Goal: Information Seeking & Learning: Check status

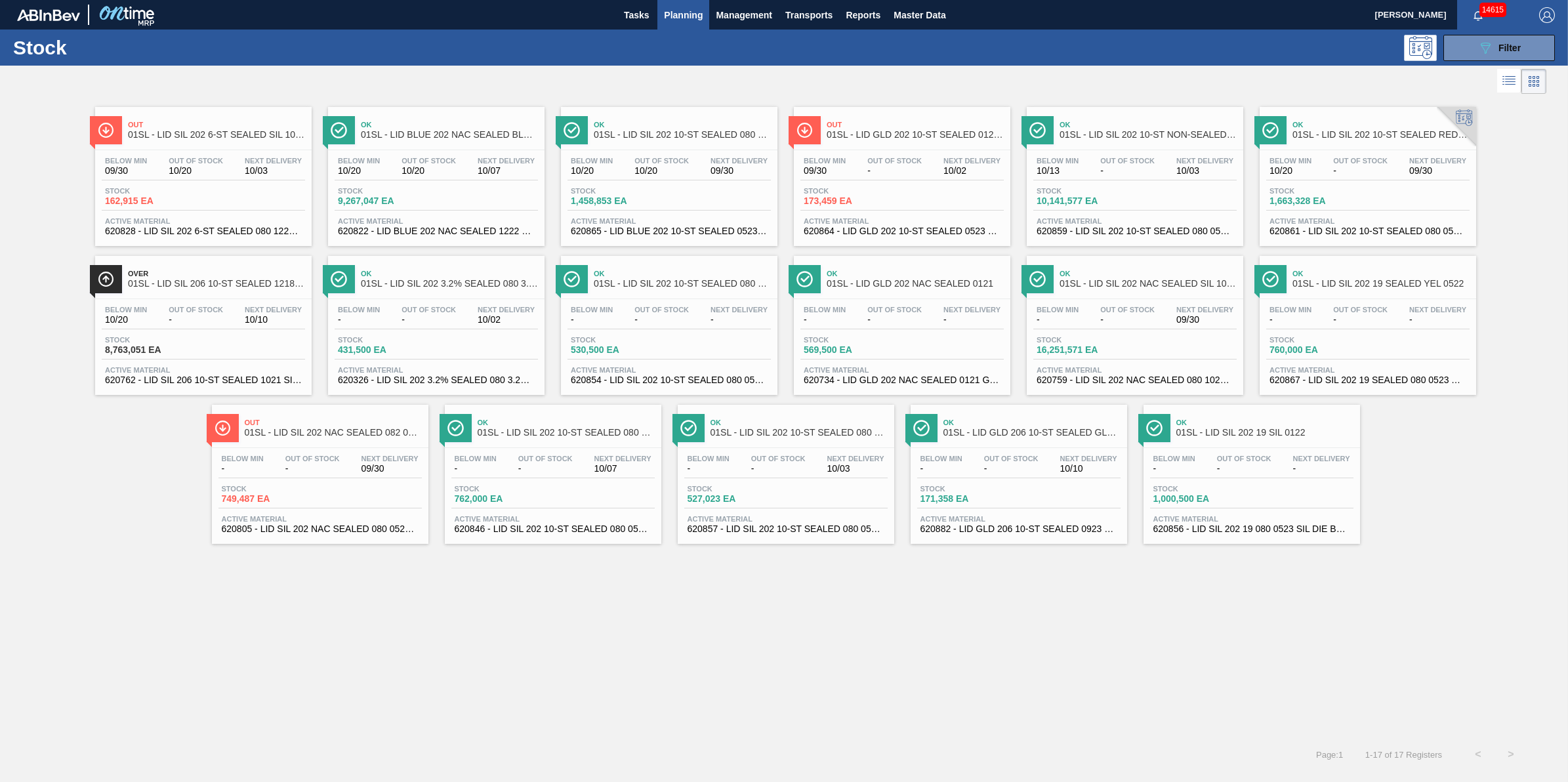
click at [689, 18] on span "Planning" at bounding box center [683, 15] width 39 height 16
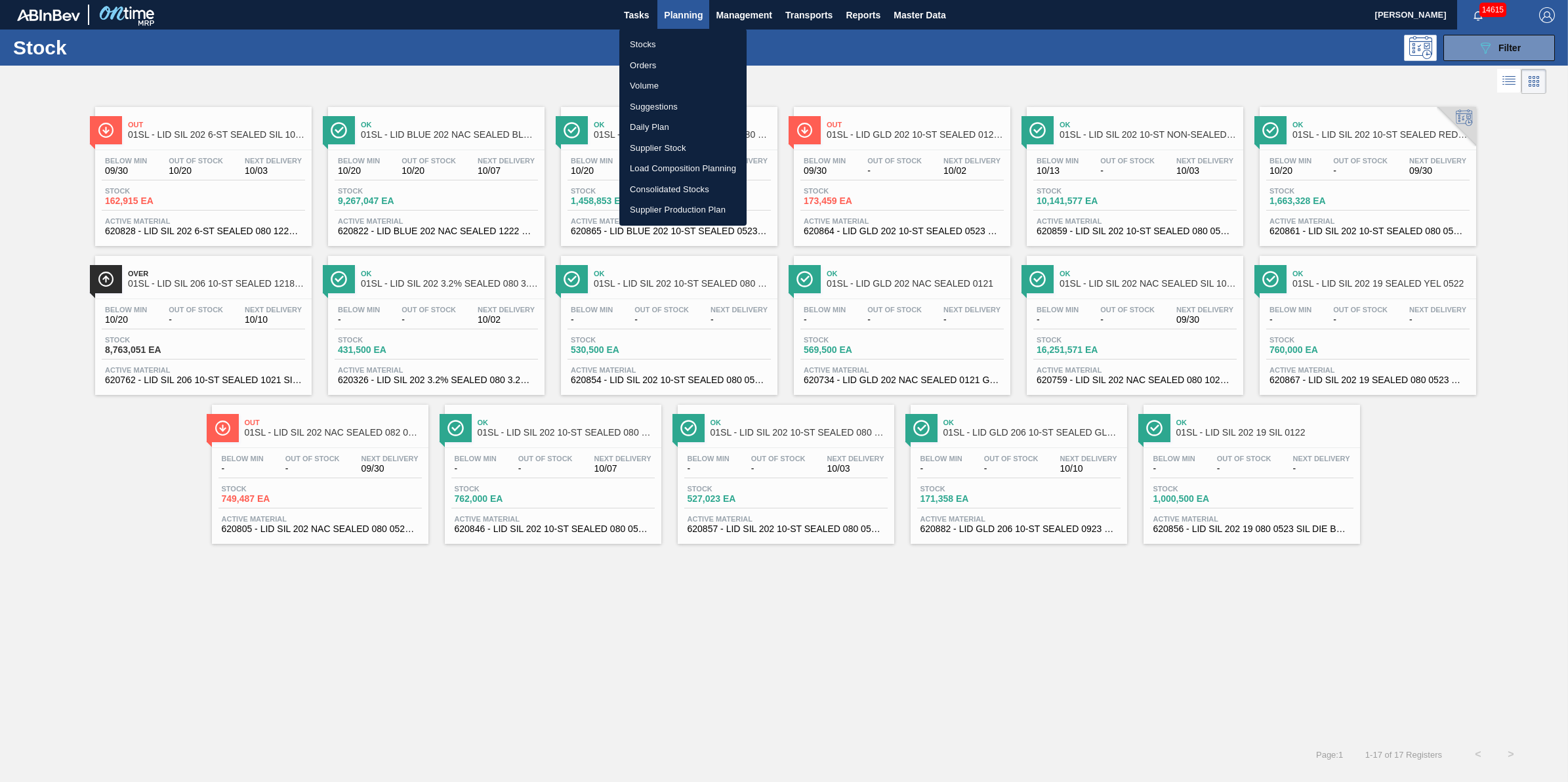
click at [681, 39] on li "Stocks" at bounding box center [683, 45] width 127 height 21
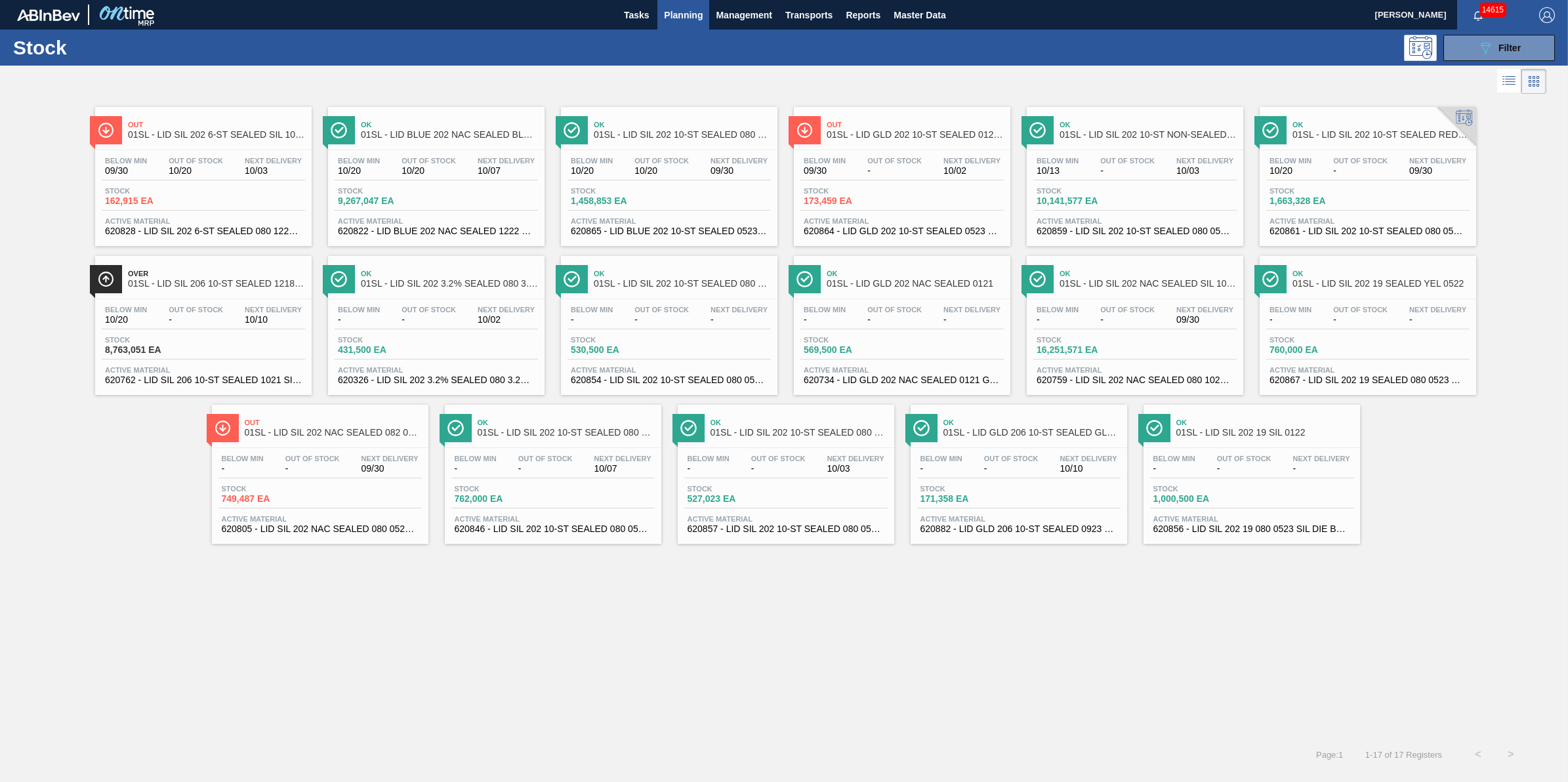
click at [681, 18] on span "Planning" at bounding box center [683, 15] width 39 height 16
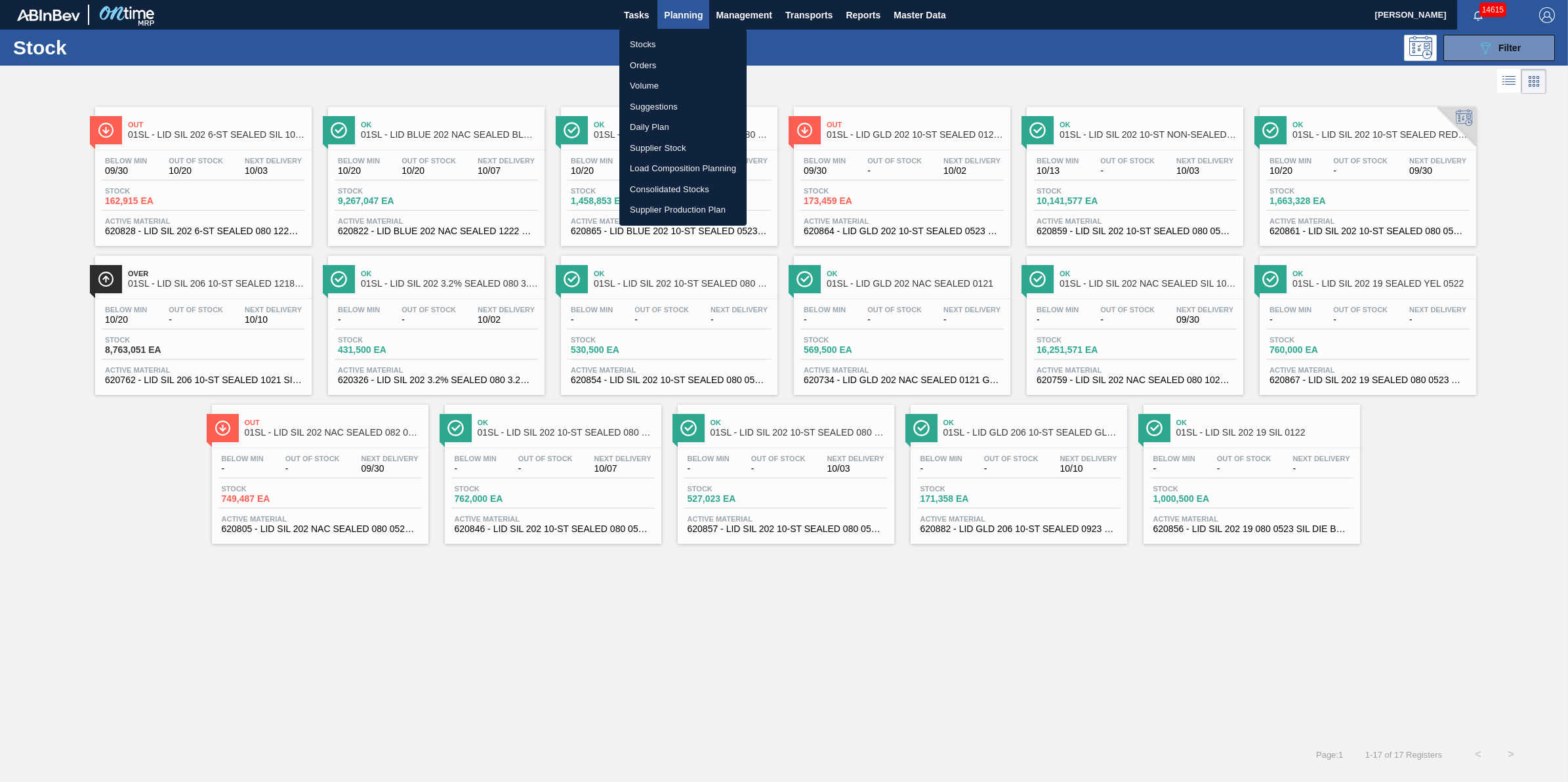
click at [682, 47] on li "Stocks" at bounding box center [683, 45] width 127 height 21
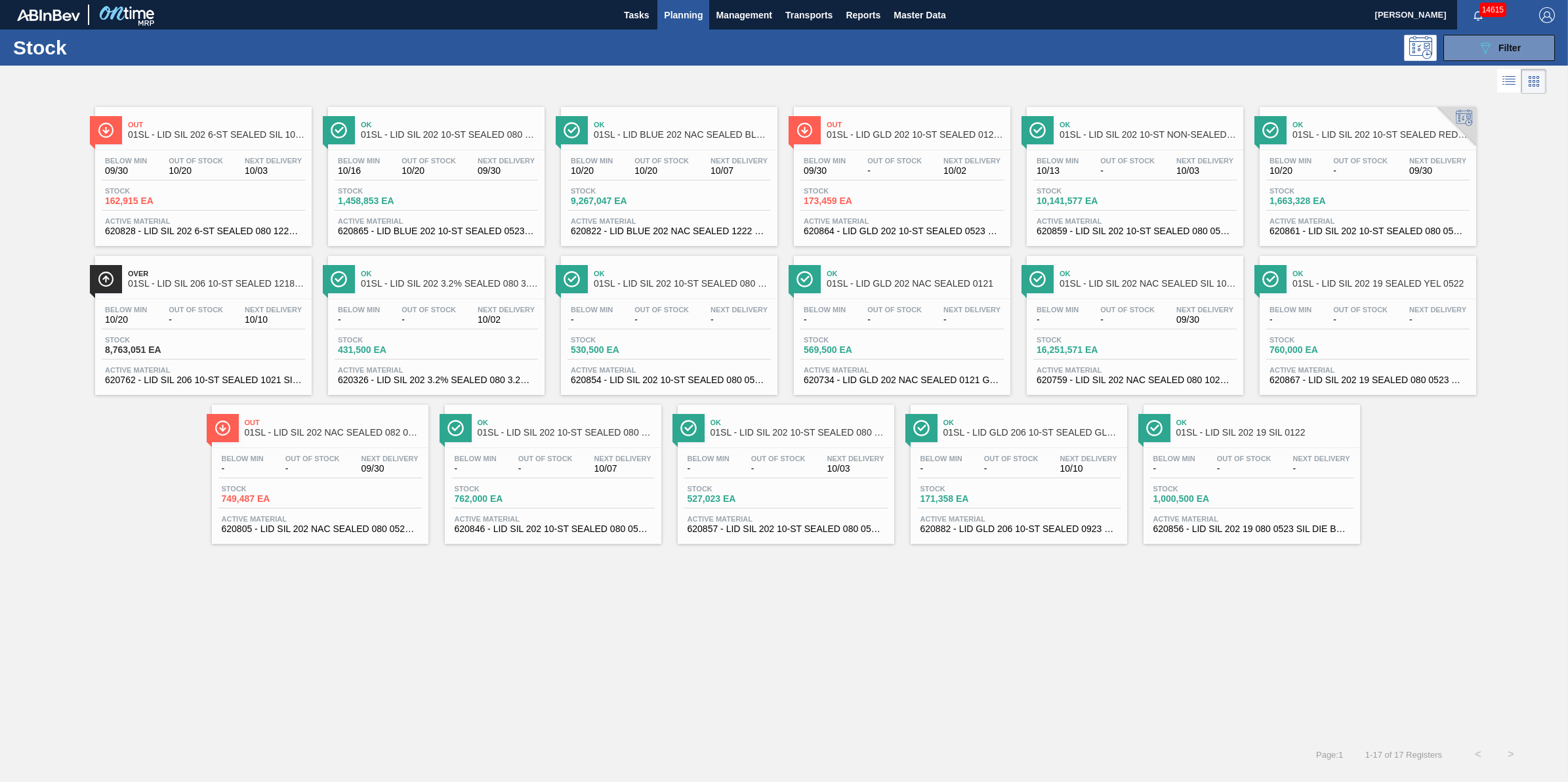
click at [680, 18] on span "Planning" at bounding box center [683, 15] width 39 height 16
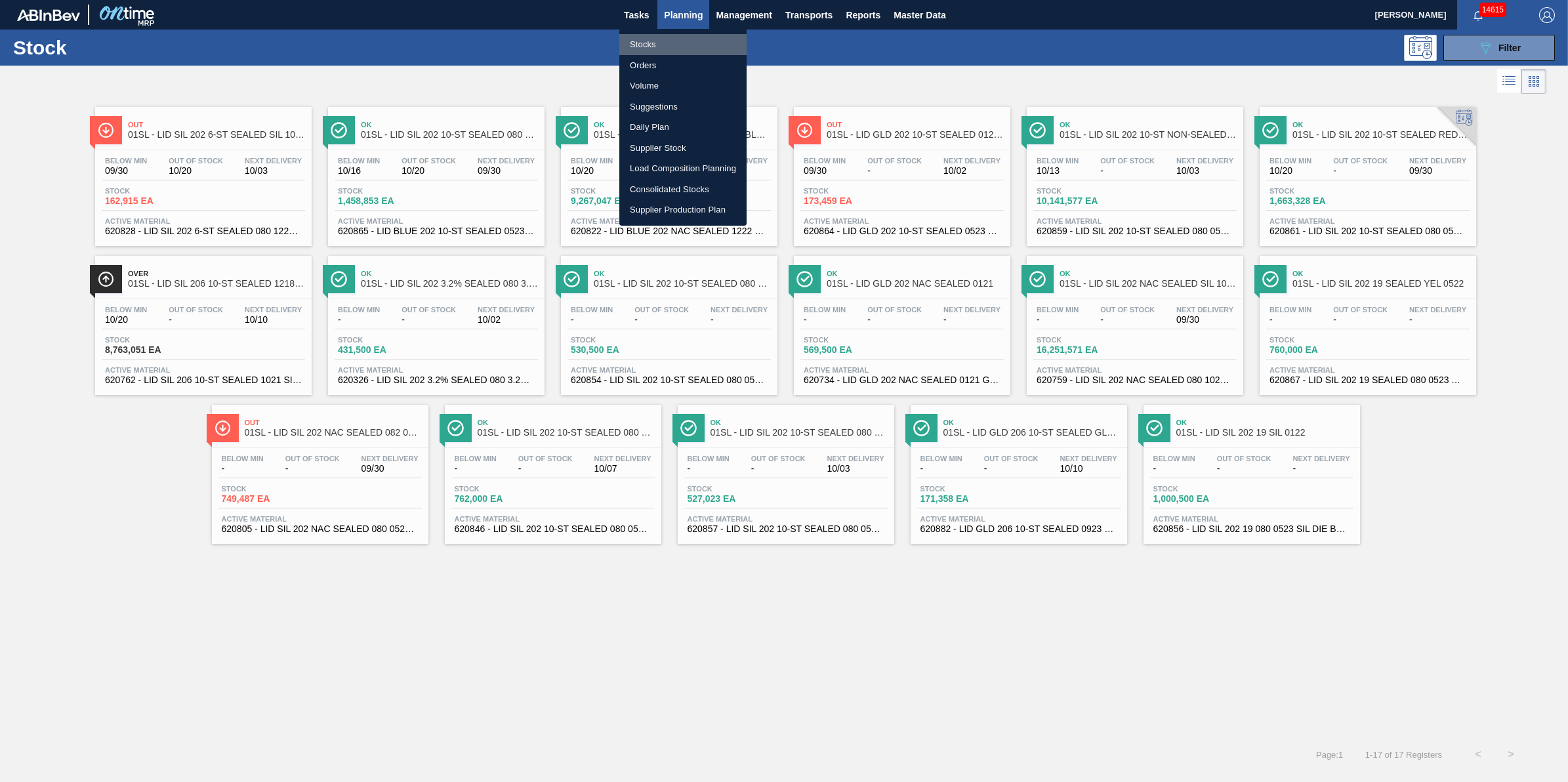
click at [679, 41] on li "Stocks" at bounding box center [683, 45] width 127 height 21
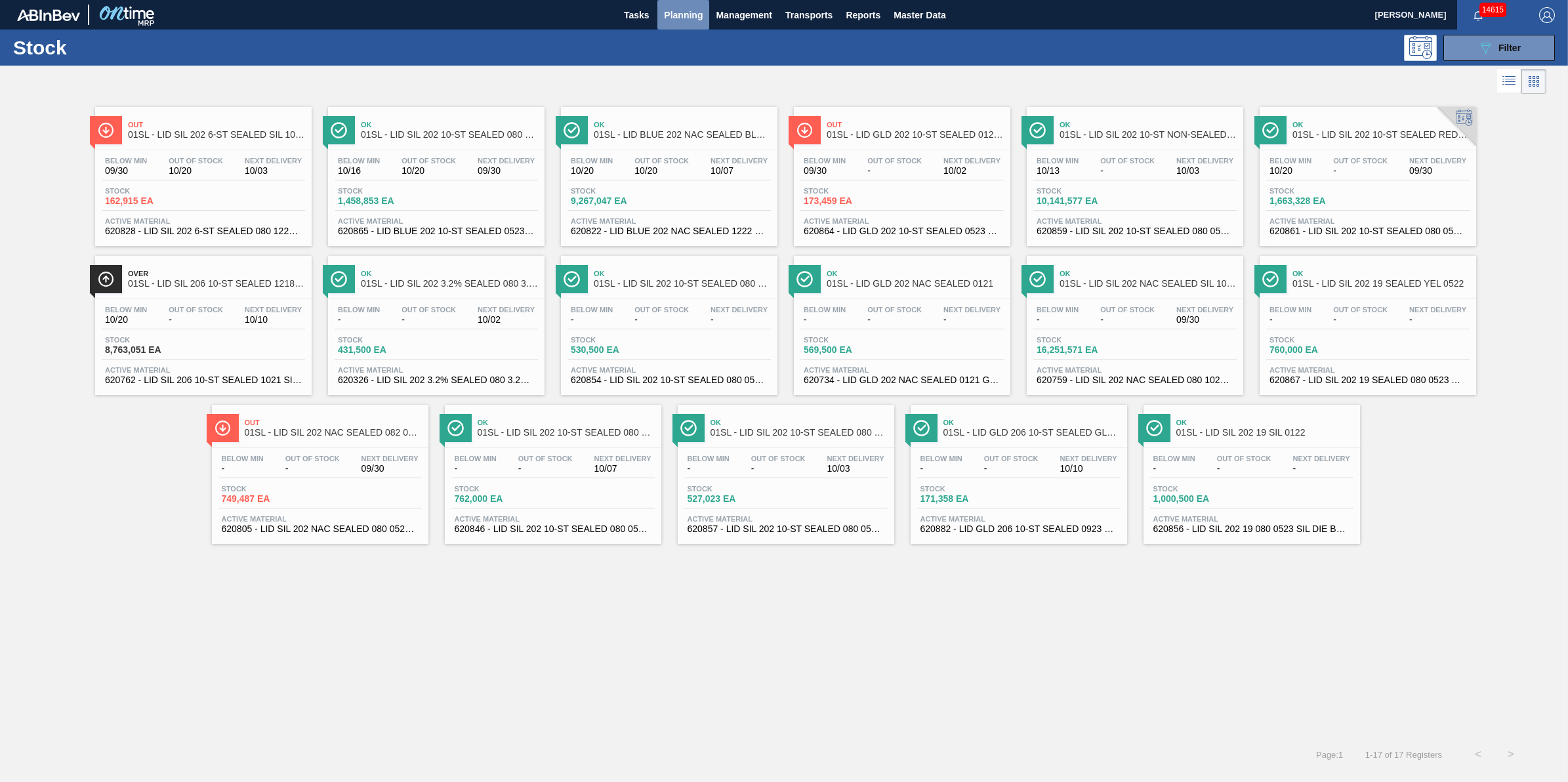
click at [671, 21] on span "Planning" at bounding box center [683, 15] width 39 height 16
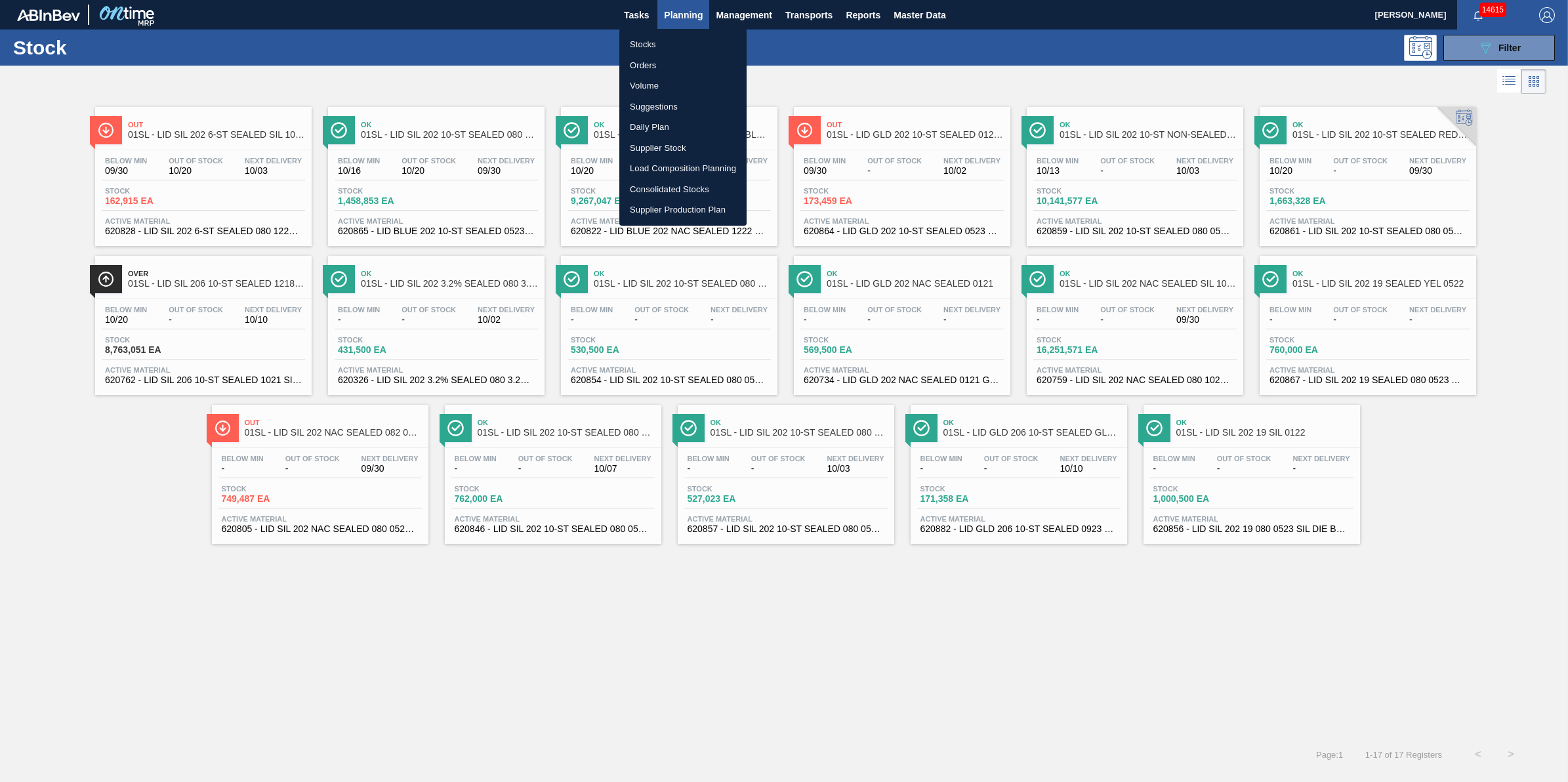
click at [667, 61] on li "Orders" at bounding box center [683, 65] width 127 height 21
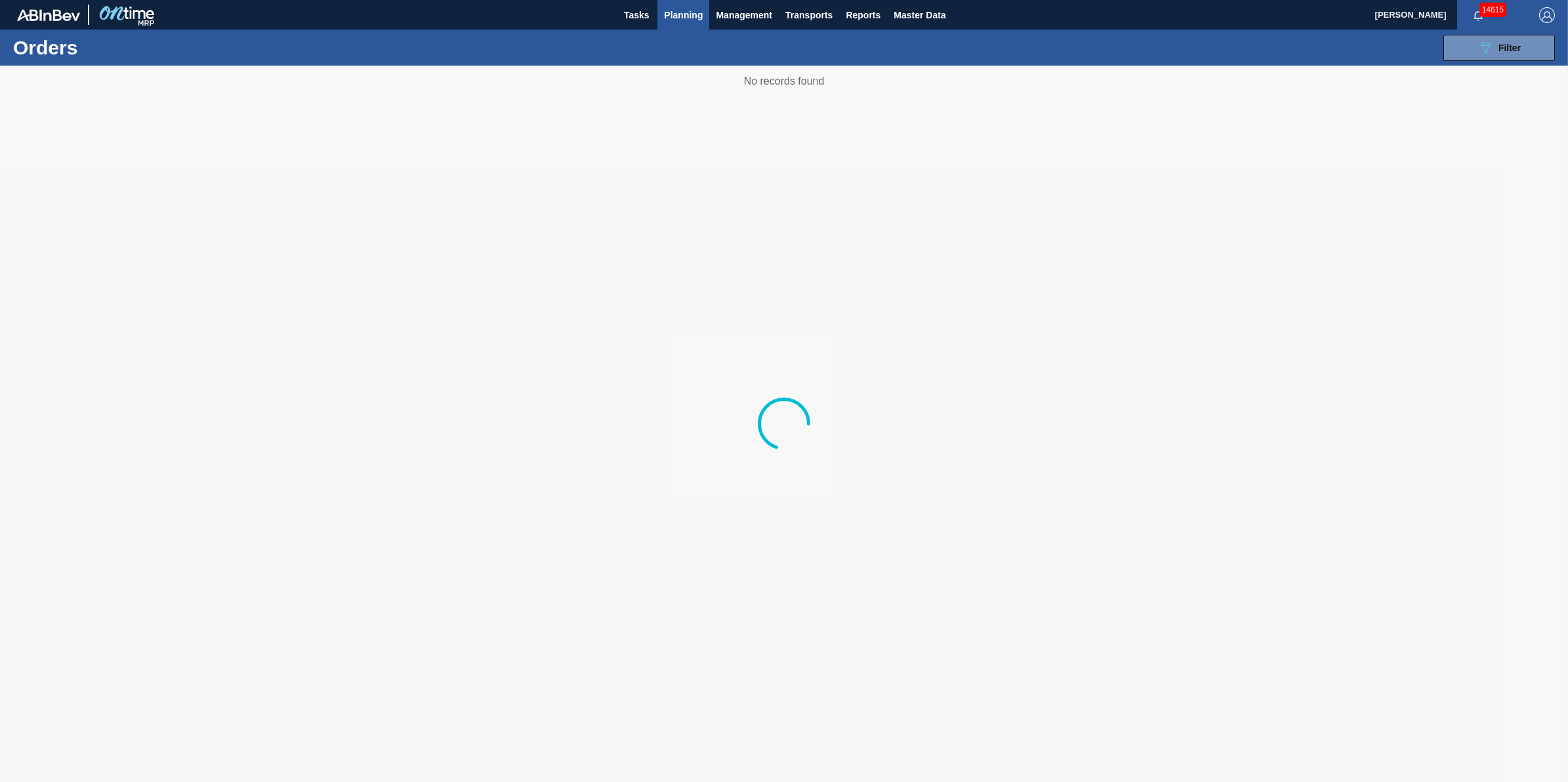
click at [679, 14] on span "Planning" at bounding box center [683, 15] width 39 height 16
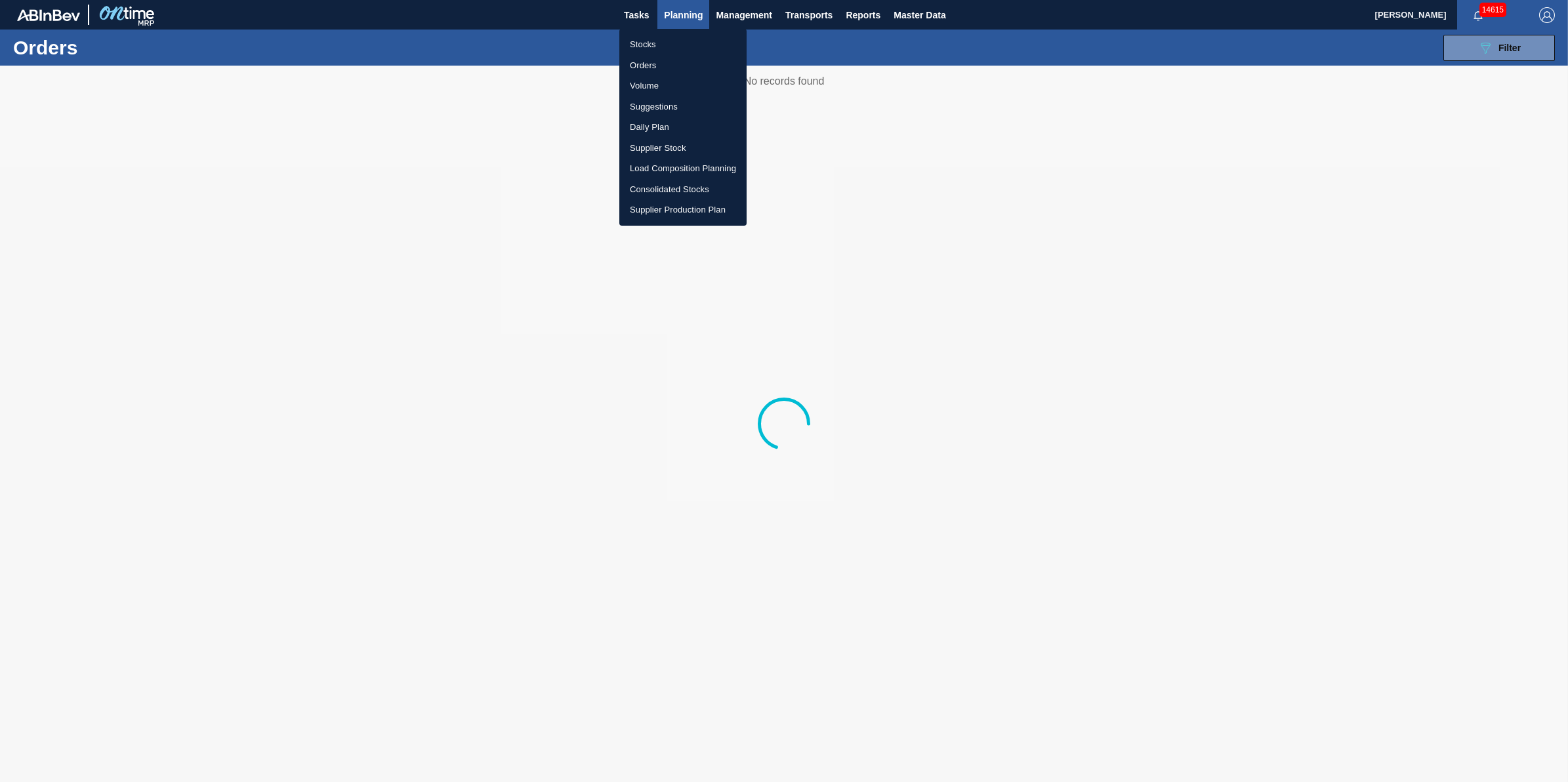
click at [677, 33] on ul "Stocks Orders Volume Suggestions Daily Plan Supplier Stock Load Composition Pla…" at bounding box center [683, 126] width 127 height 196
click at [677, 38] on li "Stocks" at bounding box center [683, 45] width 127 height 21
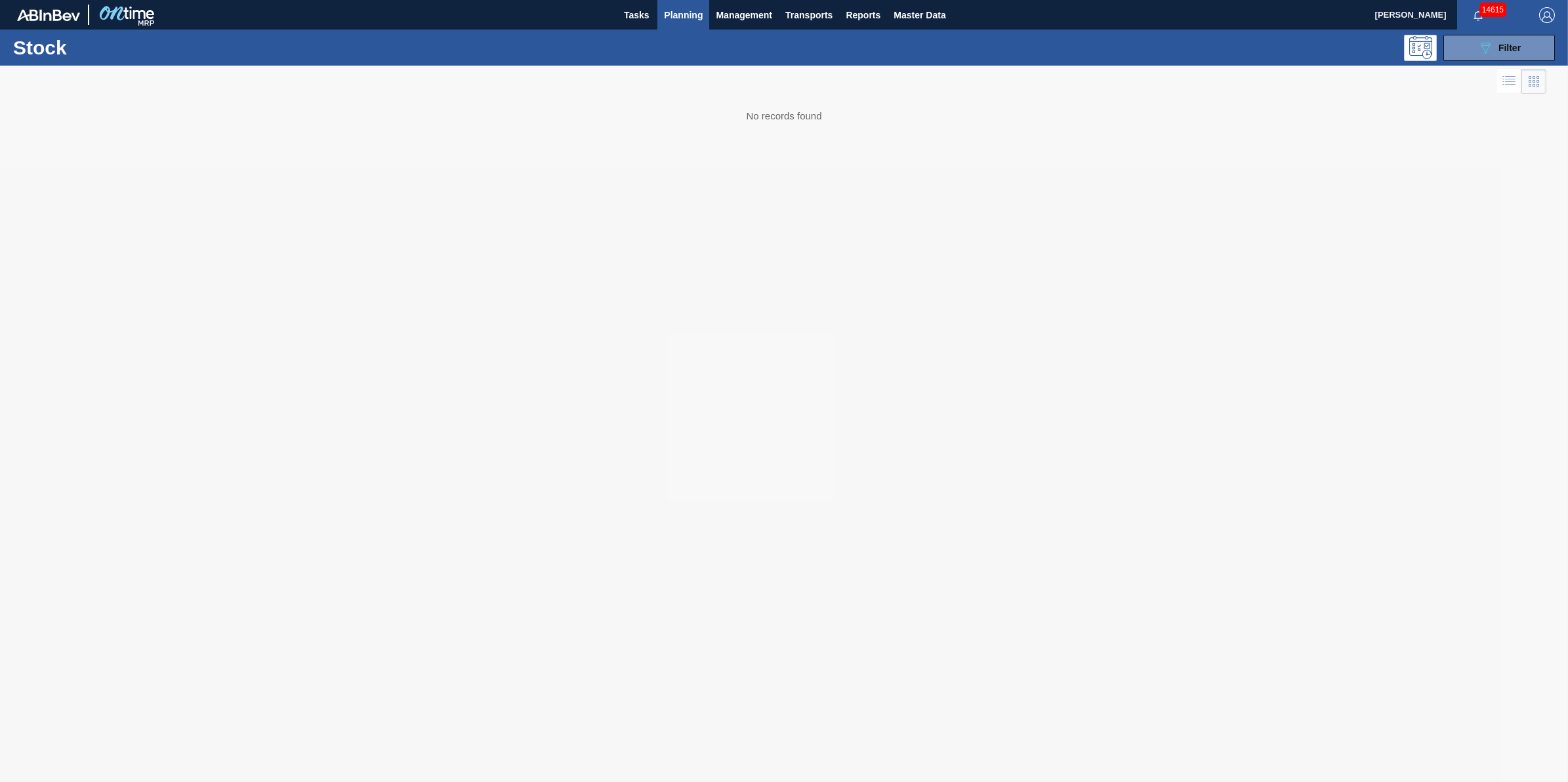
click at [677, 38] on div "089F7B8B-B2A5-4AFE-B5C0-19BA573D28AC Filter" at bounding box center [888, 48] width 1346 height 26
click at [681, 4] on button "Planning" at bounding box center [683, 14] width 52 height 29
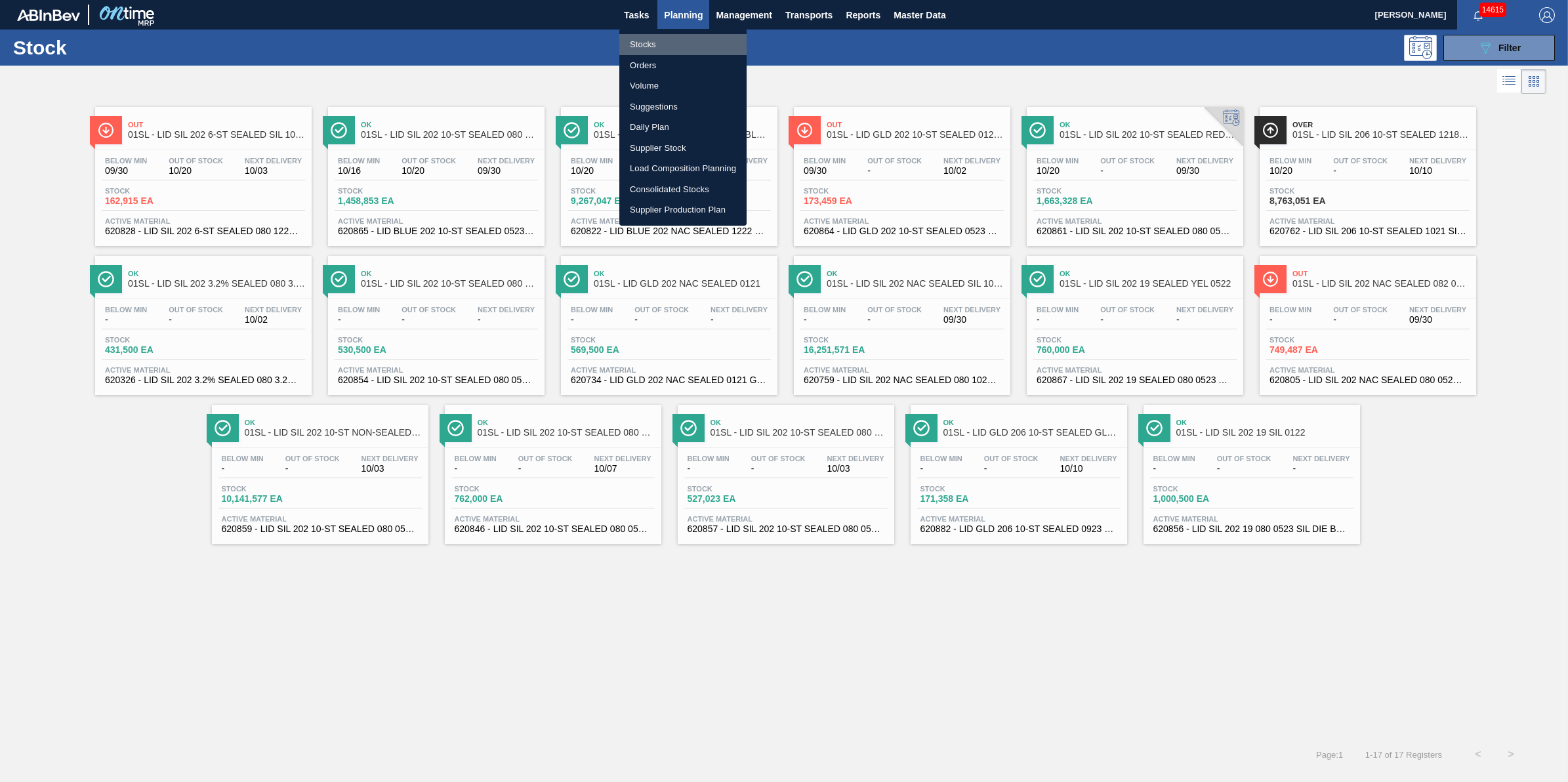
click at [677, 40] on li "Stocks" at bounding box center [683, 45] width 127 height 21
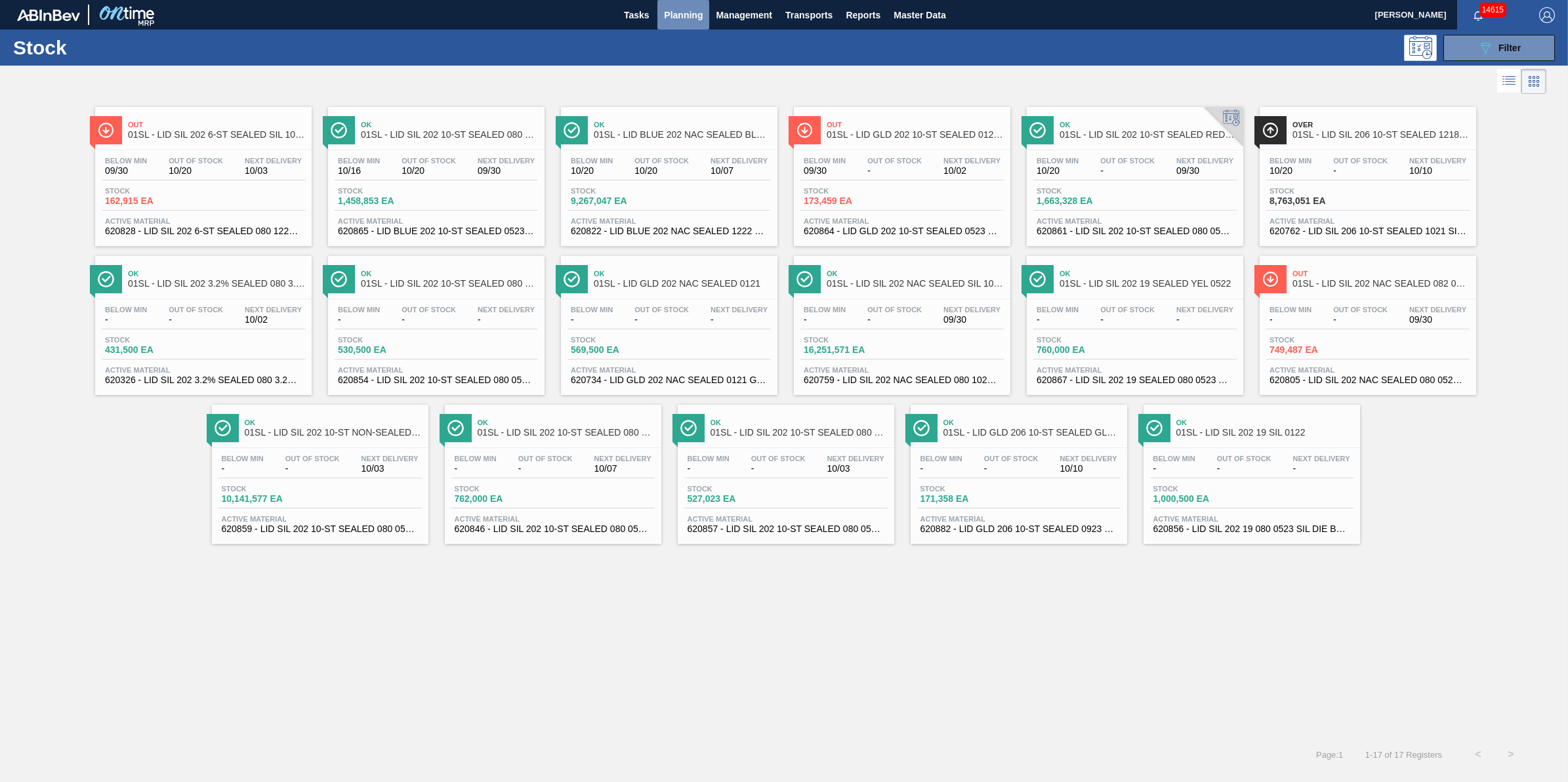
drag, startPoint x: 664, startPoint y: 23, endPoint x: 663, endPoint y: 43, distance: 20.0
click at [665, 24] on button "Planning" at bounding box center [683, 14] width 52 height 29
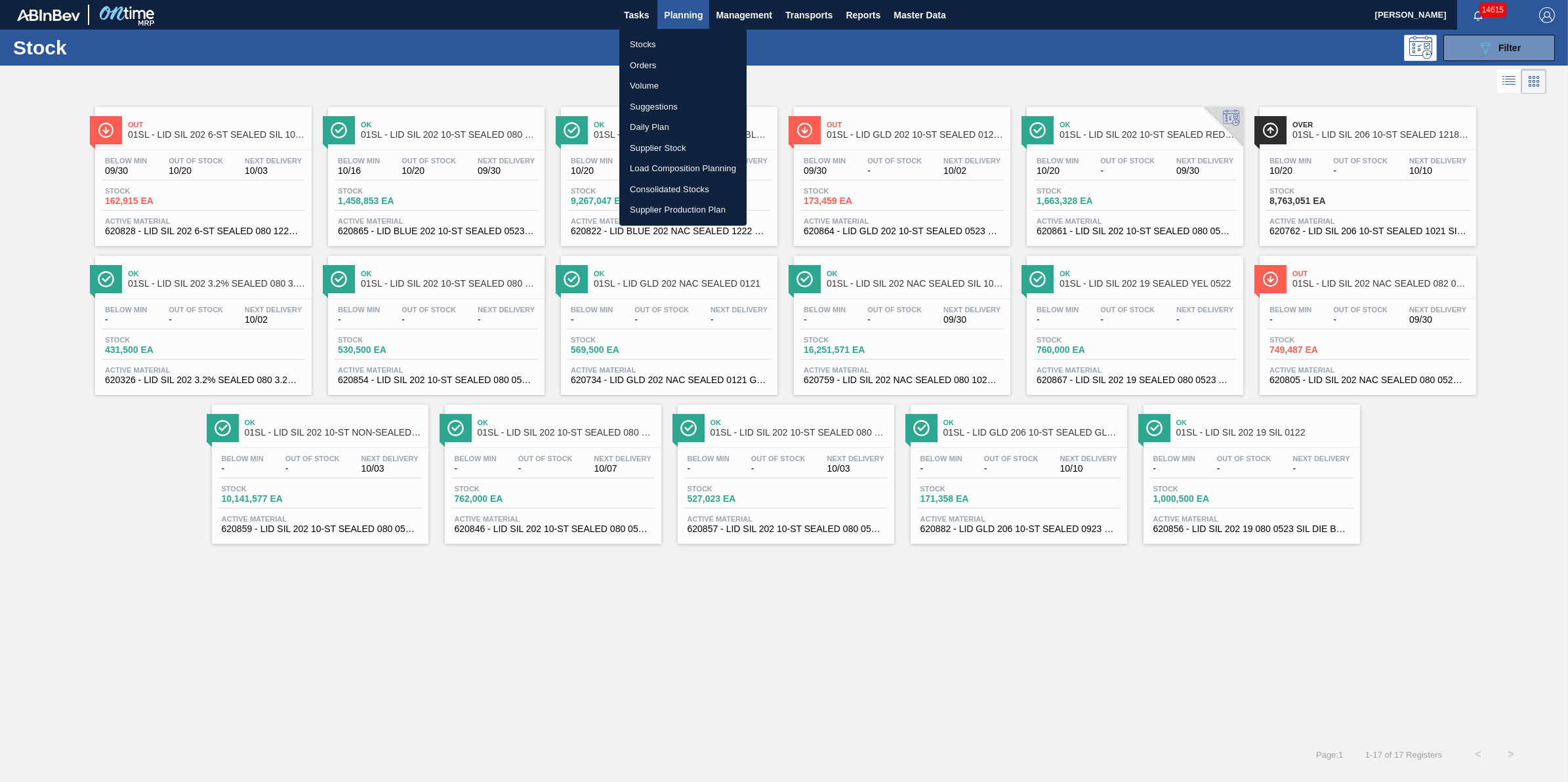
click at [663, 44] on li "Stocks" at bounding box center [683, 45] width 127 height 21
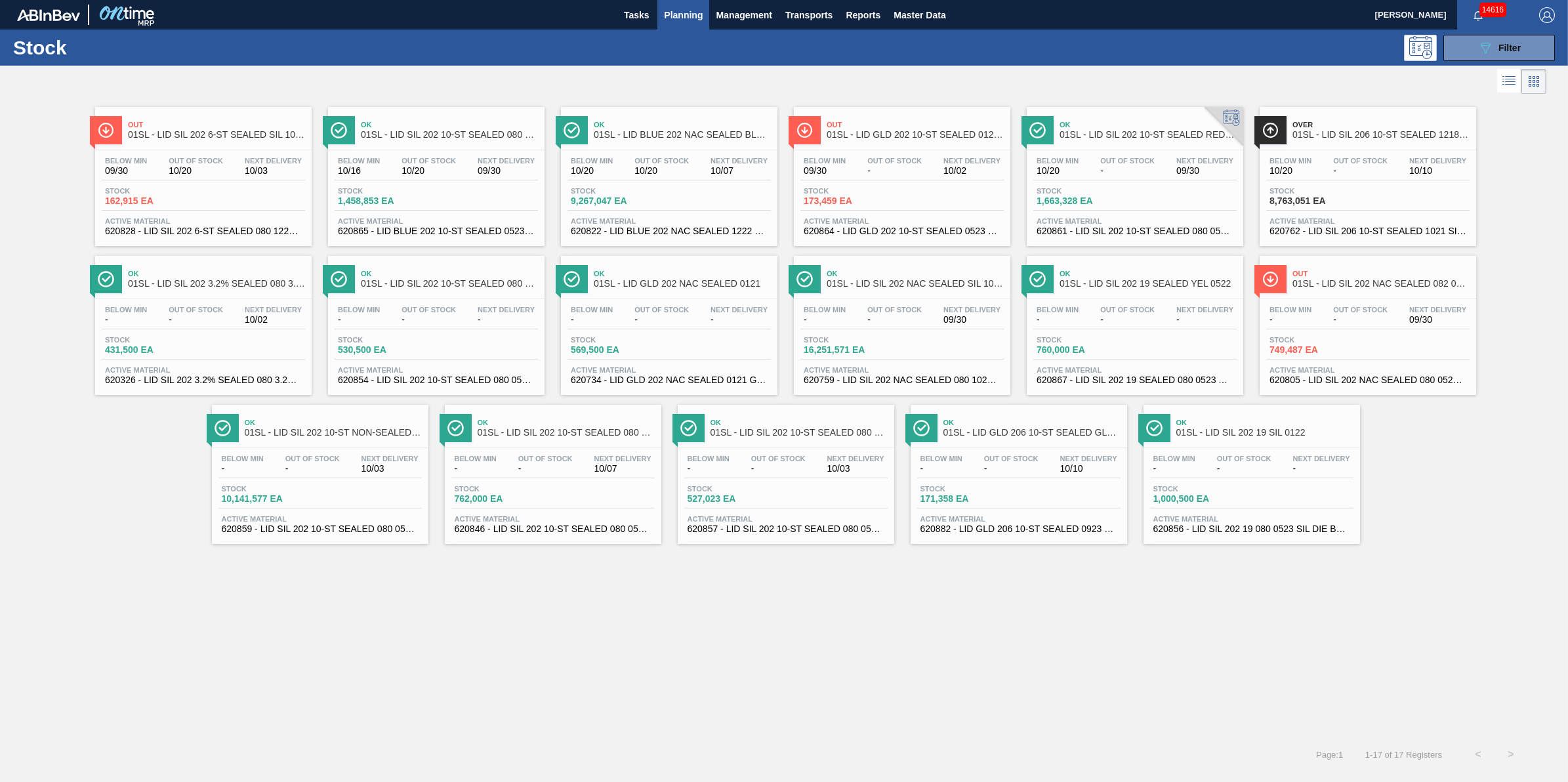
click at [674, 24] on button "Planning" at bounding box center [683, 14] width 52 height 29
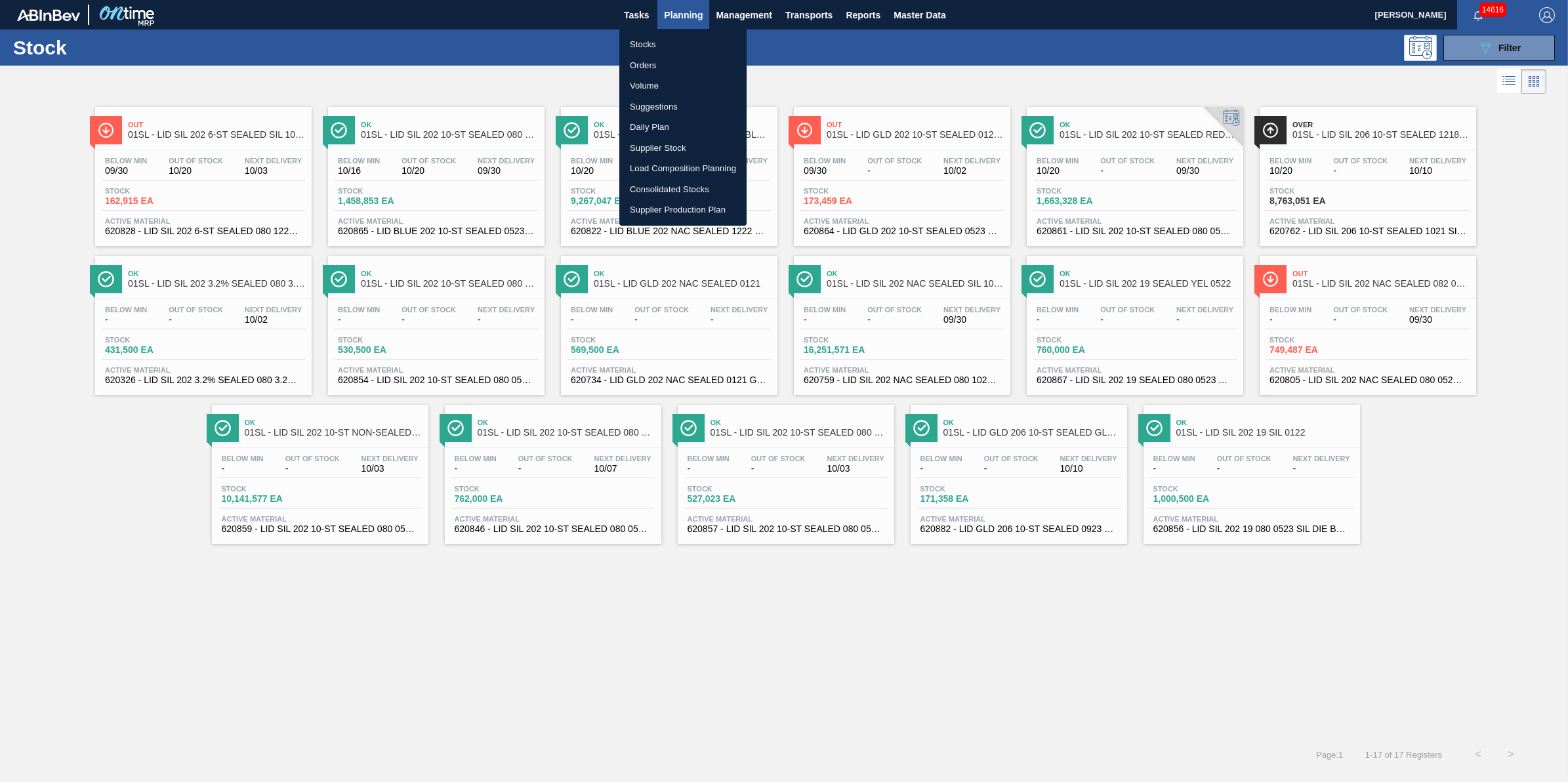
click at [666, 41] on li "Stocks" at bounding box center [683, 45] width 127 height 21
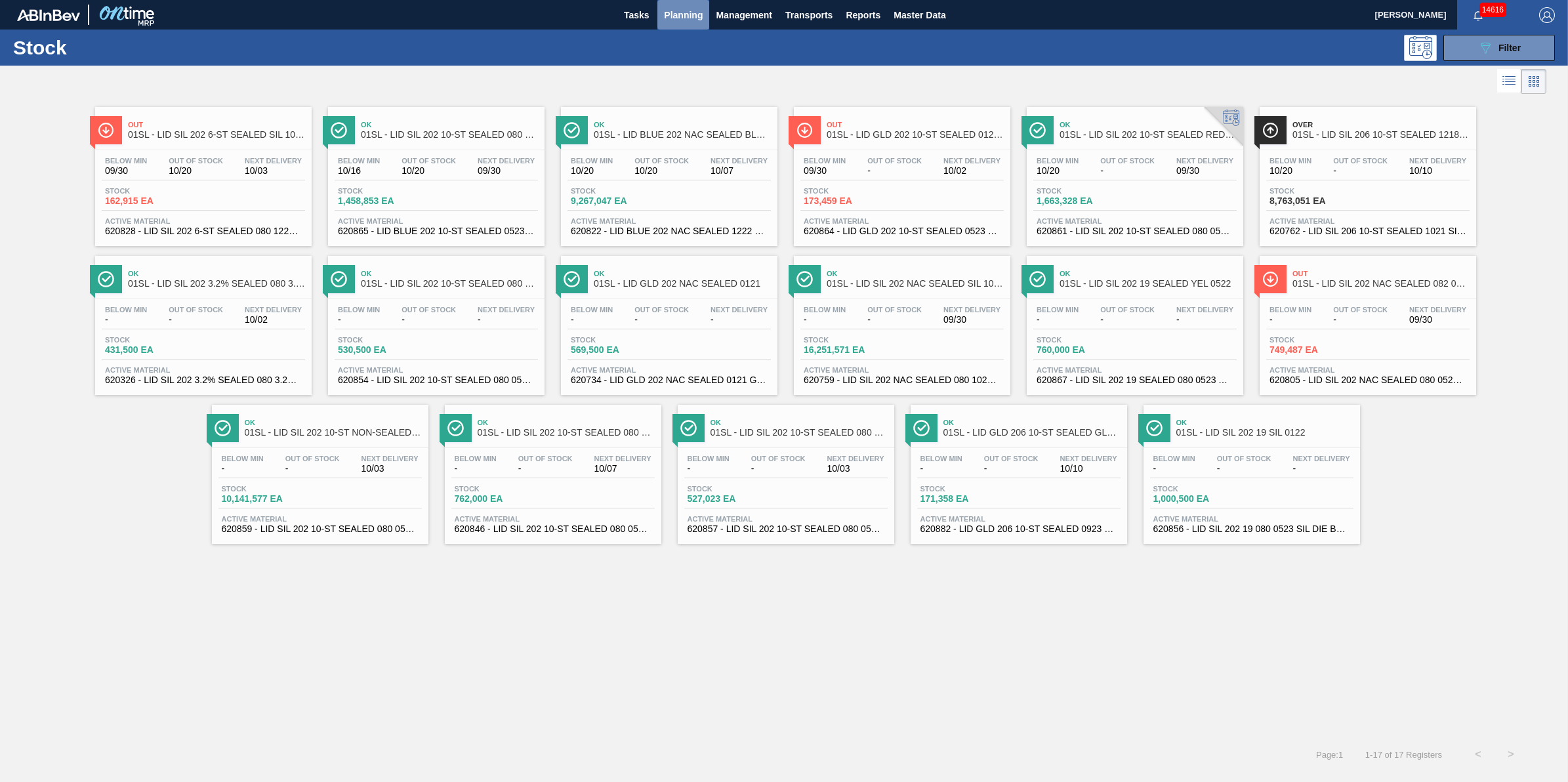
click at [687, 15] on span "Planning" at bounding box center [683, 15] width 39 height 16
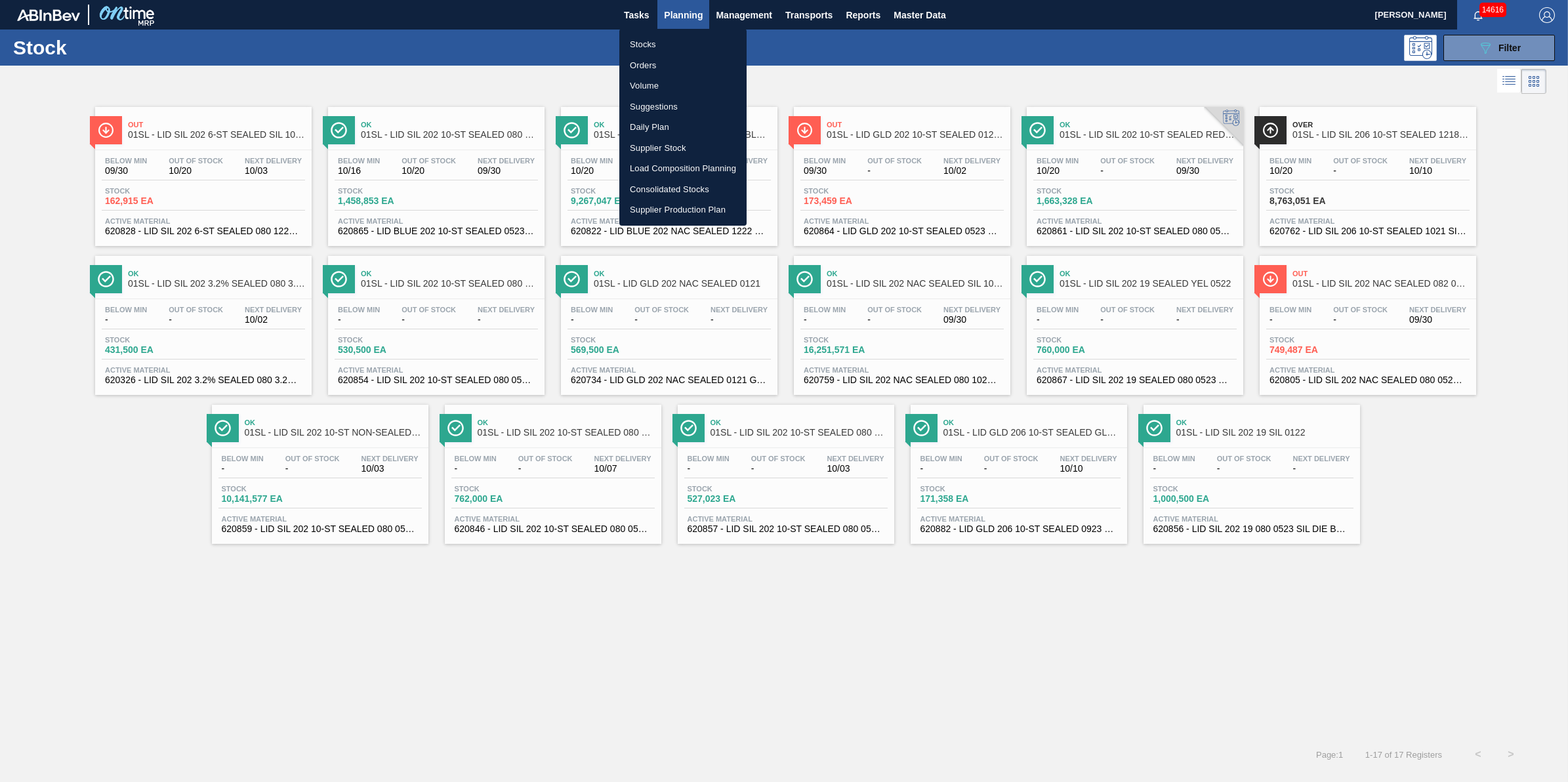
click at [688, 35] on li "Stocks" at bounding box center [683, 45] width 127 height 21
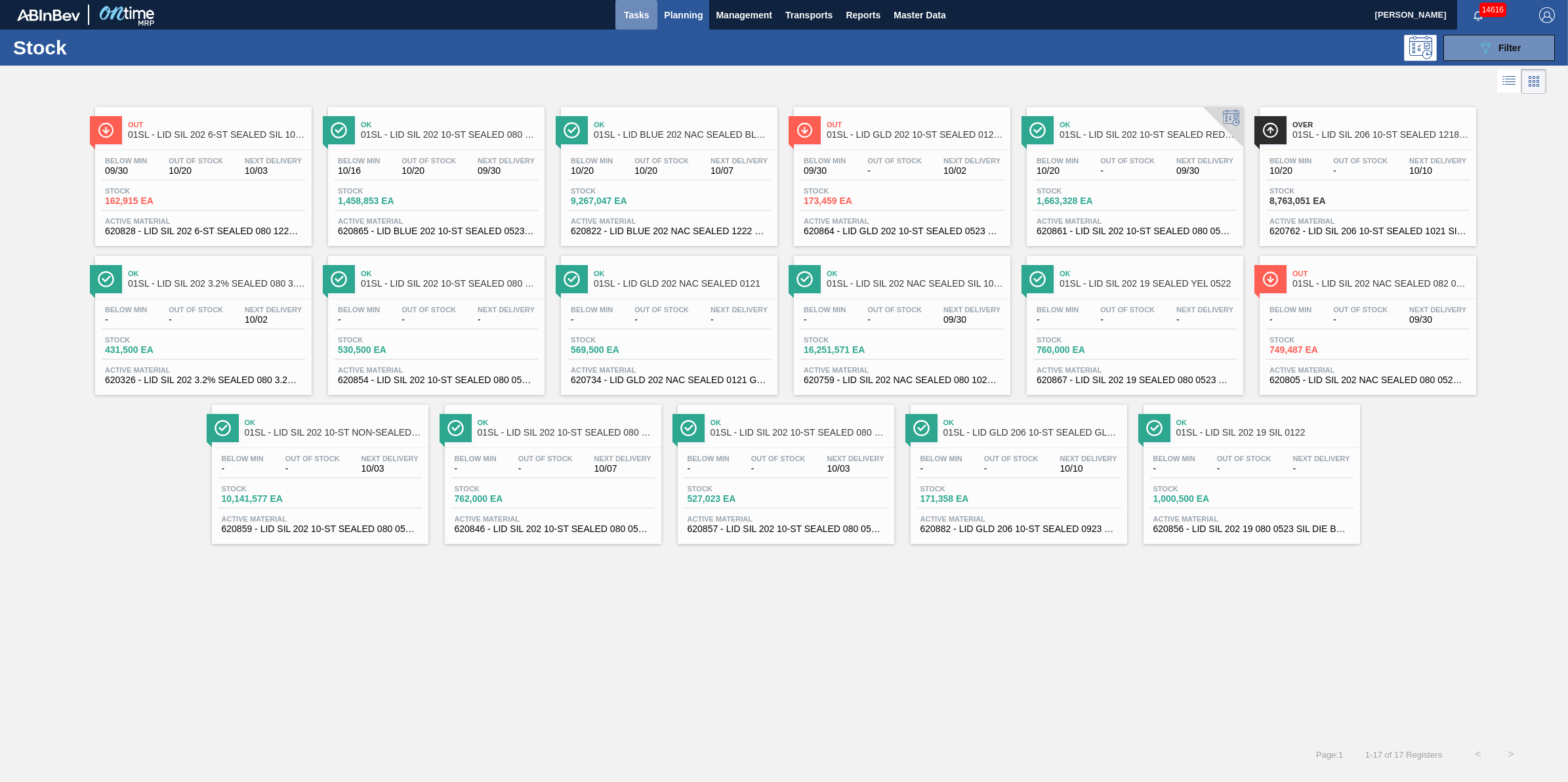
click at [634, 21] on span "Tasks" at bounding box center [636, 15] width 29 height 16
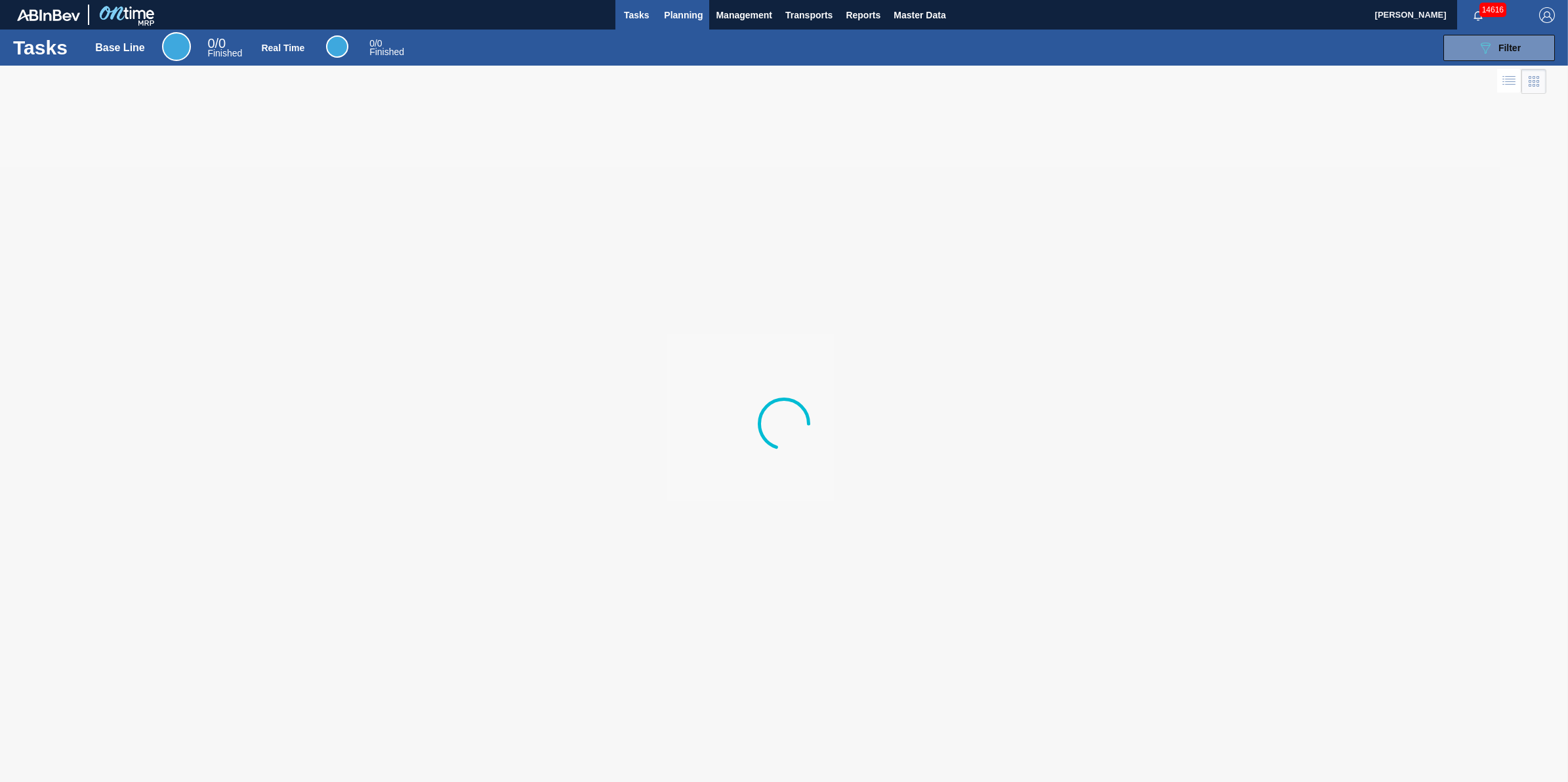
click at [670, 21] on span "Planning" at bounding box center [683, 15] width 39 height 16
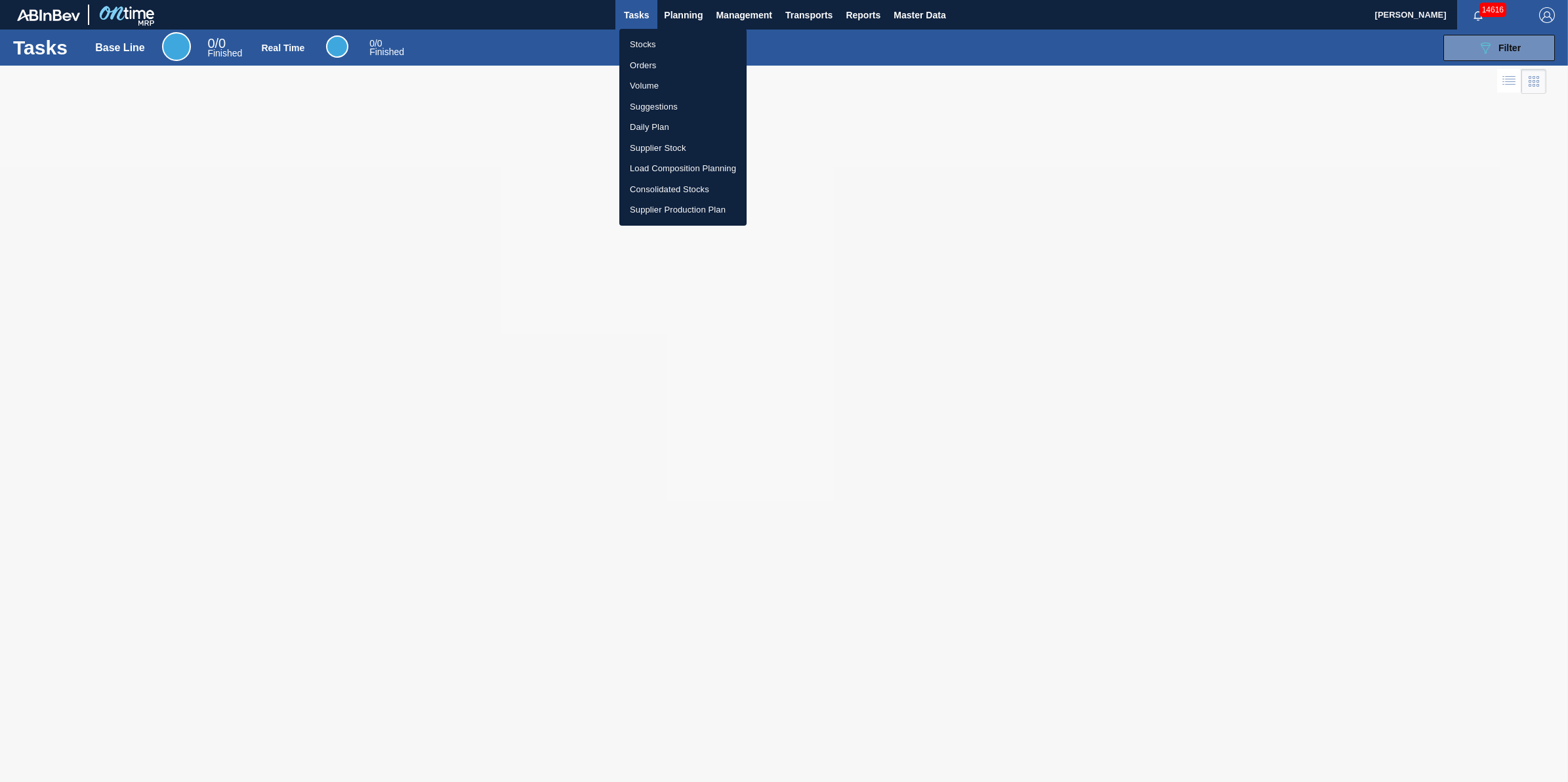
click at [661, 51] on li "Stocks" at bounding box center [683, 45] width 127 height 21
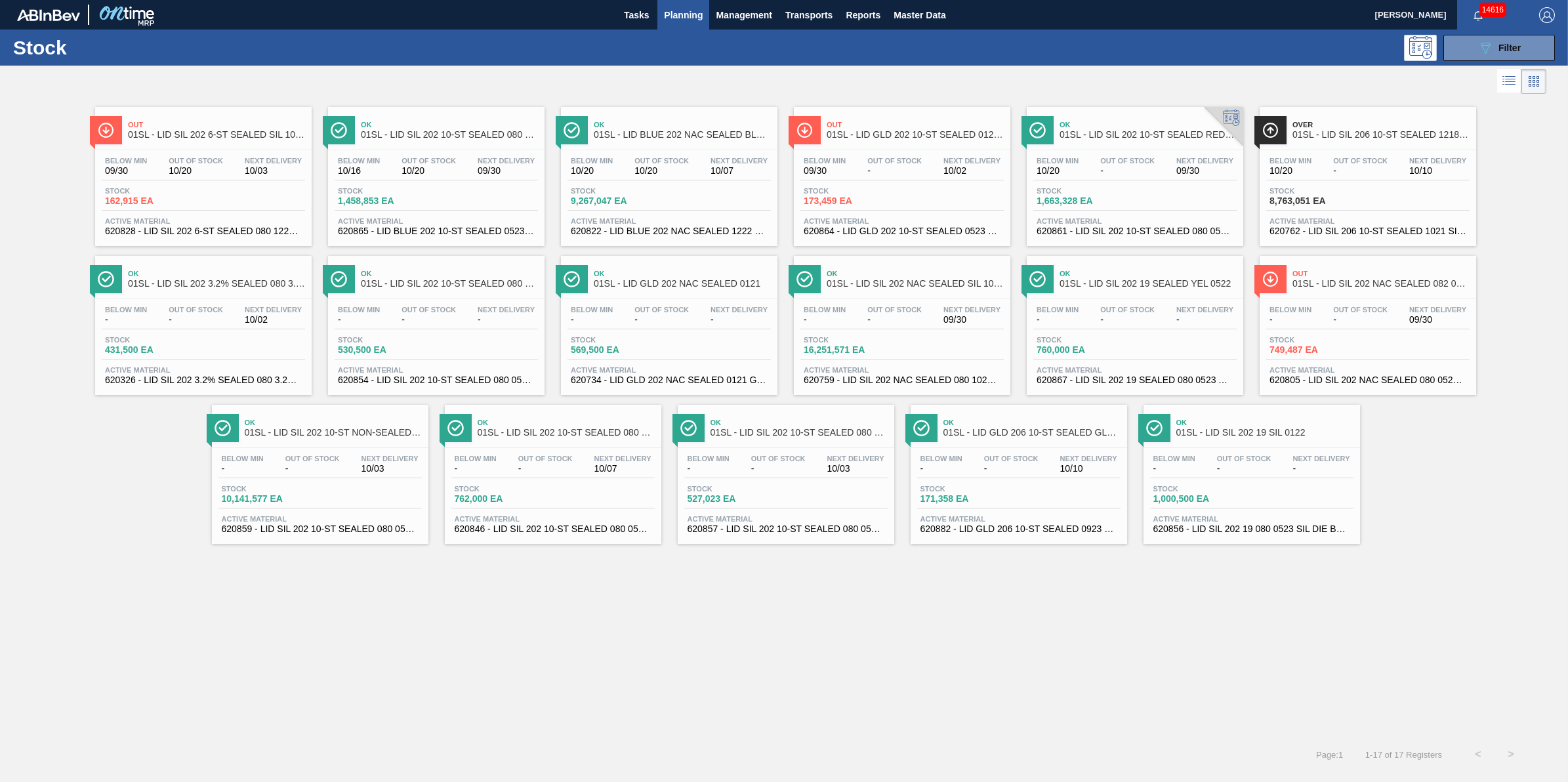
click at [677, 10] on span "Planning" at bounding box center [683, 15] width 39 height 16
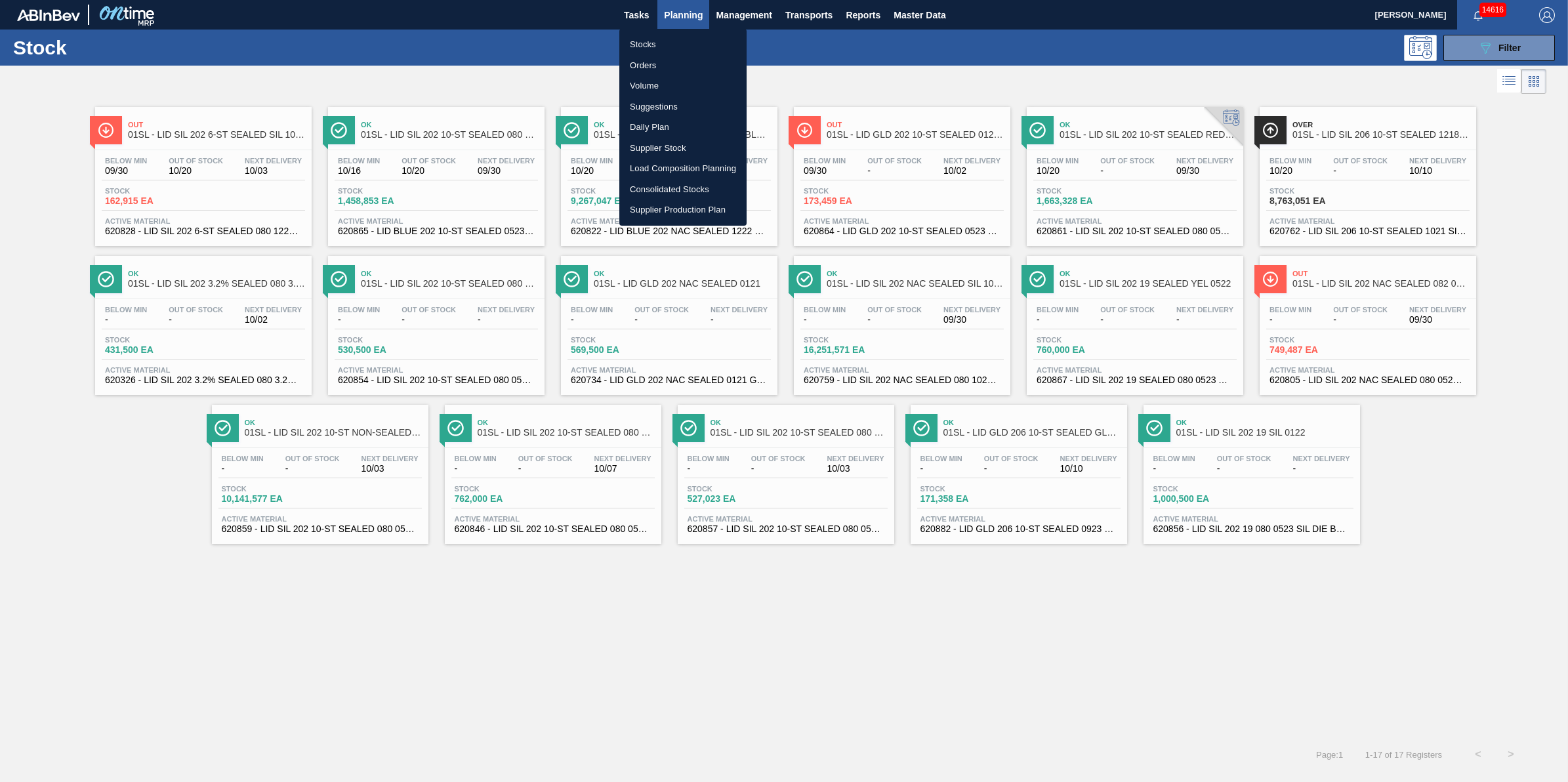
click at [677, 43] on li "Stocks" at bounding box center [683, 45] width 127 height 21
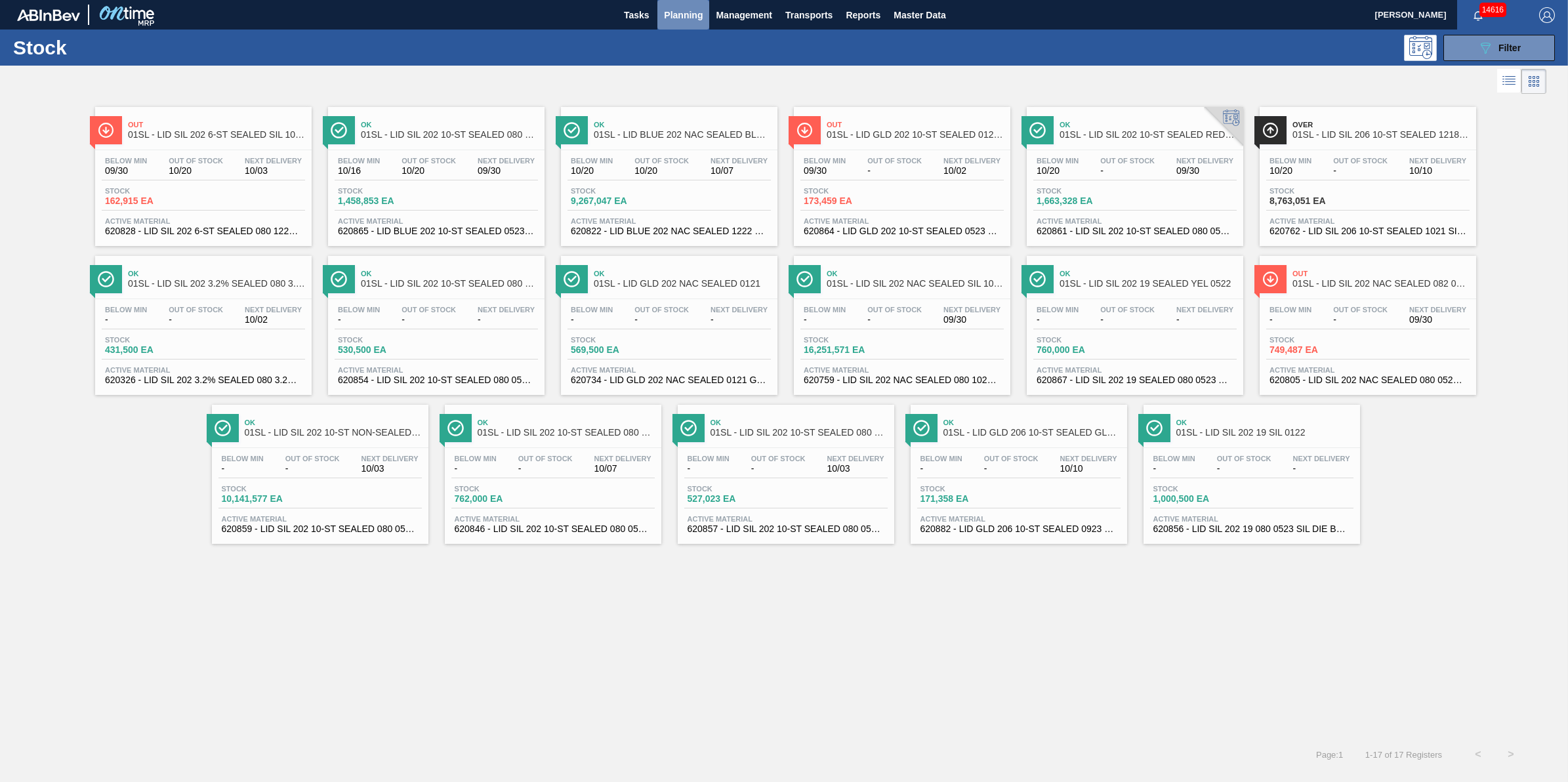
click at [693, 12] on span "Planning" at bounding box center [683, 15] width 39 height 16
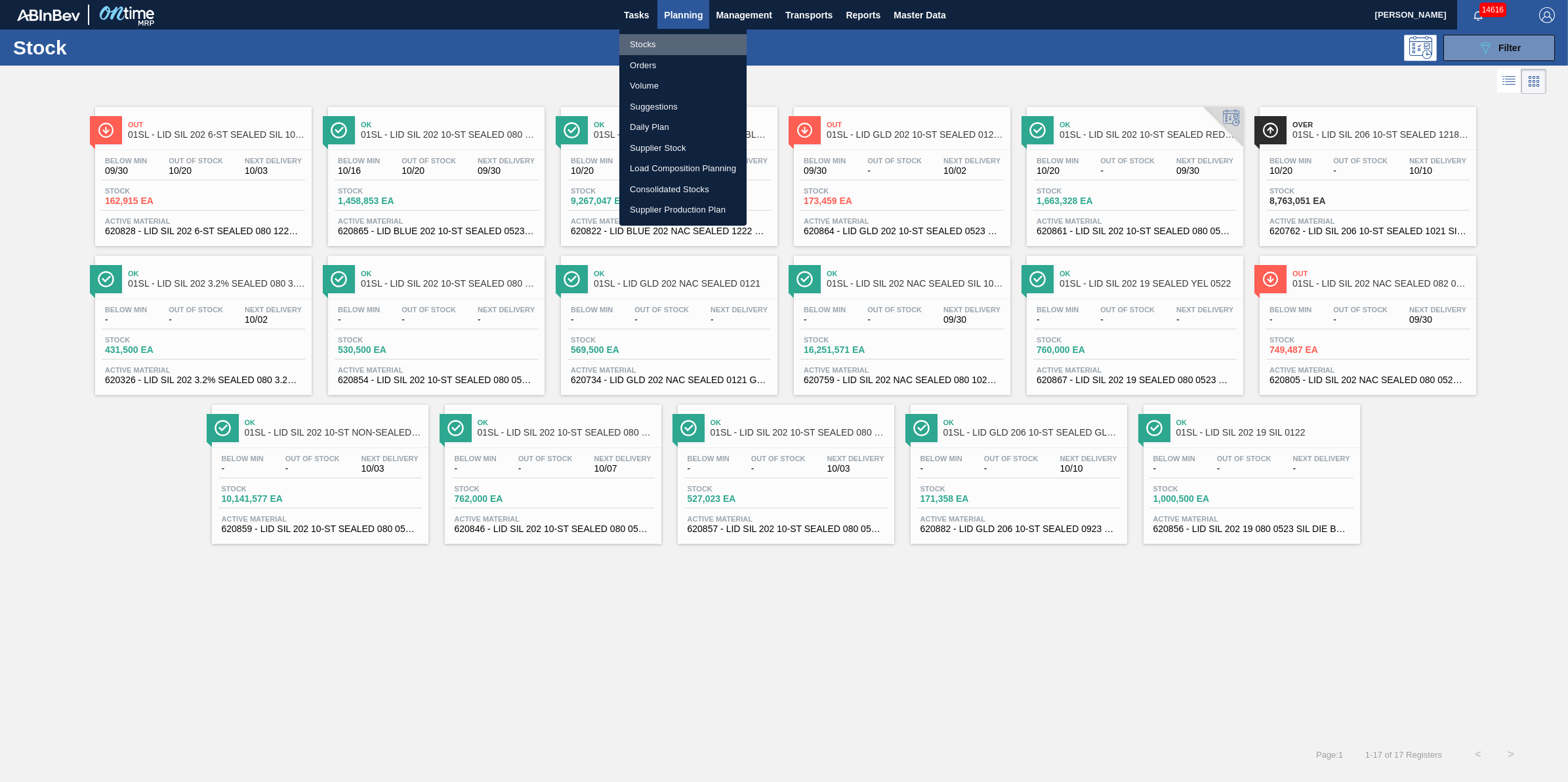
click at [658, 50] on li "Stocks" at bounding box center [683, 45] width 127 height 21
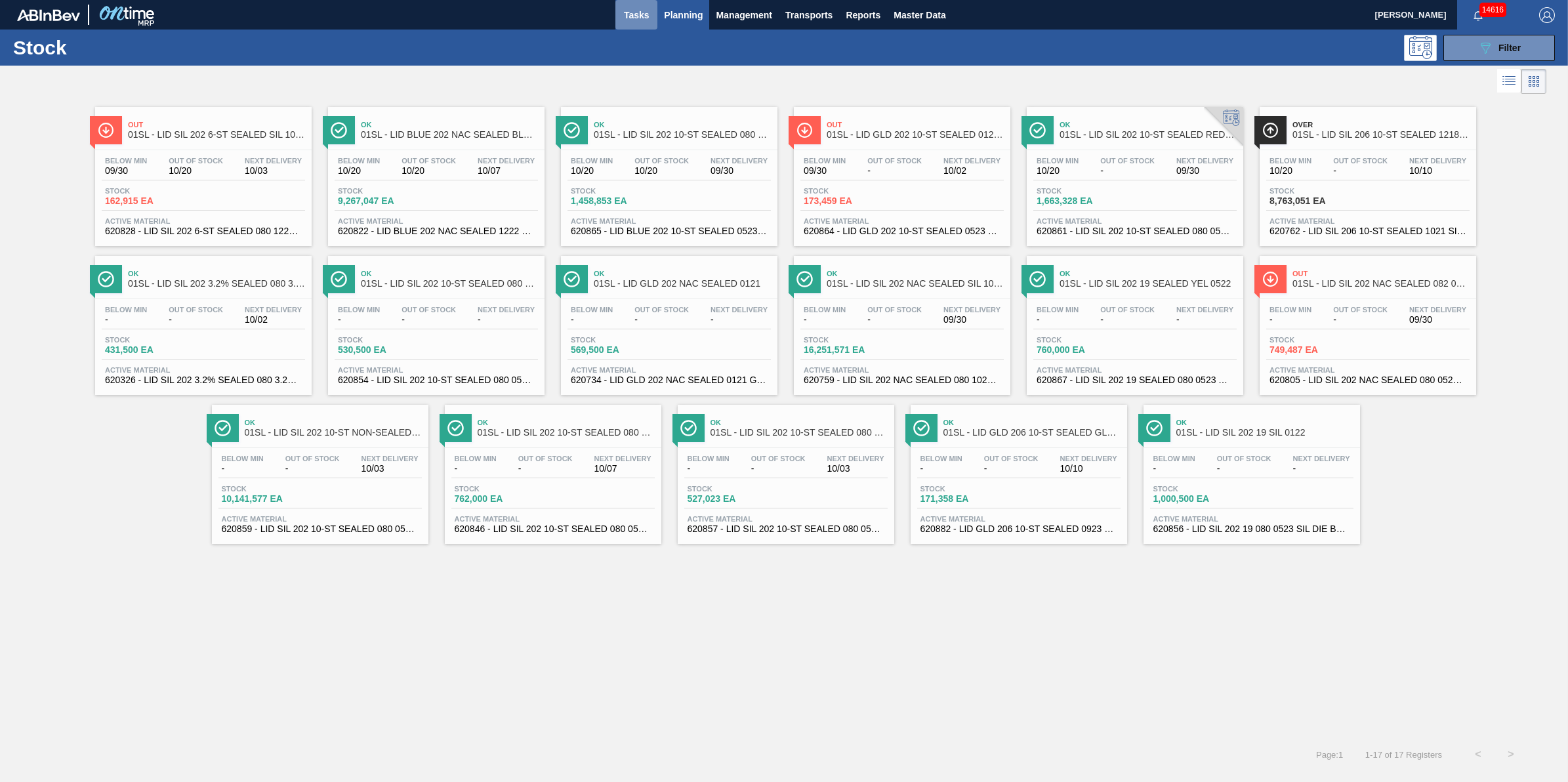
click at [624, 0] on button "Tasks" at bounding box center [636, 14] width 42 height 29
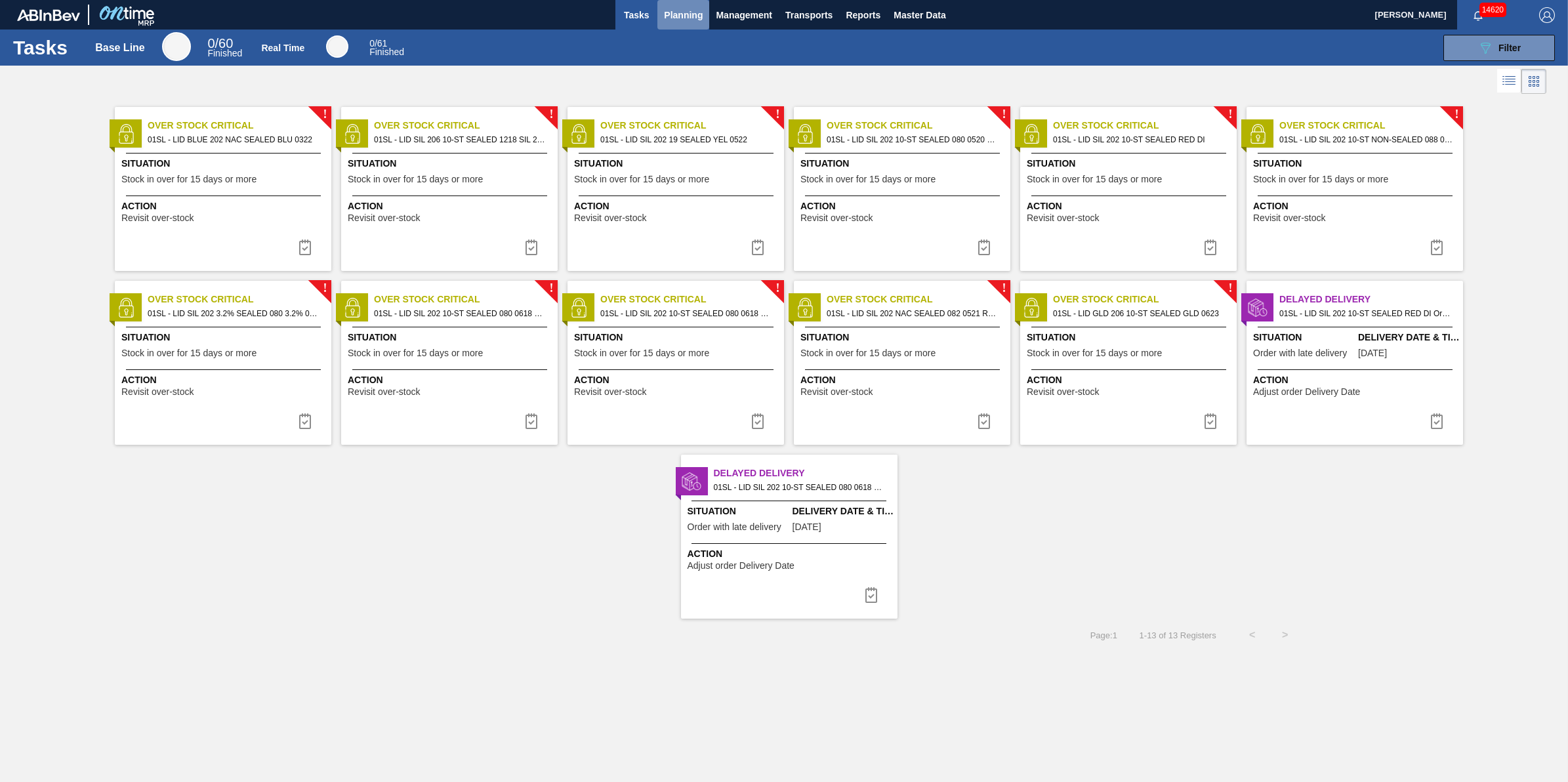
click at [683, 11] on span "Planning" at bounding box center [683, 15] width 39 height 16
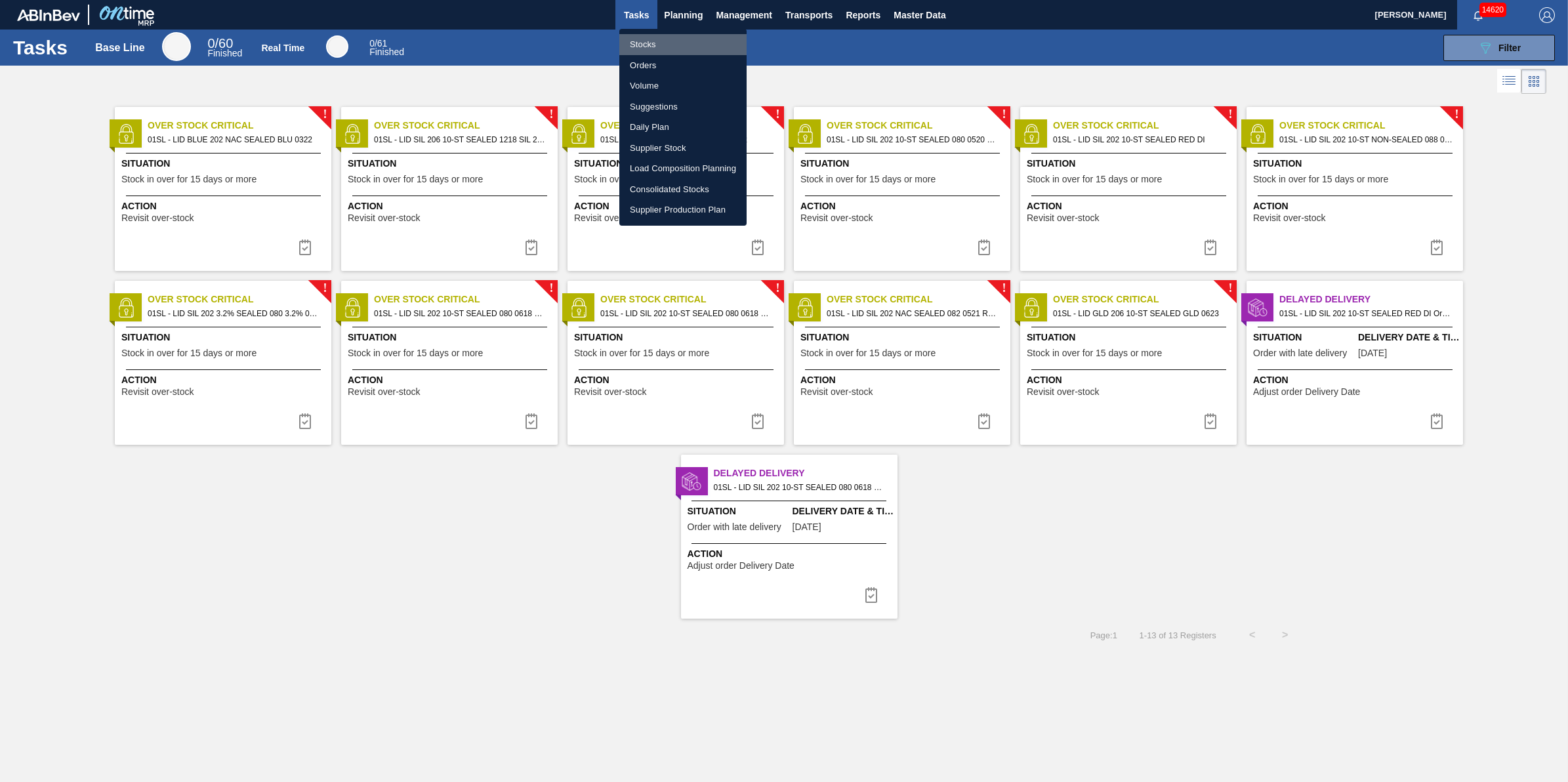
click at [673, 36] on li "Stocks" at bounding box center [683, 45] width 127 height 21
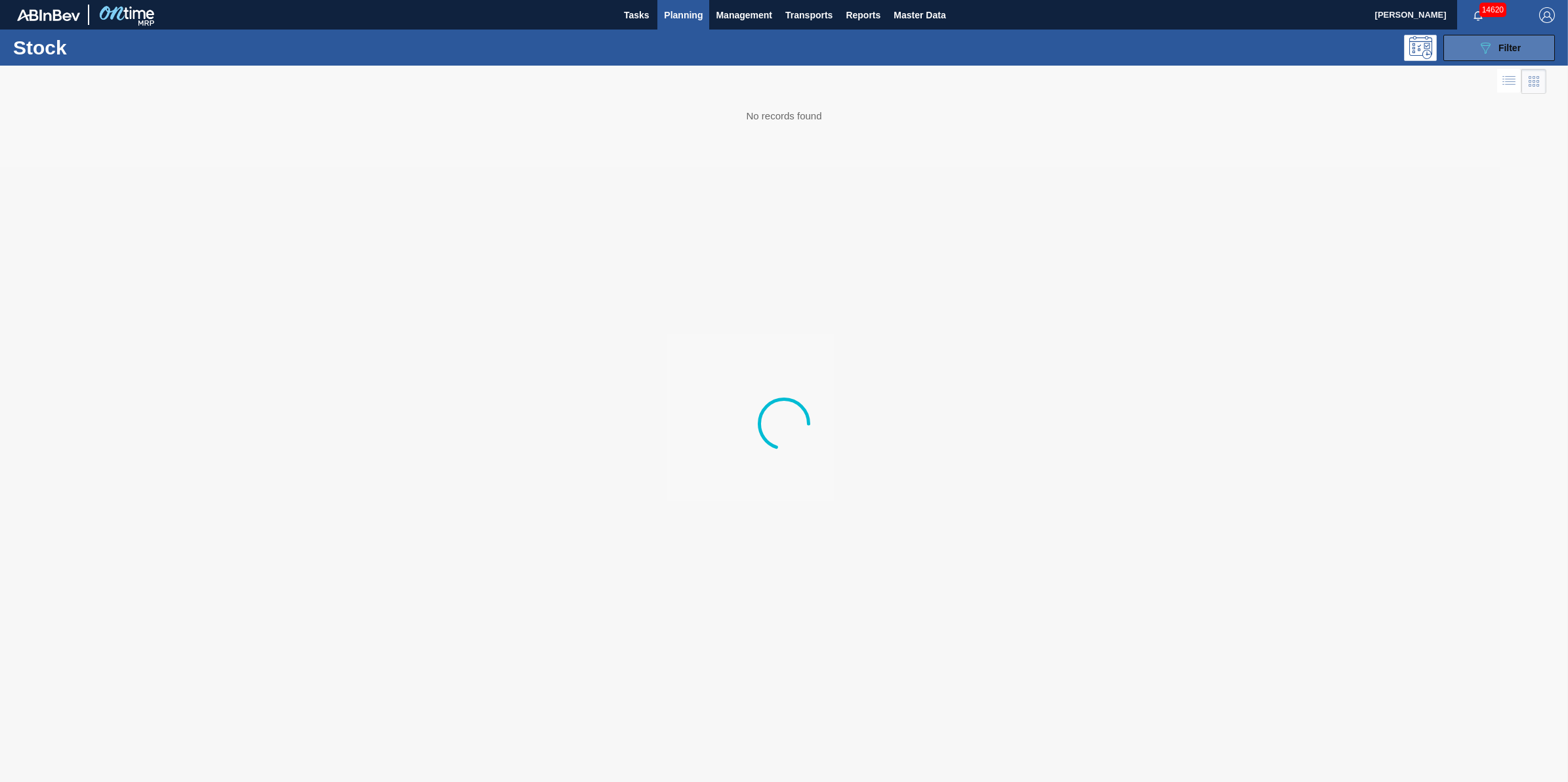
click at [1477, 56] on button "089F7B8B-B2A5-4AFE-B5C0-19BA573D28AC Filter" at bounding box center [1500, 48] width 111 height 26
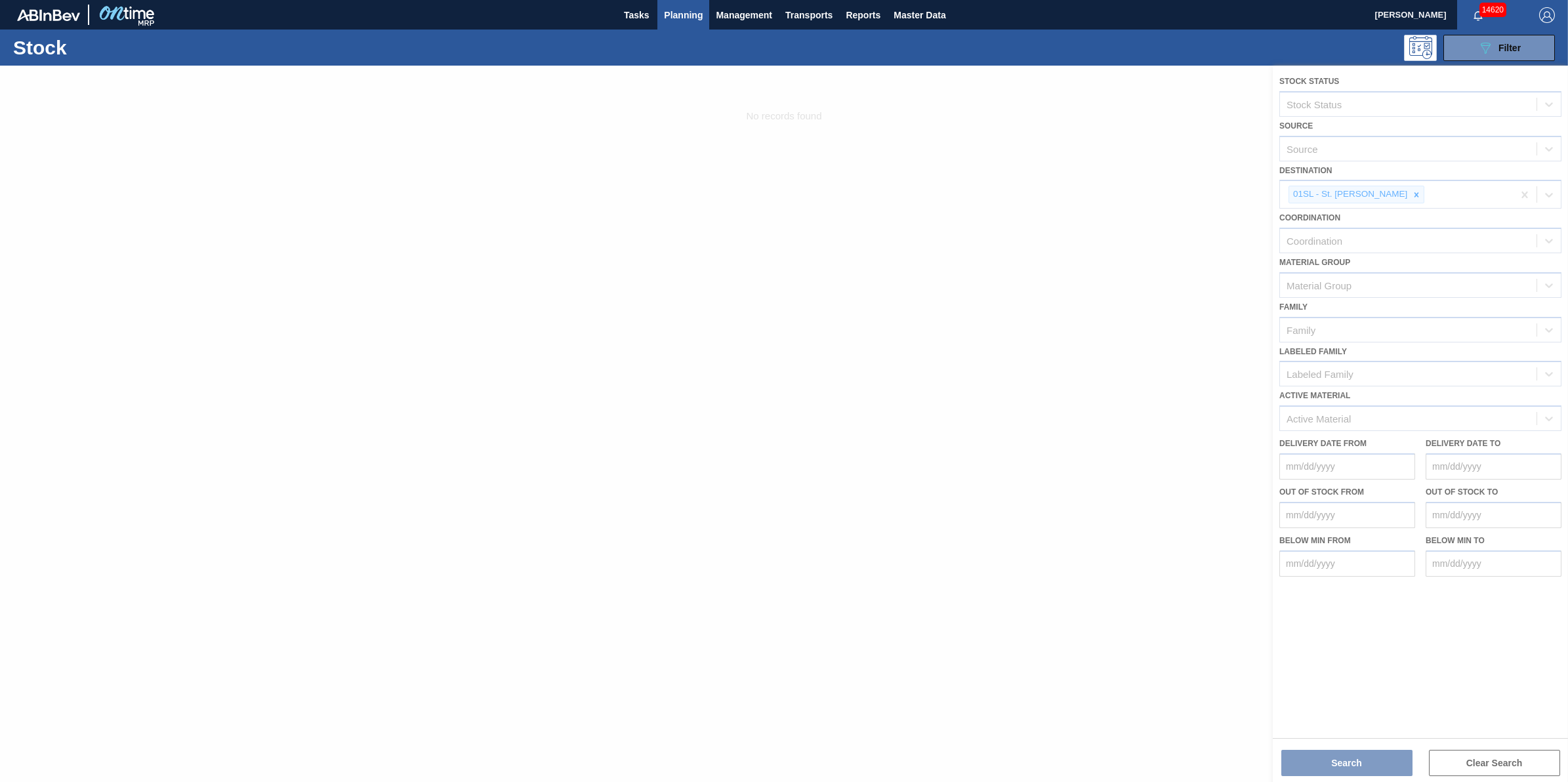
click at [1410, 195] on div at bounding box center [1417, 194] width 14 height 17
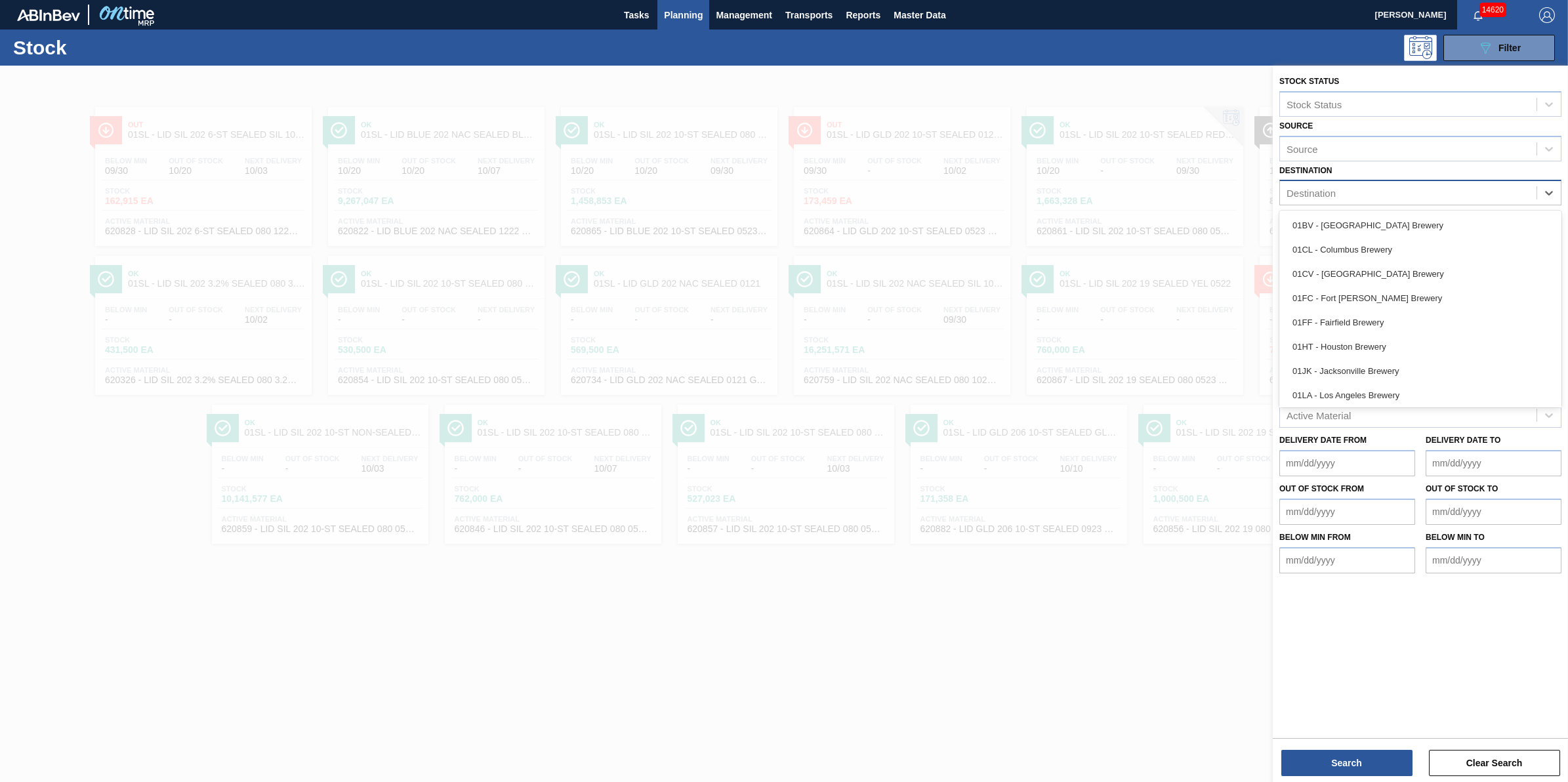
click at [1402, 197] on div "Destination" at bounding box center [1408, 193] width 256 height 19
click at [1398, 257] on div "01CL - Columbus Brewery" at bounding box center [1420, 249] width 282 height 25
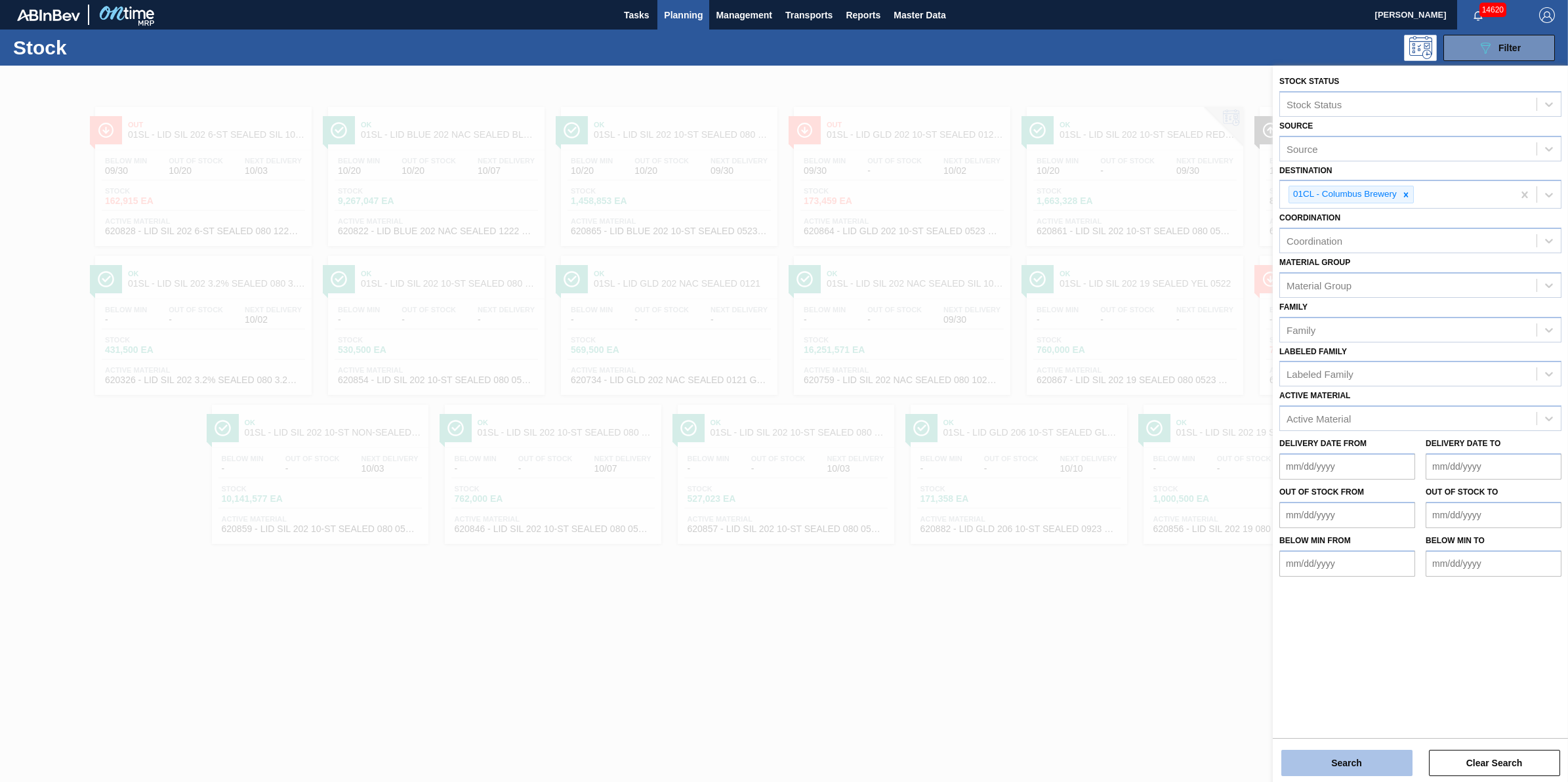
drag, startPoint x: 1363, startPoint y: 746, endPoint x: 1360, endPoint y: 766, distance: 20.2
click at [1363, 749] on div "Search Clear Search" at bounding box center [1420, 756] width 295 height 37
click at [1360, 766] on button "Search" at bounding box center [1347, 762] width 131 height 26
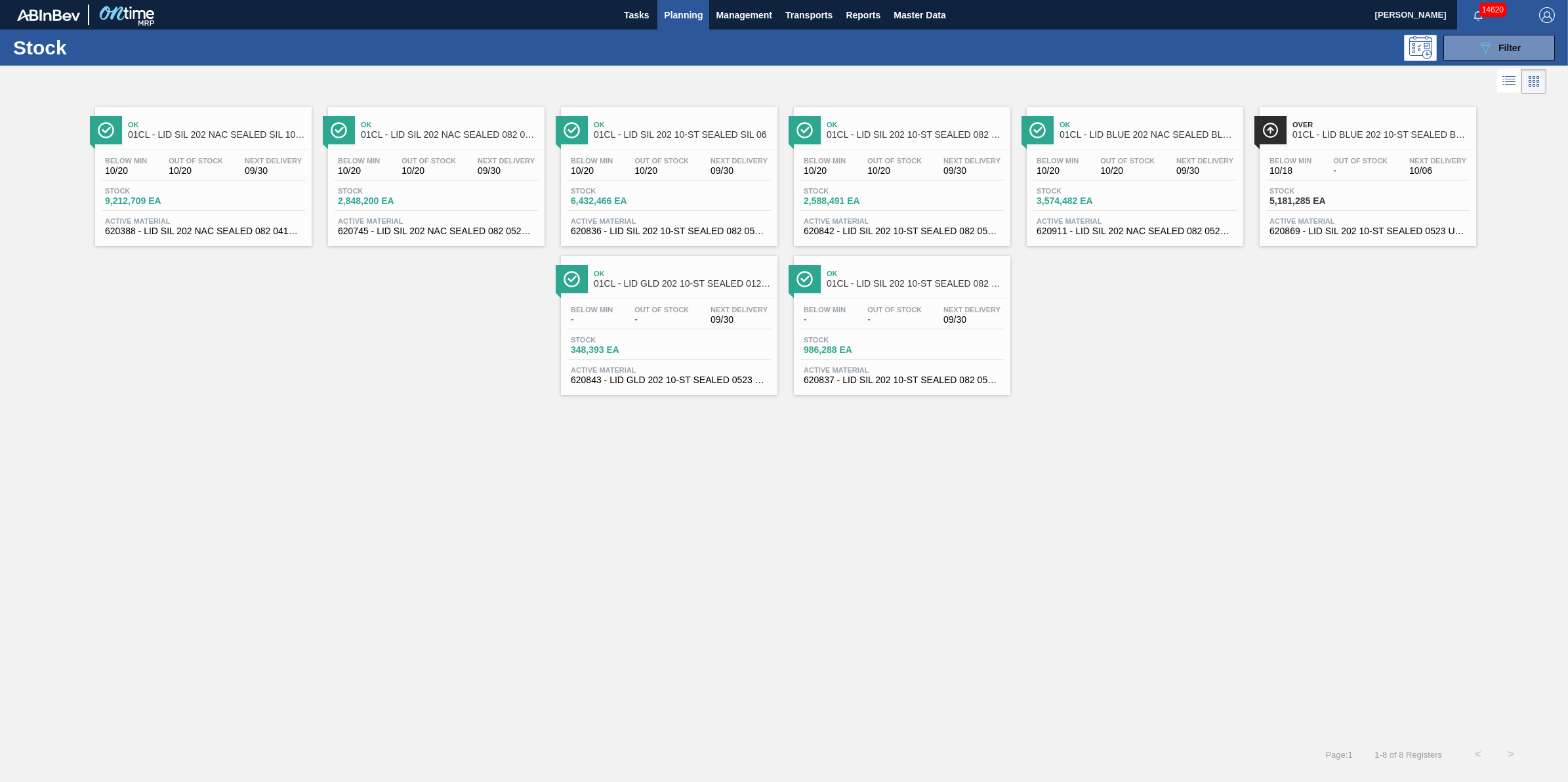
click at [170, 166] on span "10/20" at bounding box center [196, 171] width 54 height 10
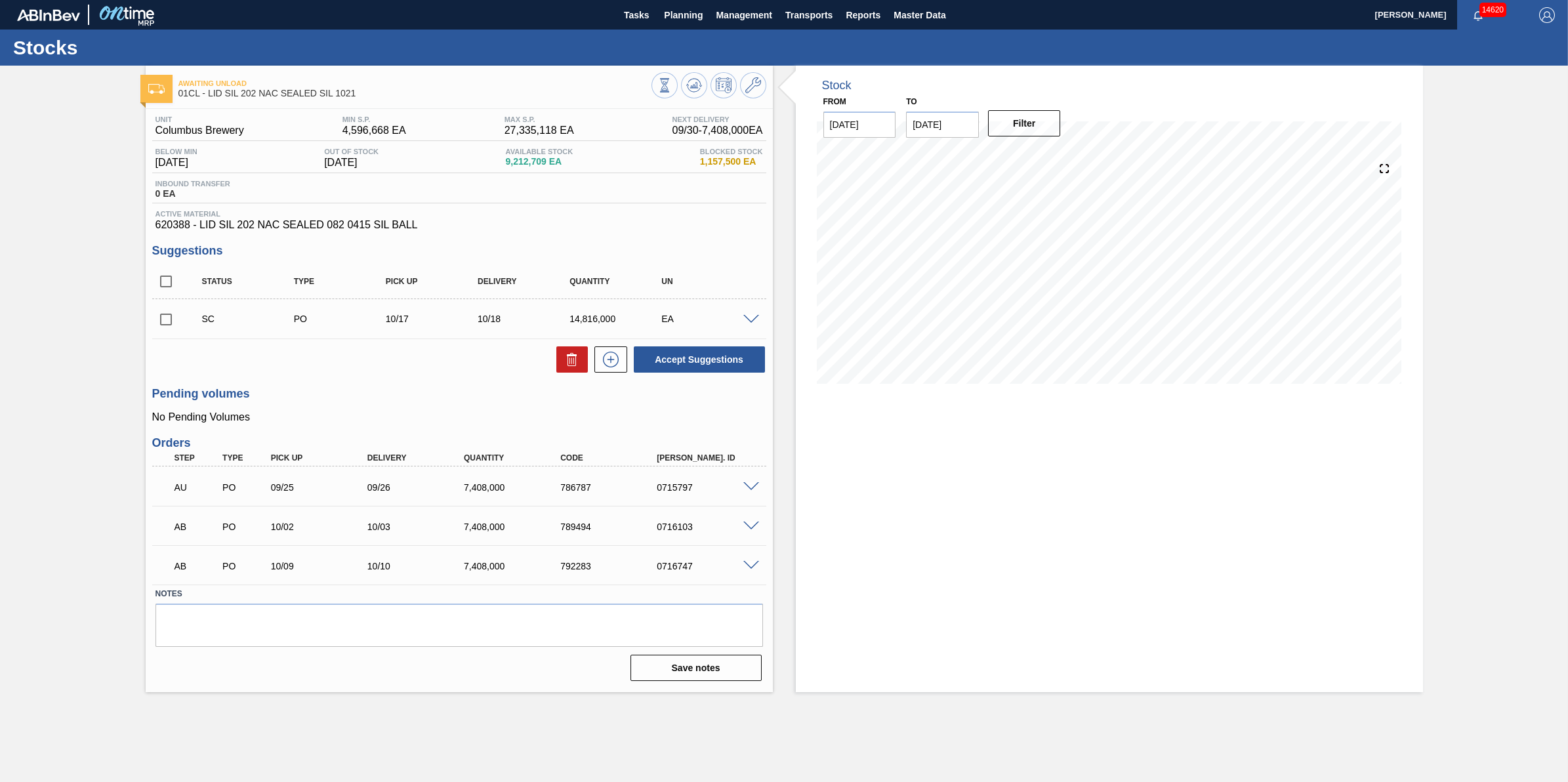
click at [674, 30] on div "Stocks" at bounding box center [784, 47] width 1568 height 36
click at [677, 20] on span "Planning" at bounding box center [683, 15] width 39 height 16
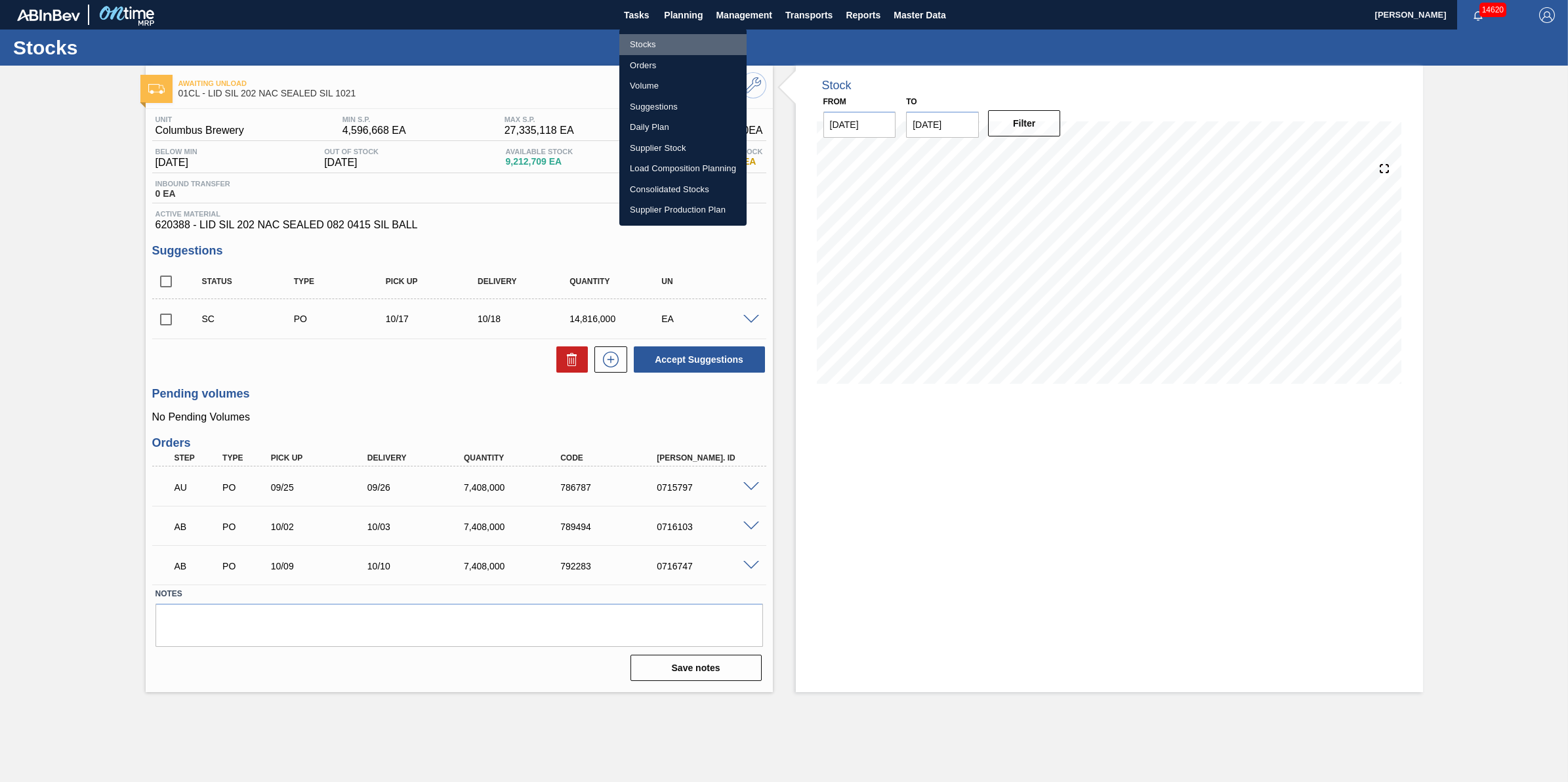
click at [665, 44] on li "Stocks" at bounding box center [683, 45] width 127 height 21
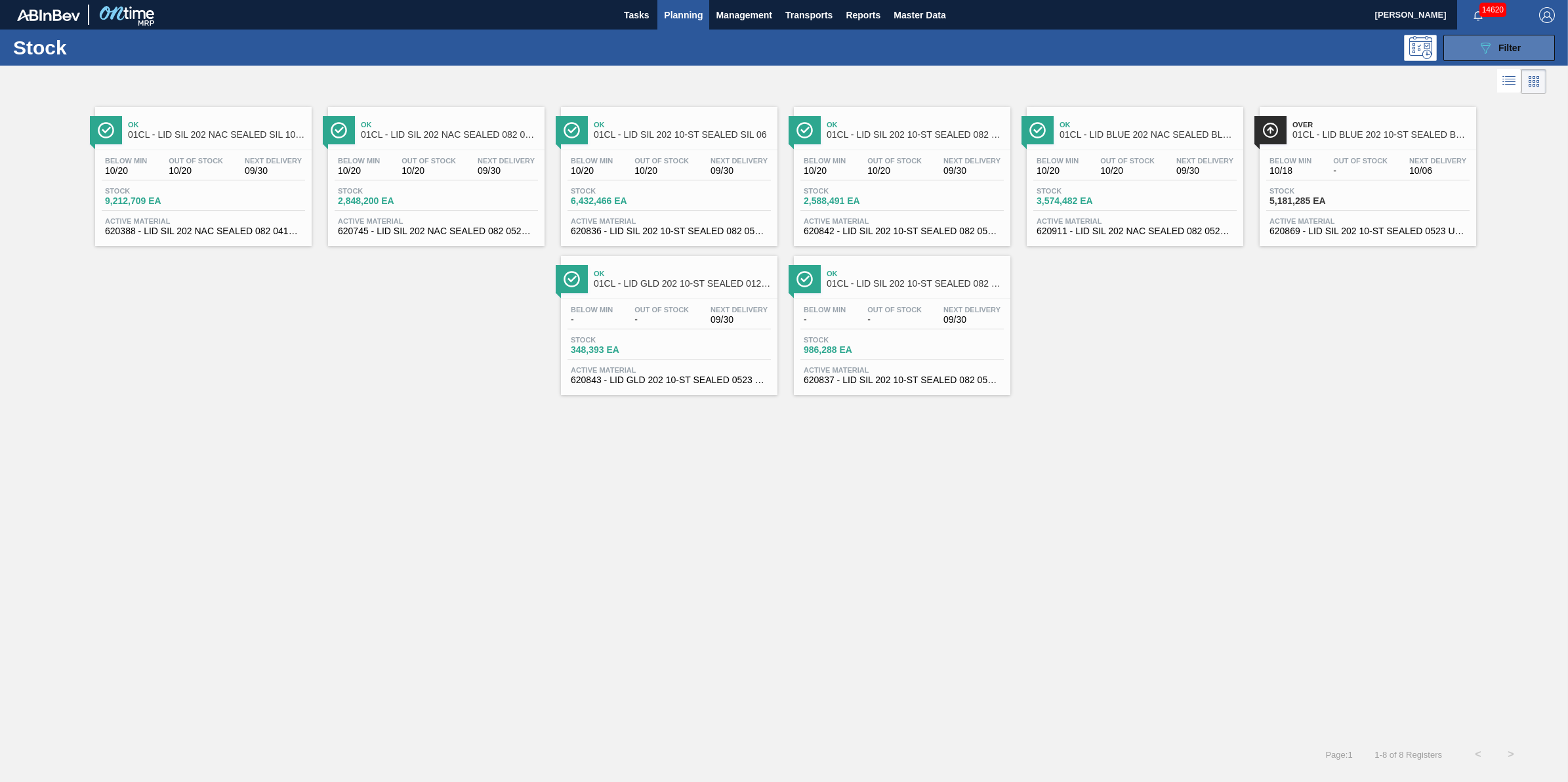
click at [1536, 43] on button "089F7B8B-B2A5-4AFE-B5C0-19BA573D28AC Filter" at bounding box center [1500, 48] width 111 height 26
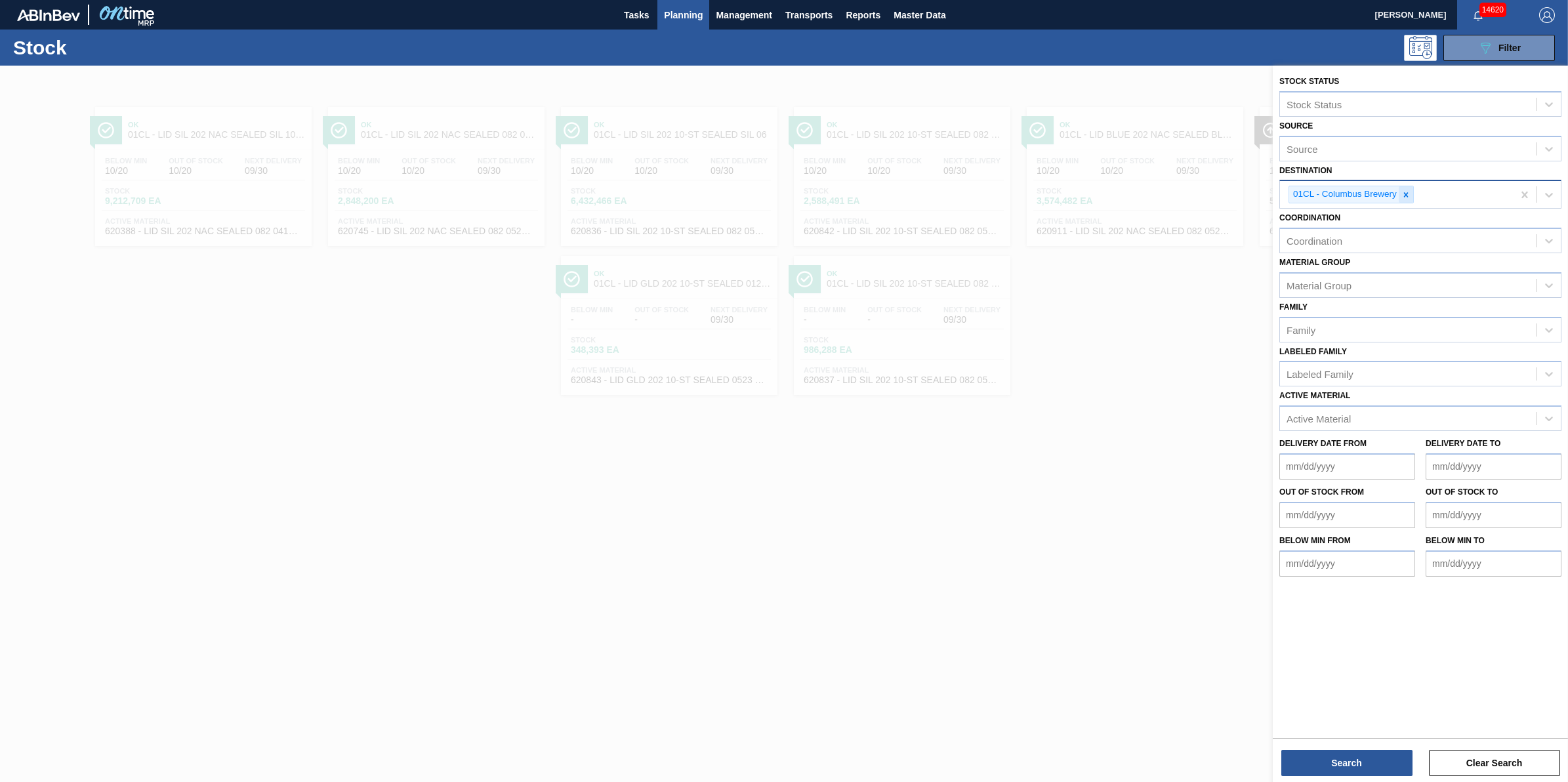
click at [1410, 198] on div at bounding box center [1406, 194] width 14 height 17
click at [1410, 198] on div "Destination" at bounding box center [1408, 193] width 256 height 19
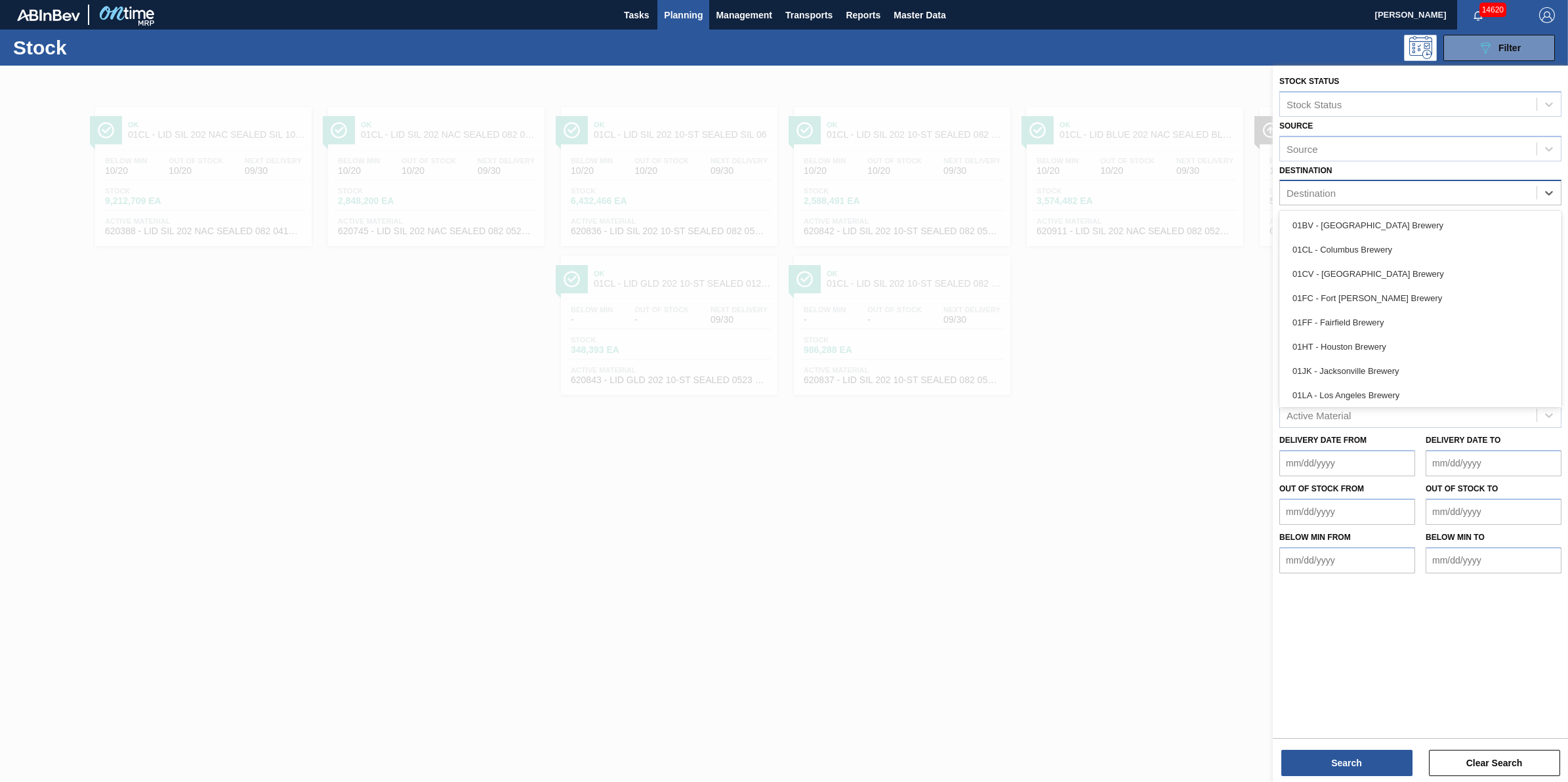
scroll to position [99, 0]
click at [1393, 368] on div "01SL - St. [PERSON_NAME]" at bounding box center [1420, 368] width 282 height 25
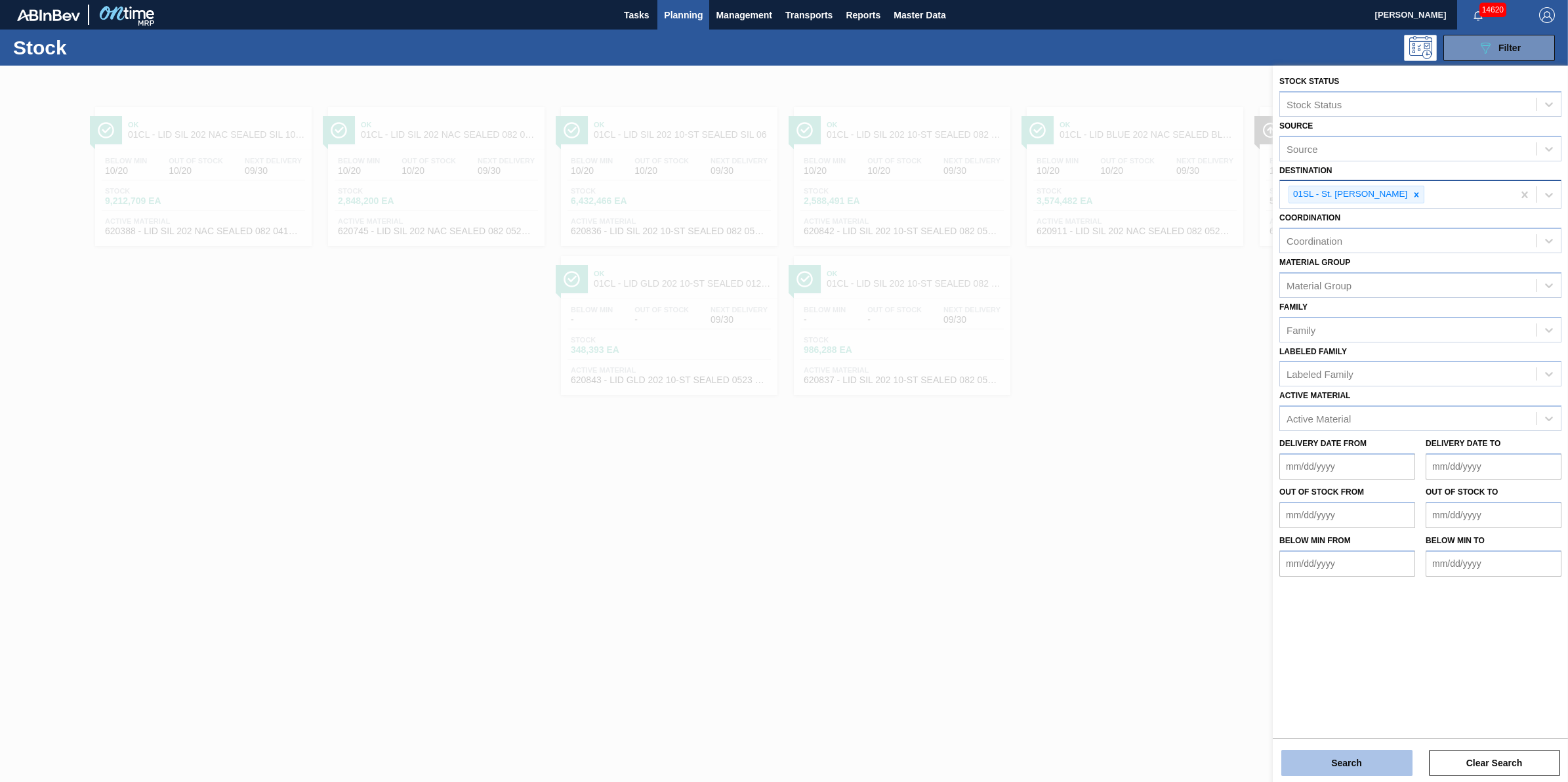
click at [1320, 761] on button "Search" at bounding box center [1347, 762] width 131 height 26
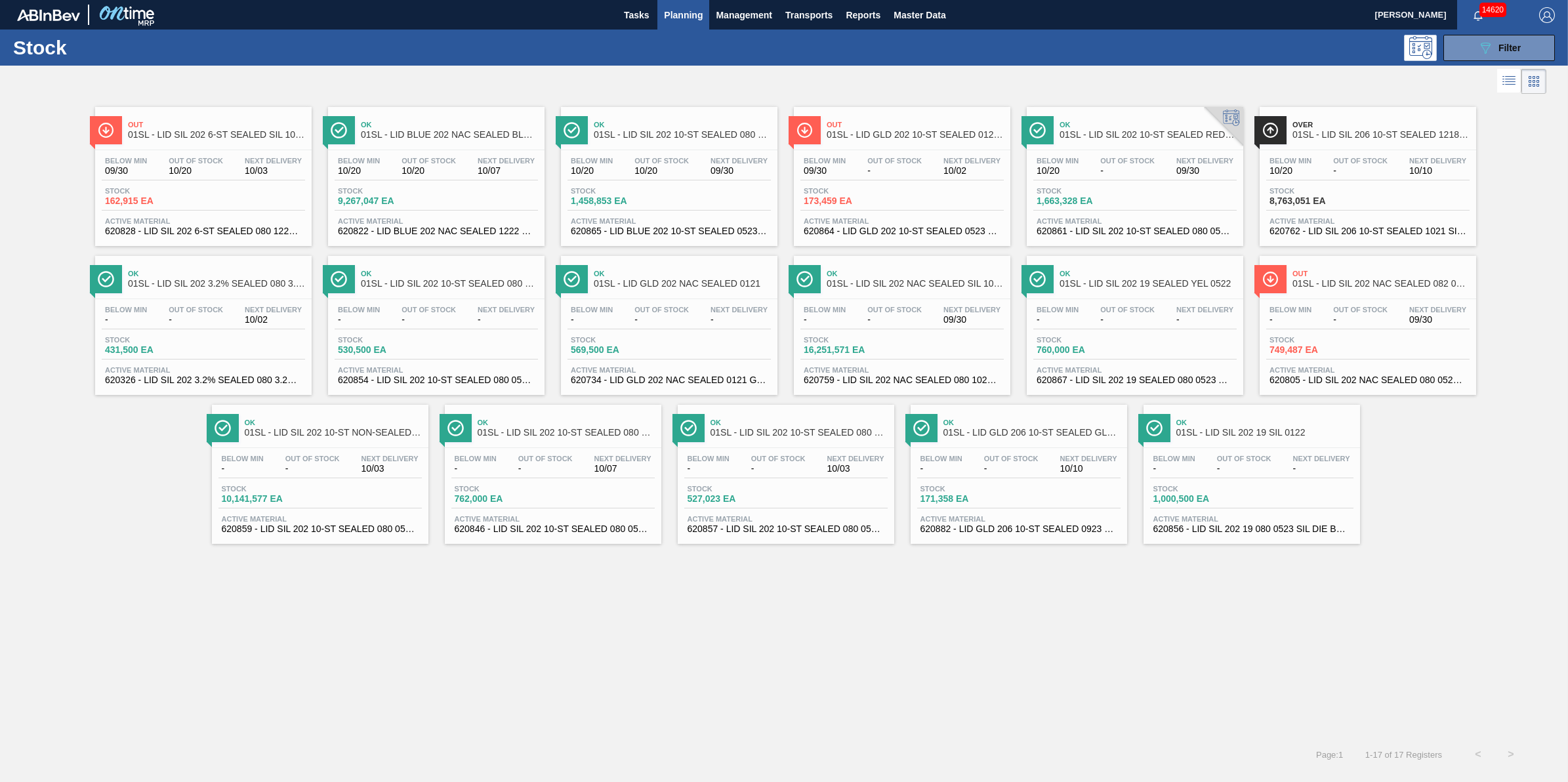
click at [688, 9] on span "Planning" at bounding box center [683, 15] width 39 height 16
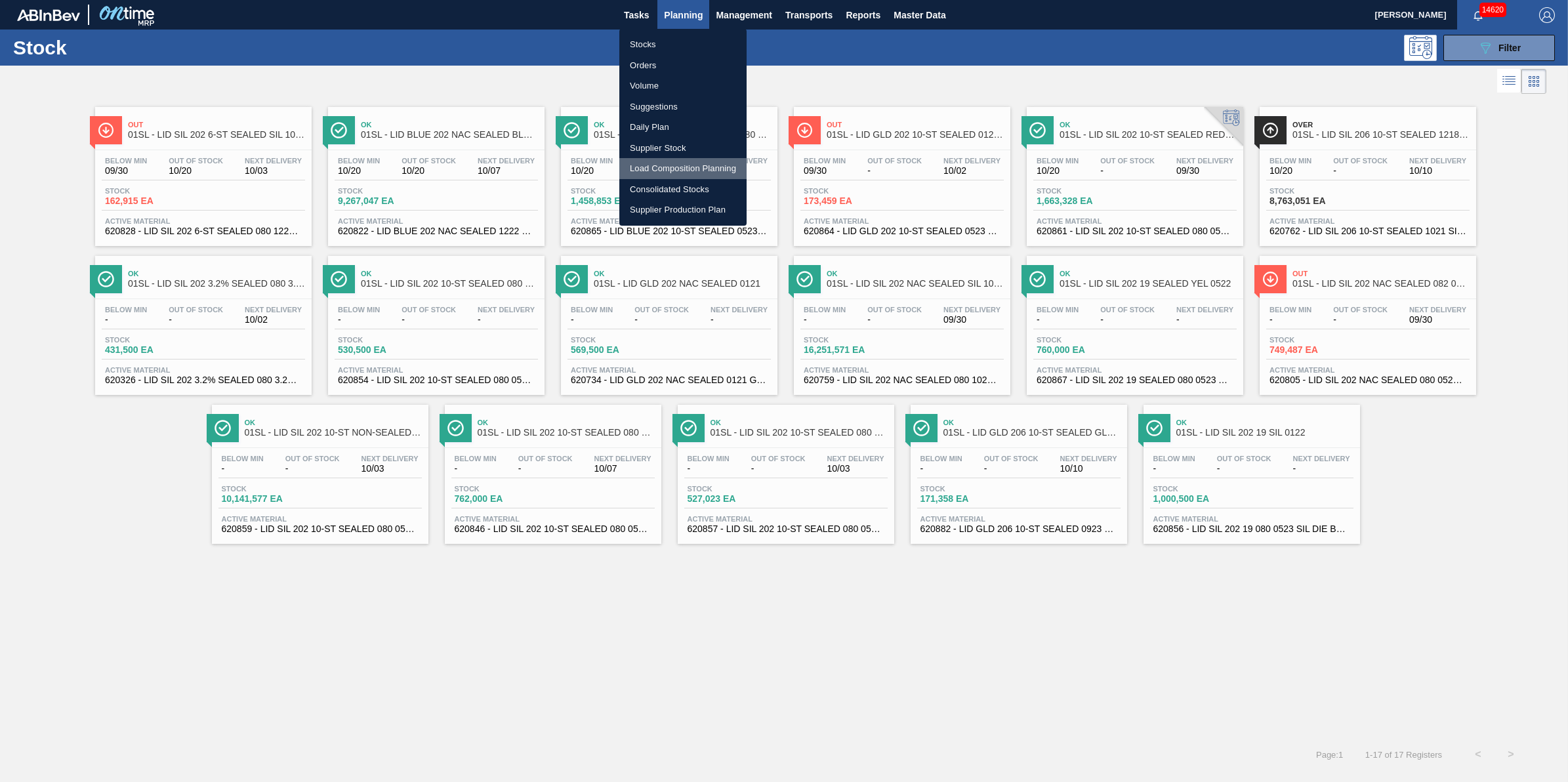
click at [689, 167] on li "Load Composition Planning" at bounding box center [683, 169] width 127 height 21
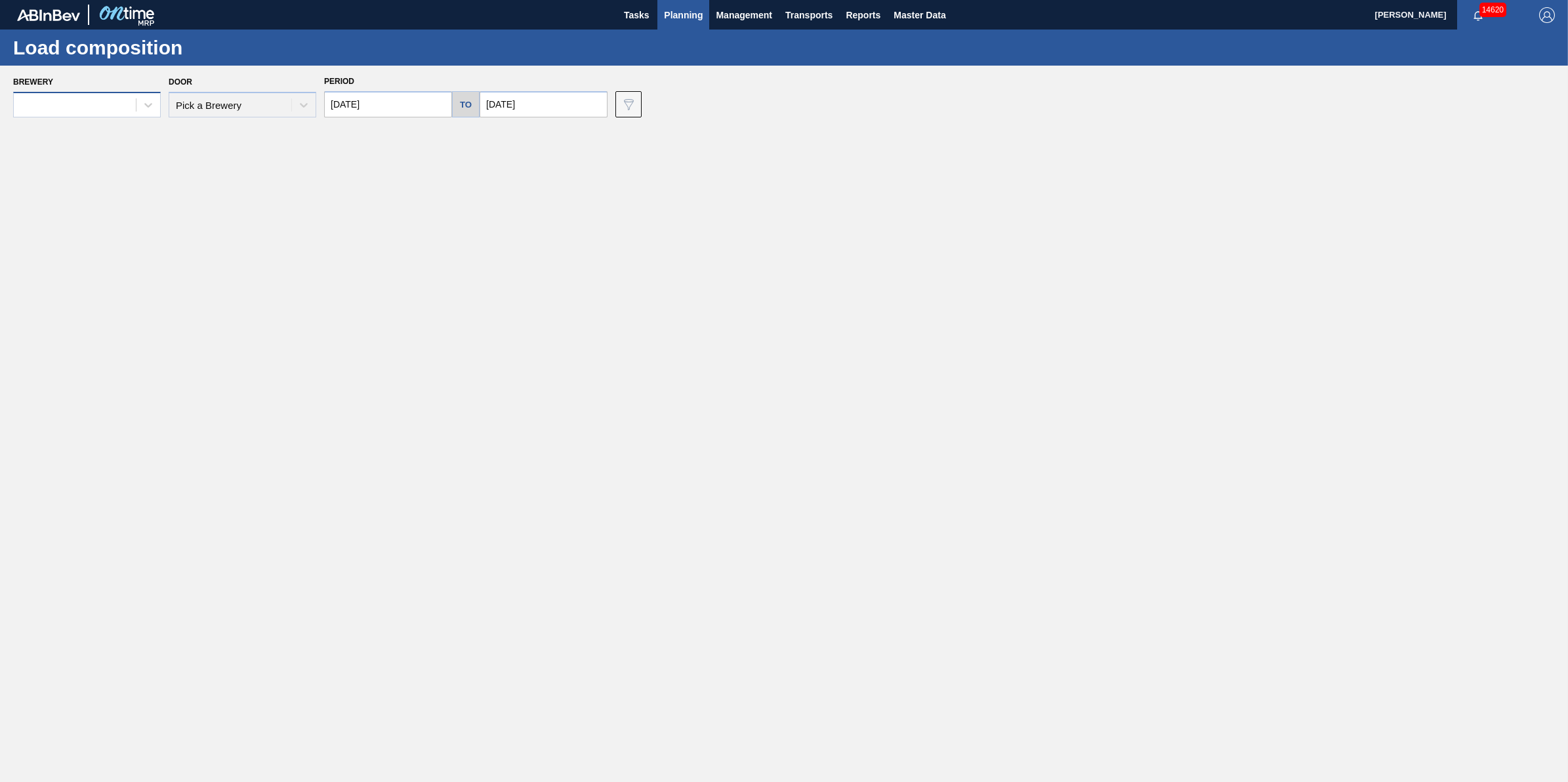
click at [94, 105] on div at bounding box center [74, 105] width 122 height 19
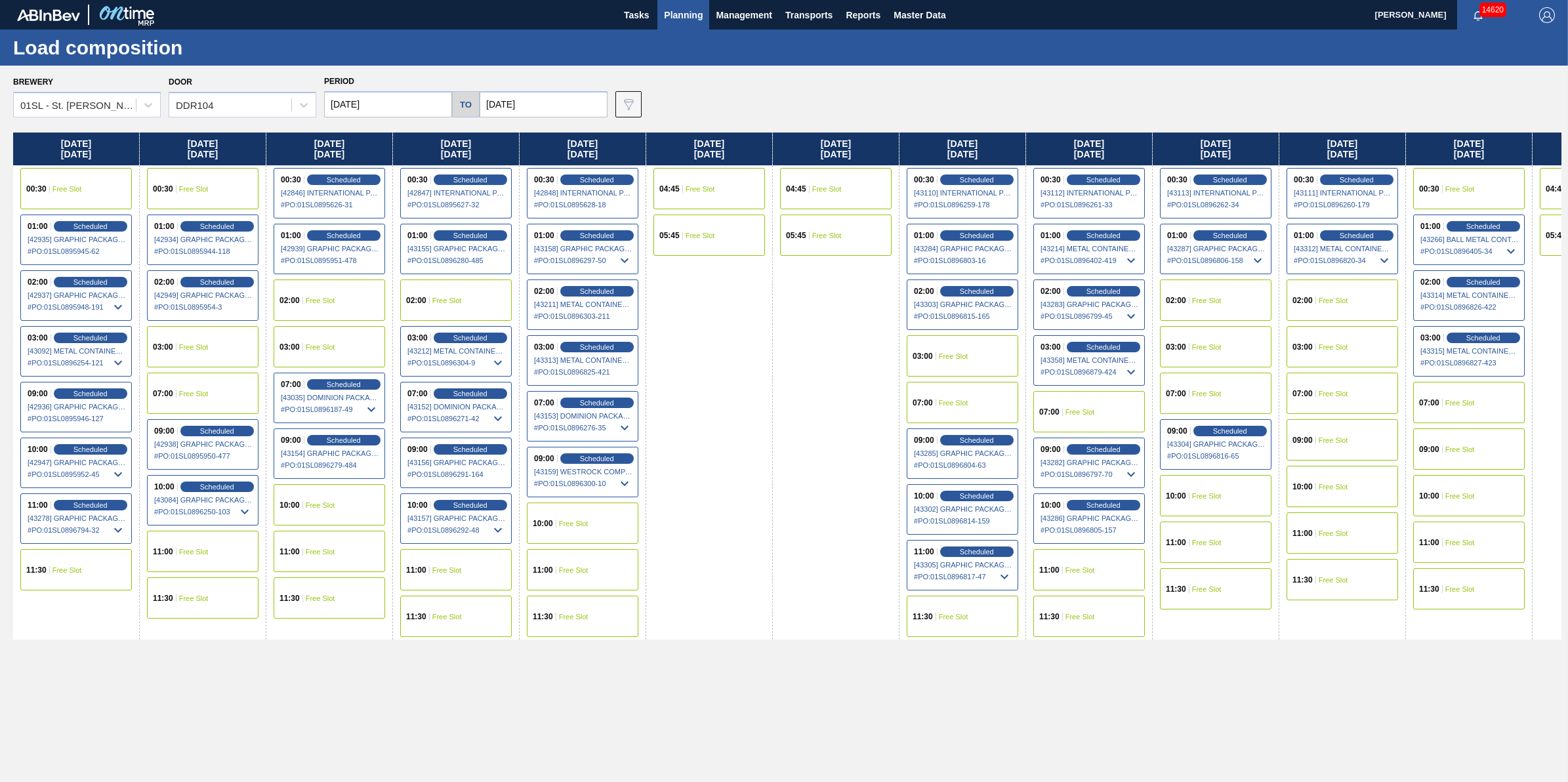
click at [673, 7] on span "Planning" at bounding box center [683, 15] width 39 height 16
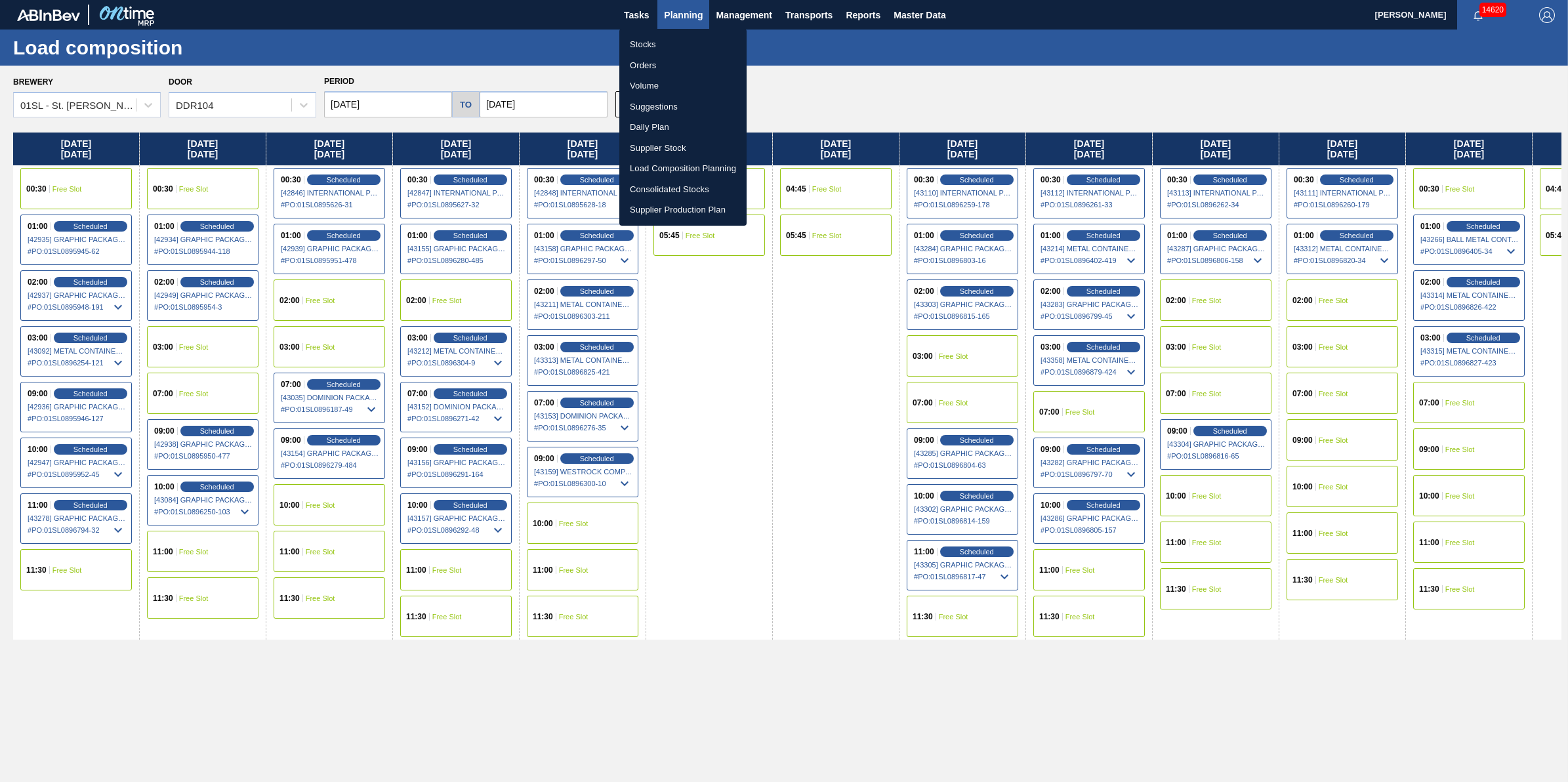
click at [664, 37] on li "Stocks" at bounding box center [683, 45] width 127 height 21
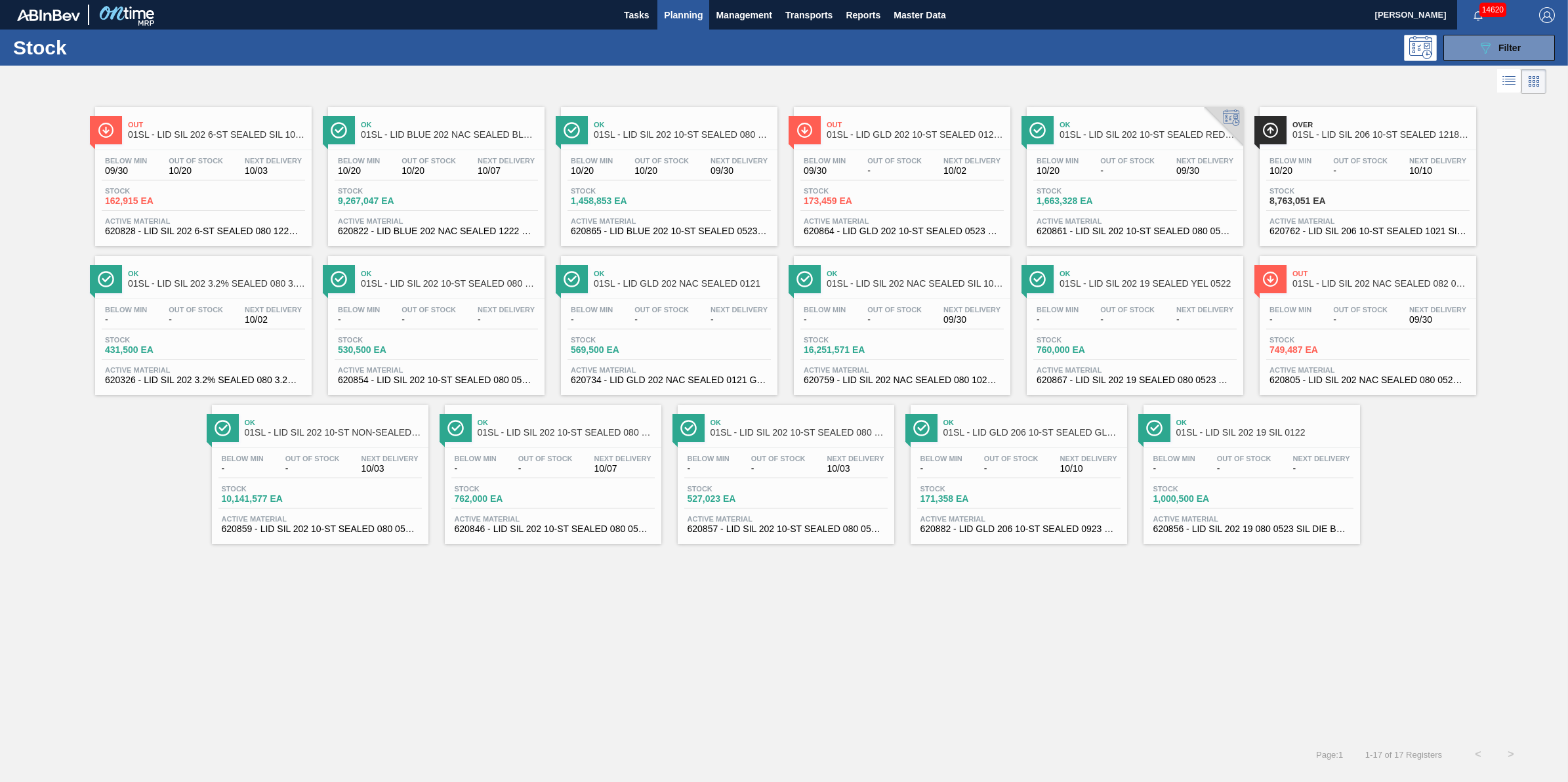
click at [1346, 316] on span "-" at bounding box center [1360, 320] width 54 height 10
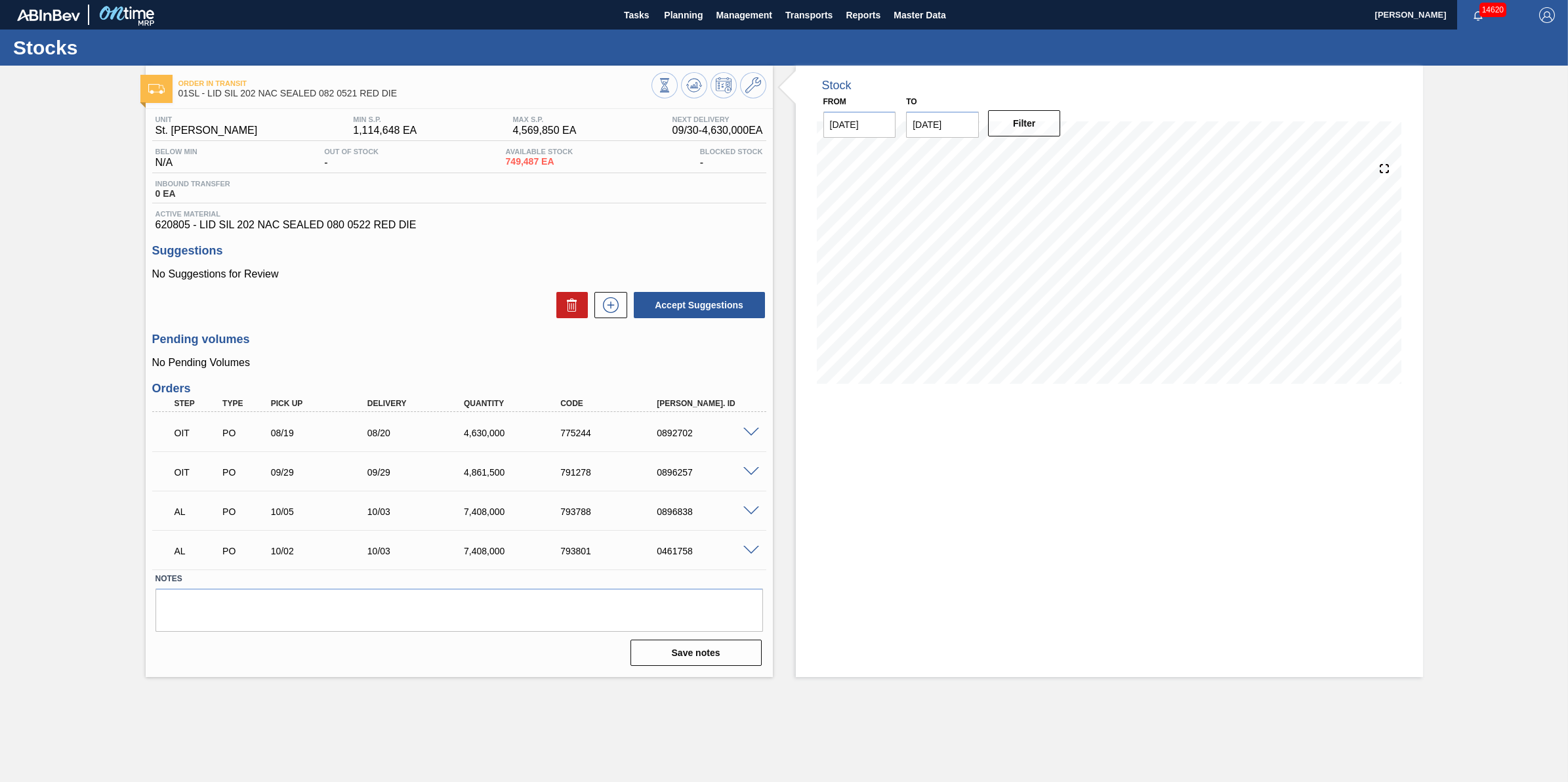
click at [745, 470] on span at bounding box center [751, 472] width 16 height 10
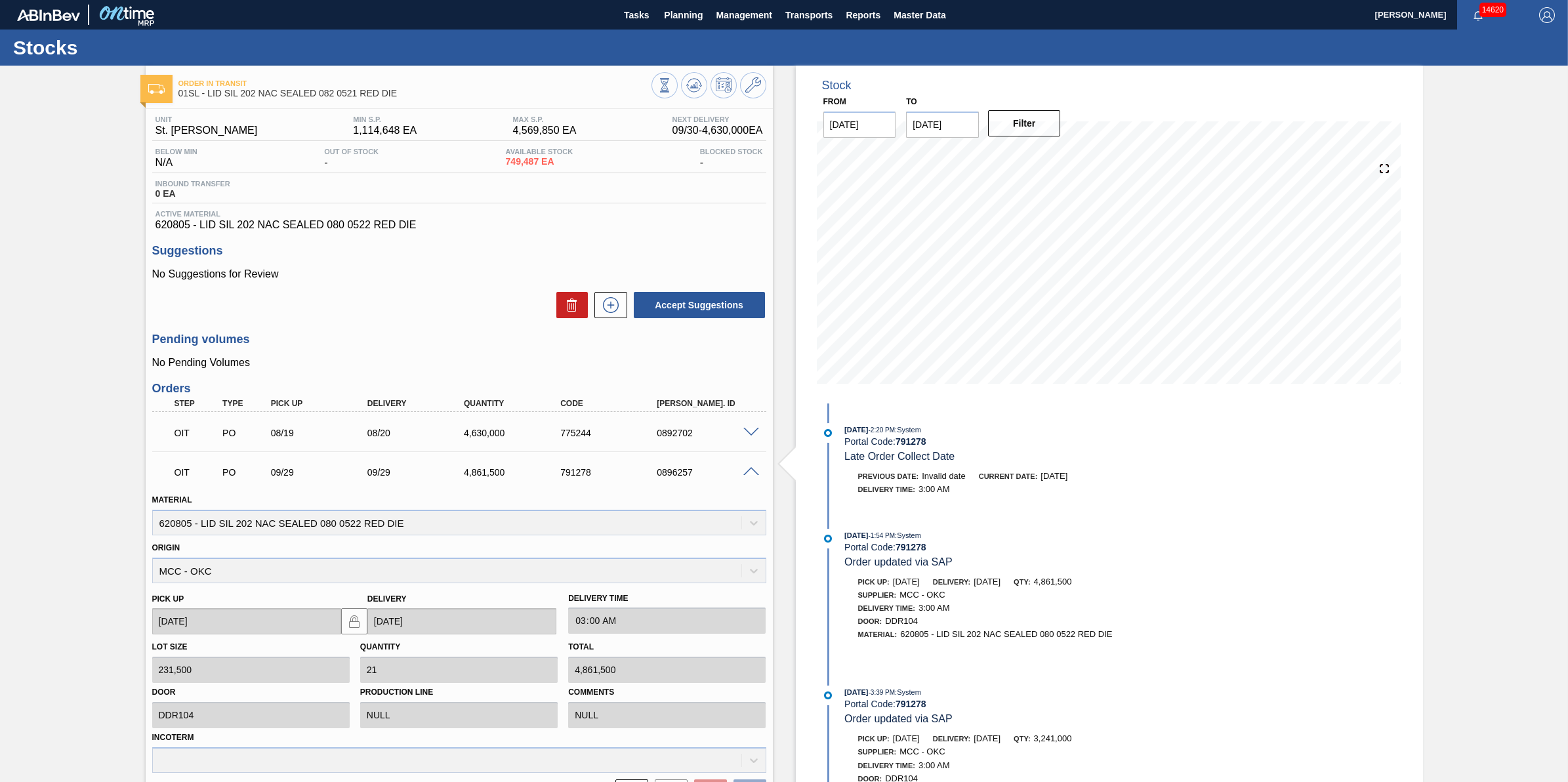
click at [749, 433] on span at bounding box center [751, 432] width 16 height 10
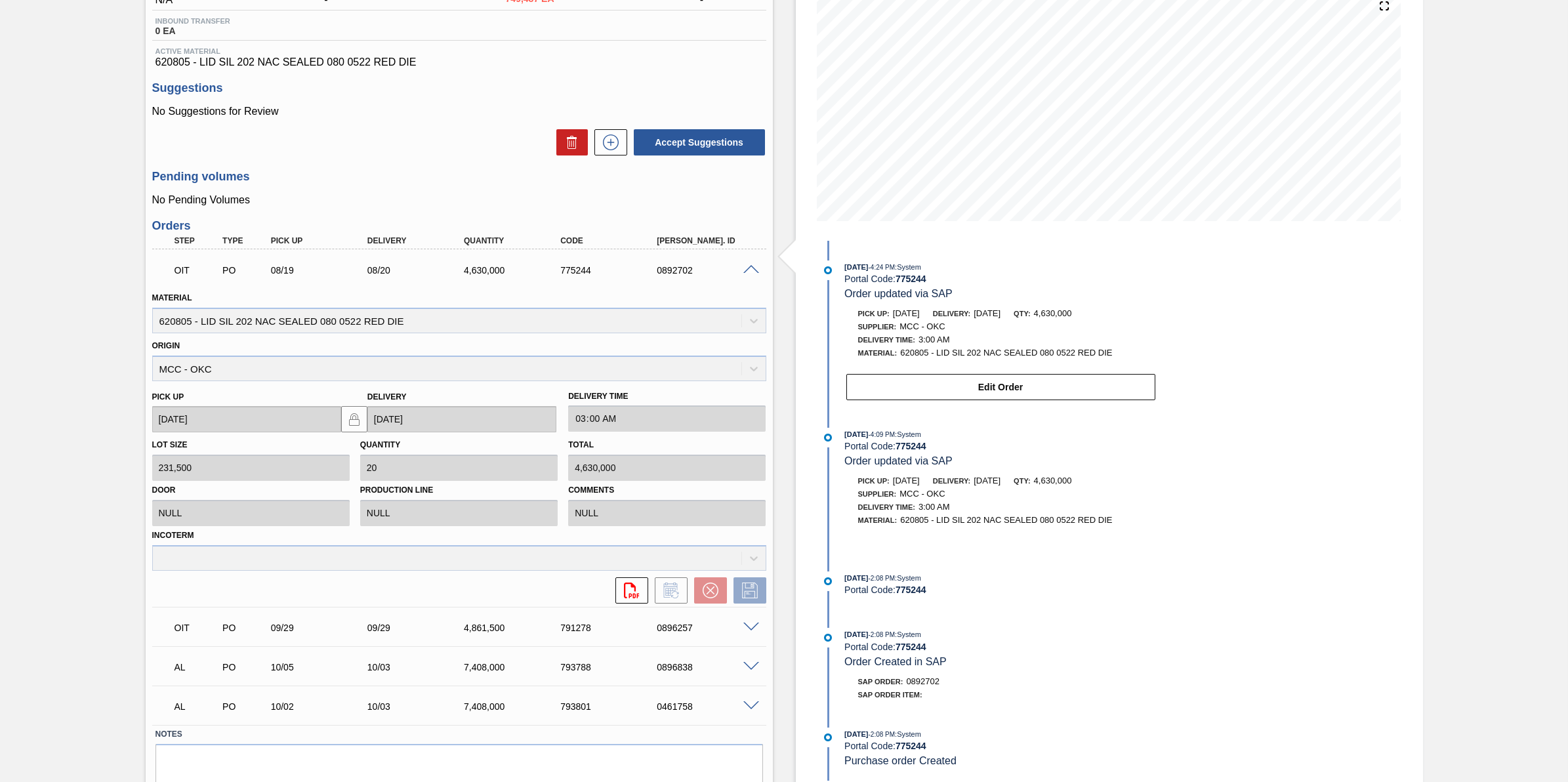
scroll to position [164, 0]
click at [74, 319] on div "Order in transit 01SL - LID SIL 202 NAC SEALED 082 0521 RED DIE Unit St. [PERSO…" at bounding box center [784, 366] width 1568 height 929
click at [749, 282] on div "OIT PO 08/19 08/20 4,630,000 775244 0892702" at bounding box center [459, 267] width 614 height 33
click at [749, 274] on span at bounding box center [751, 268] width 16 height 10
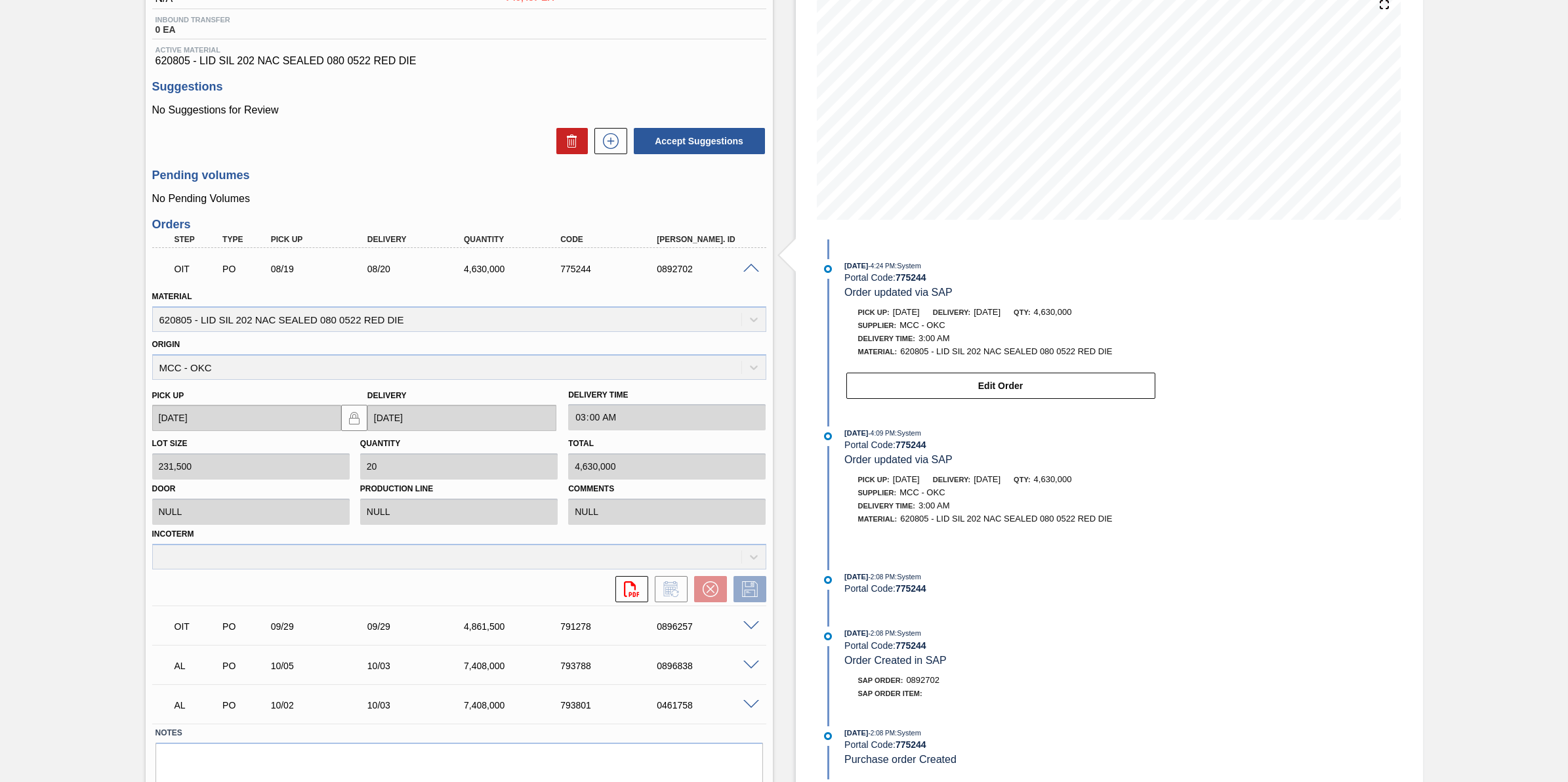
scroll to position [0, 0]
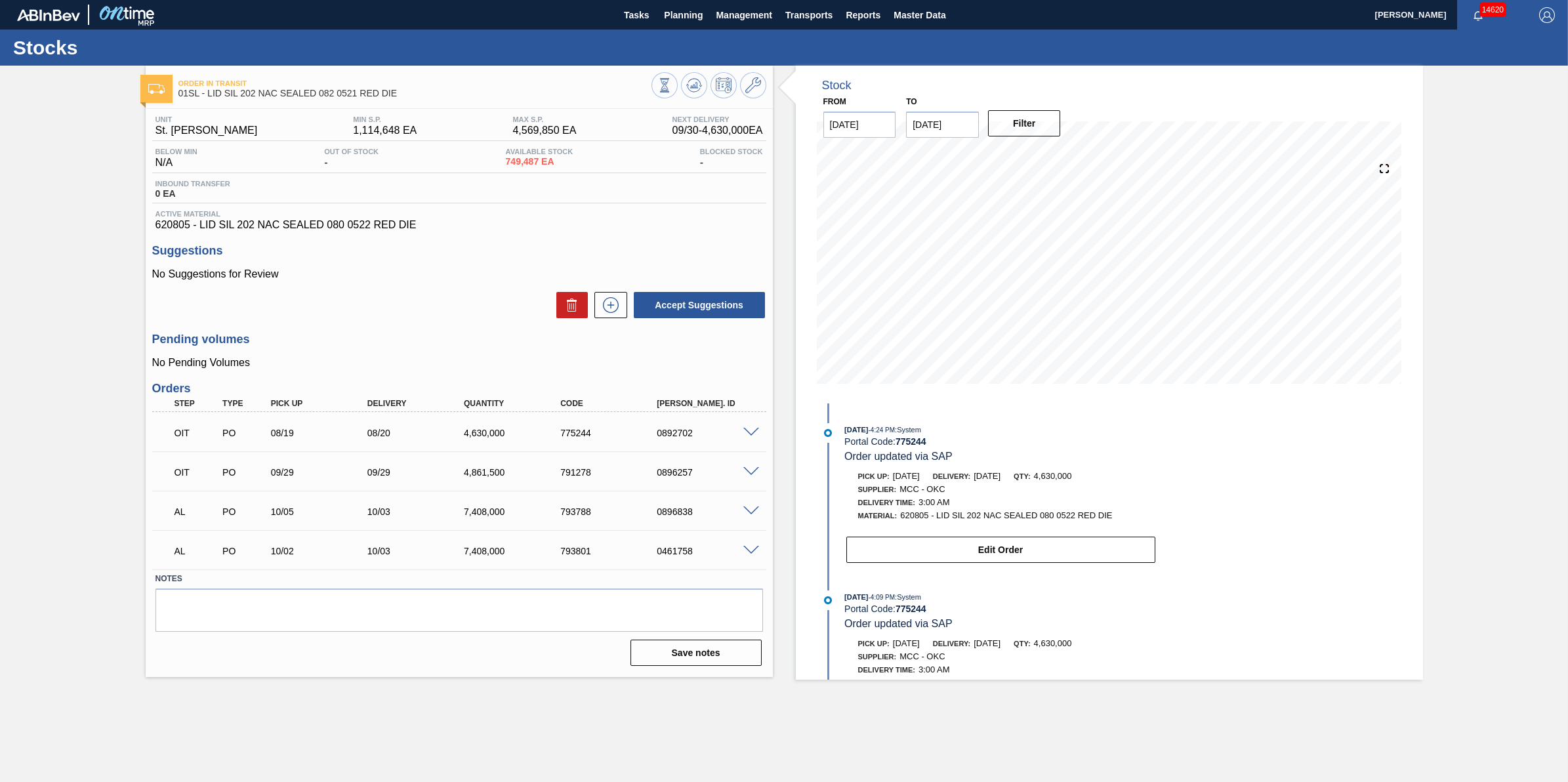
click at [742, 552] on div at bounding box center [753, 549] width 26 height 10
click at [743, 561] on div "AL PO 10/02 10/03 7,408,000 793801 0461758" at bounding box center [456, 549] width 579 height 26
click at [748, 555] on span at bounding box center [751, 551] width 16 height 10
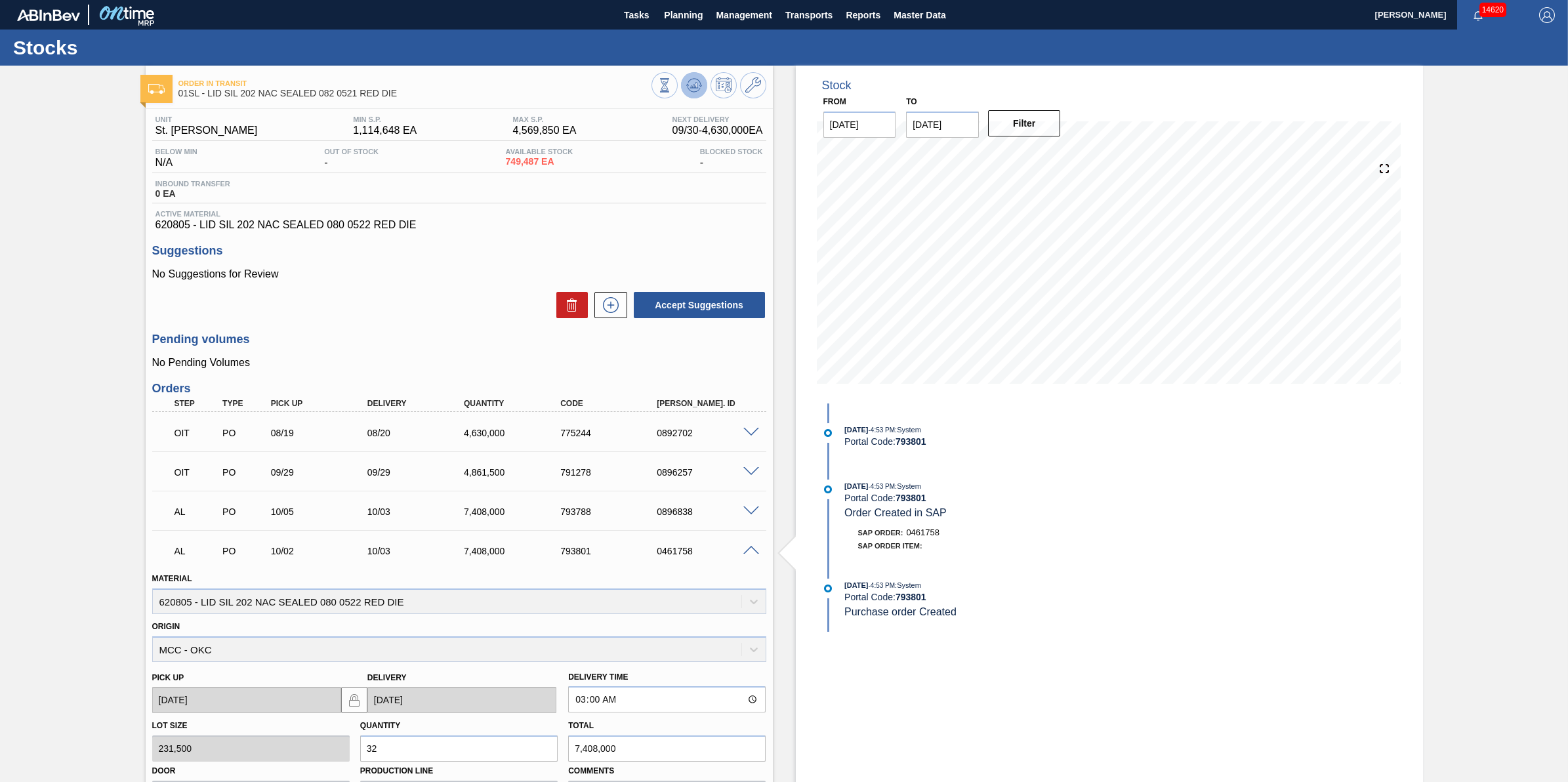
click at [696, 85] on icon at bounding box center [696, 85] width 2 height 6
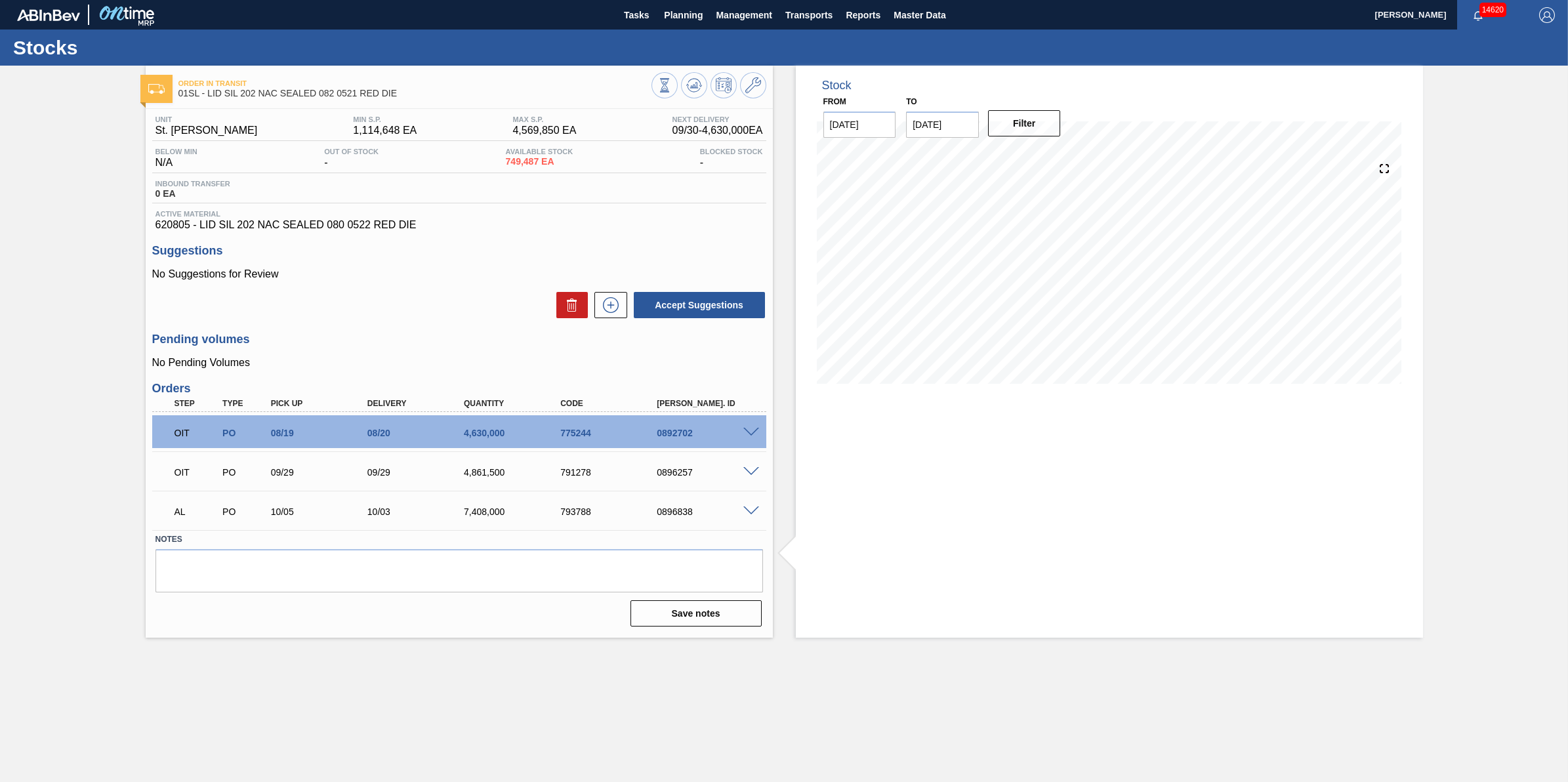
click at [640, 32] on div "Stocks" at bounding box center [784, 47] width 1568 height 36
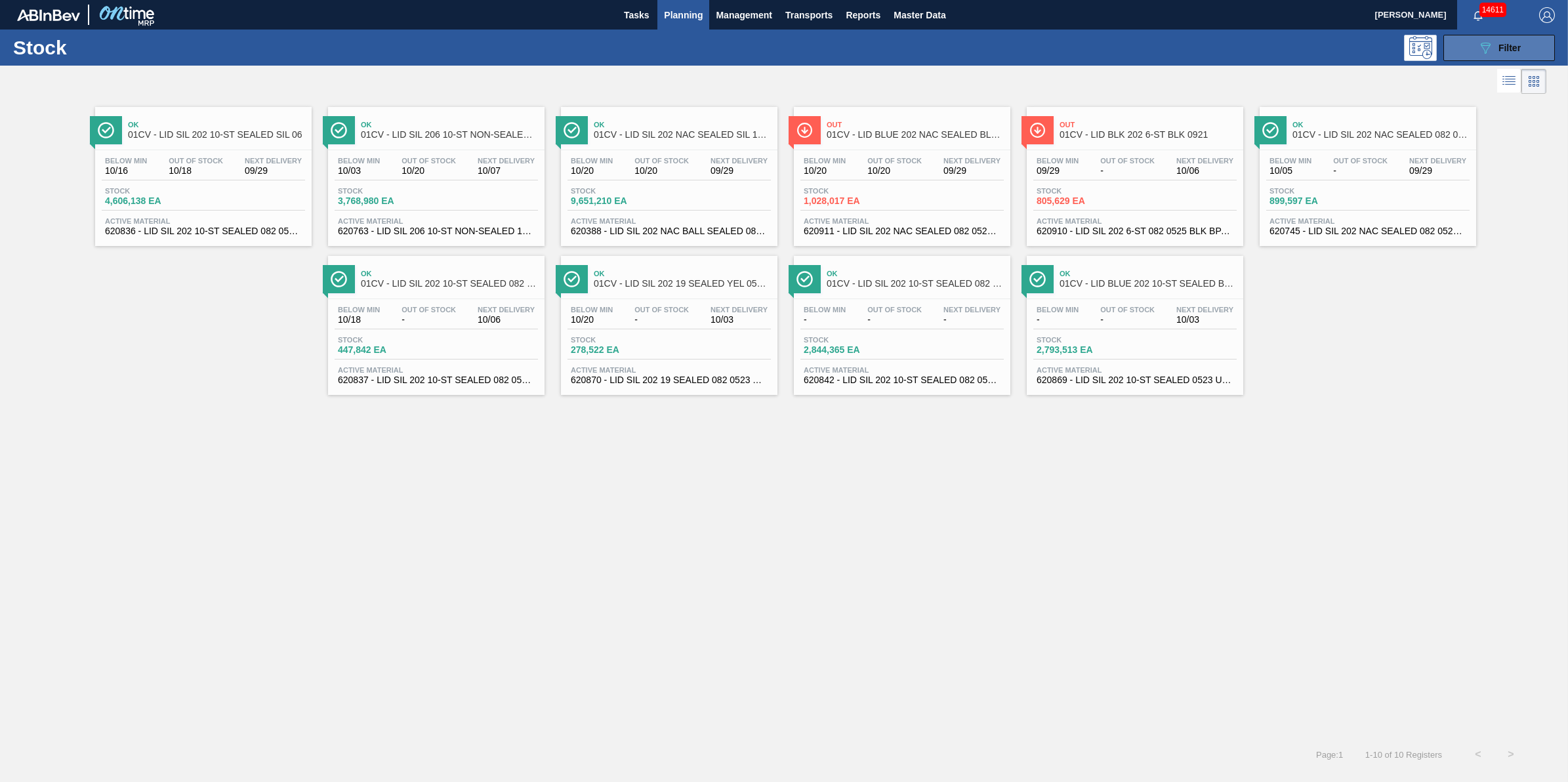
click at [1475, 50] on button "089F7B8B-B2A5-4AFE-B5C0-19BA573D28AC Filter" at bounding box center [1500, 48] width 111 height 26
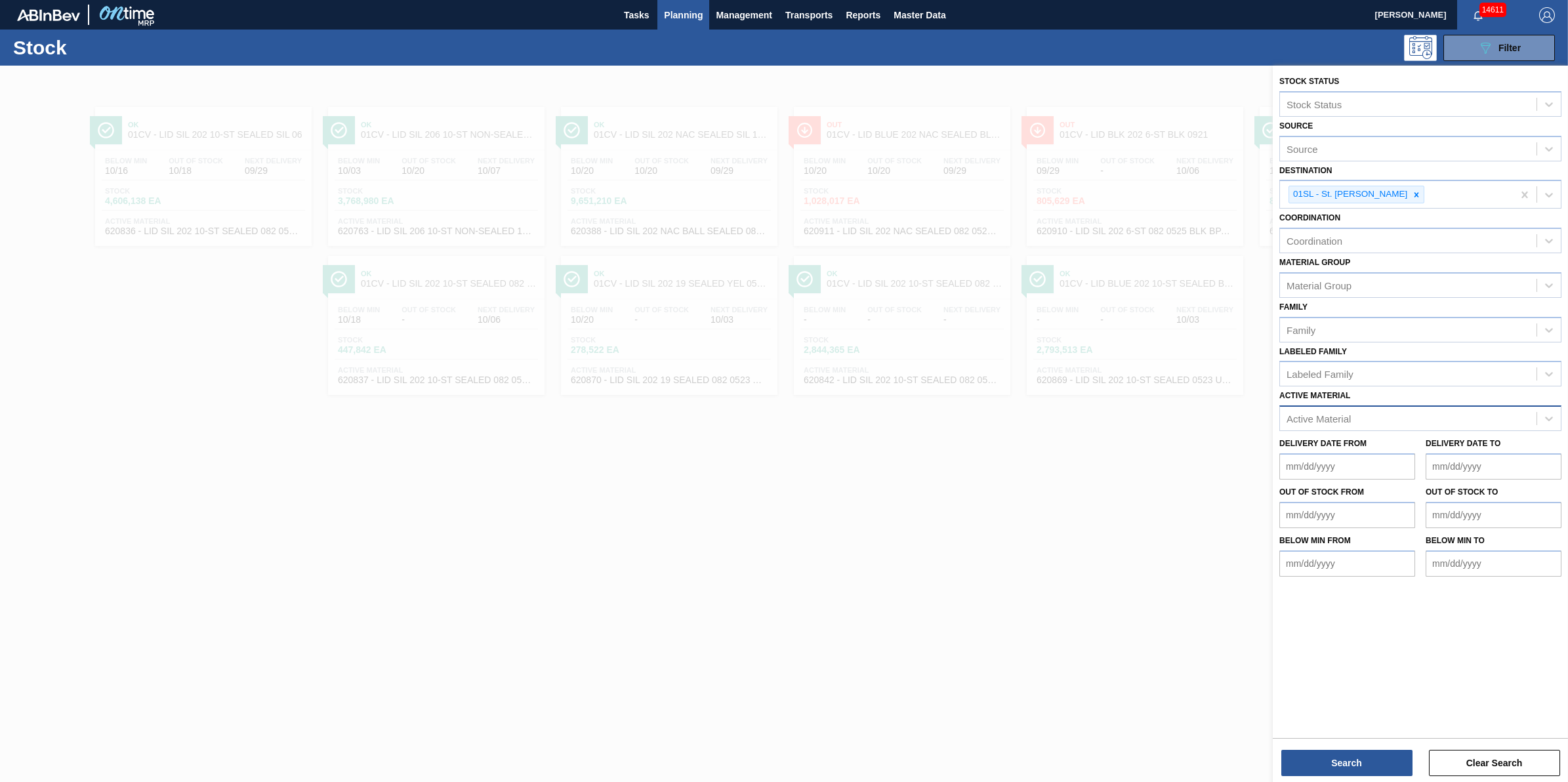
click at [1332, 423] on div "Active Material" at bounding box center [1408, 418] width 256 height 19
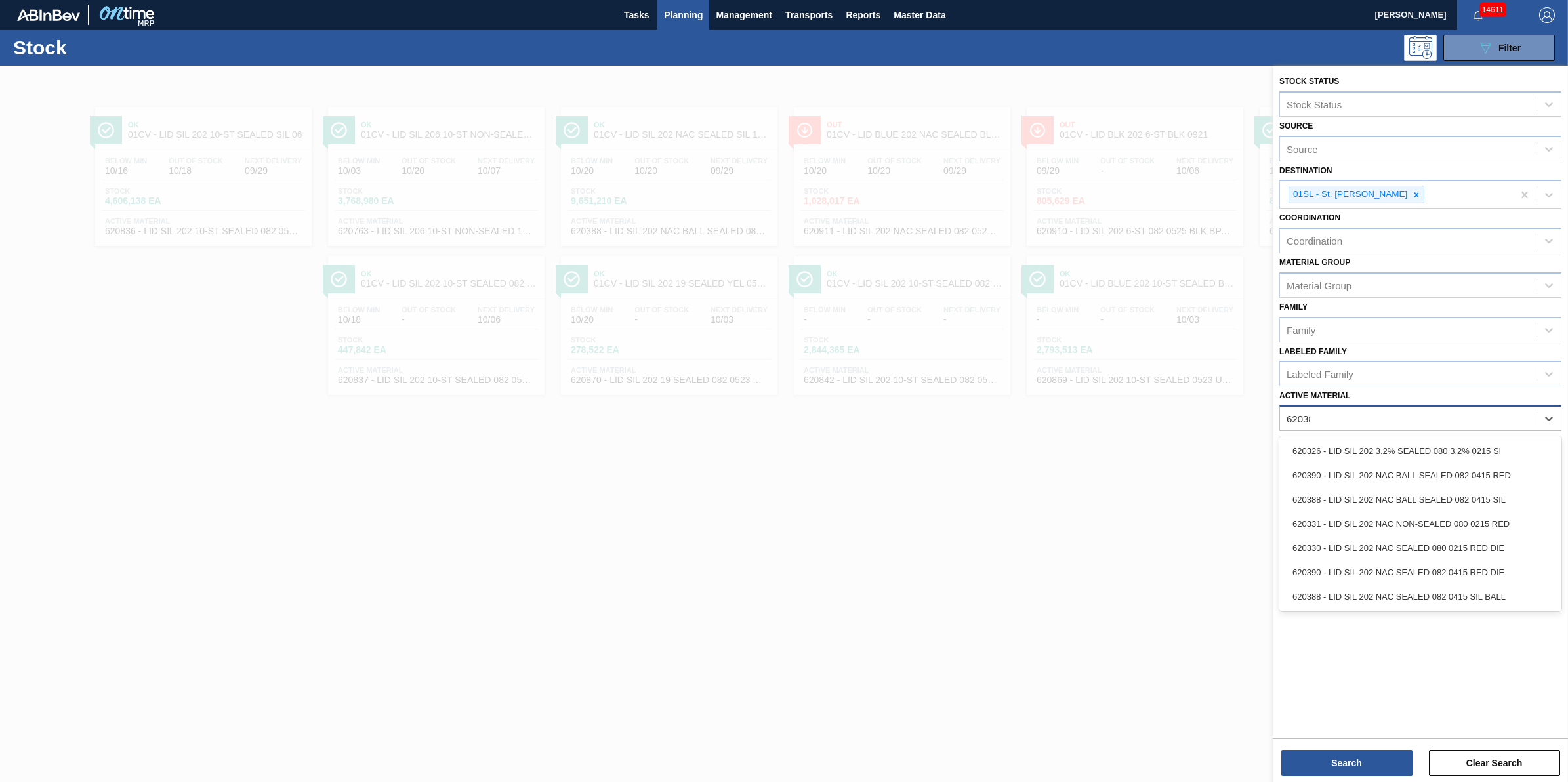
type Material "620388"
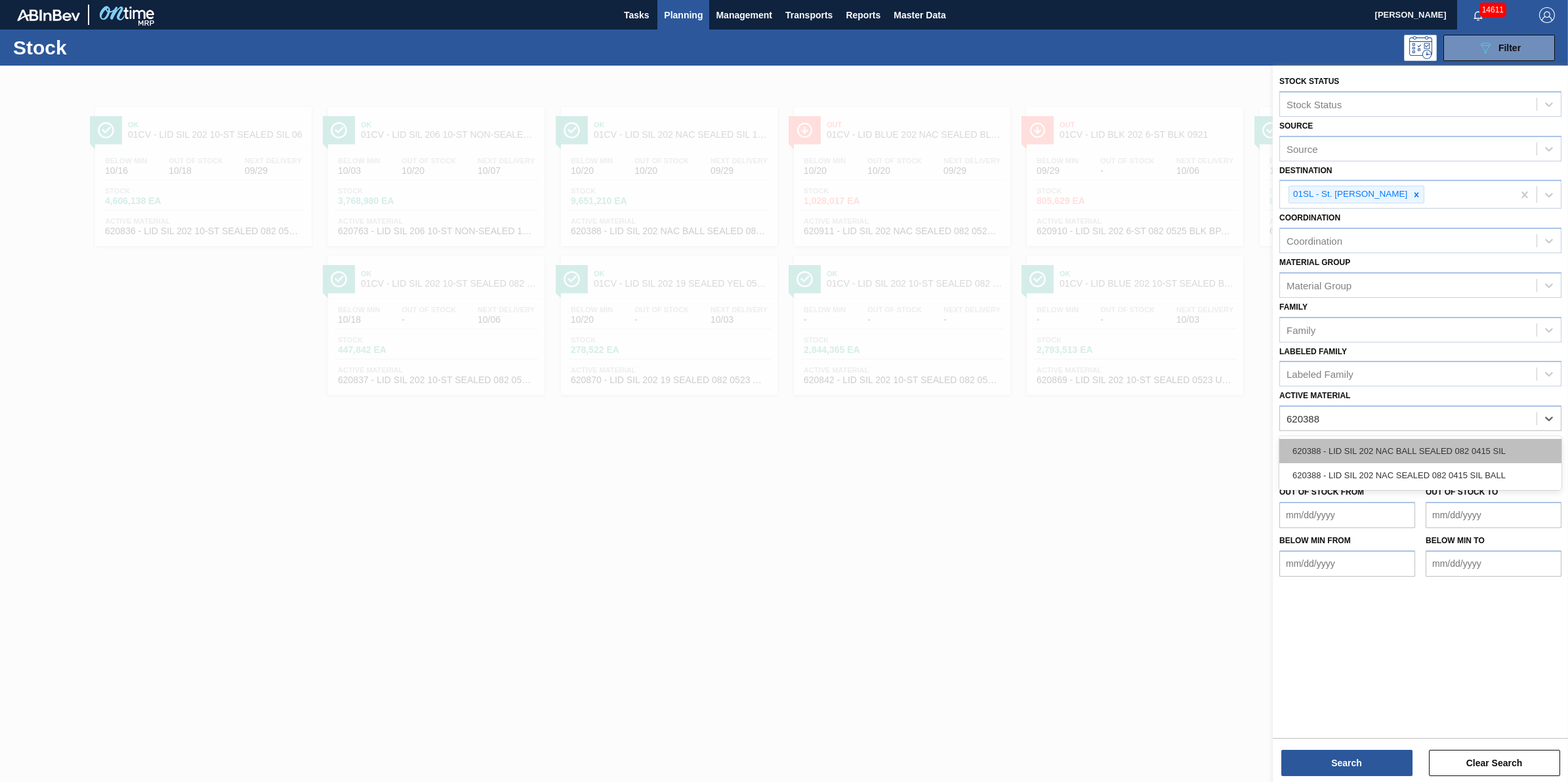
click at [1355, 445] on div "620388 - LID SIL 202 NAC BALL SEALED 082 0415 SIL" at bounding box center [1420, 450] width 282 height 25
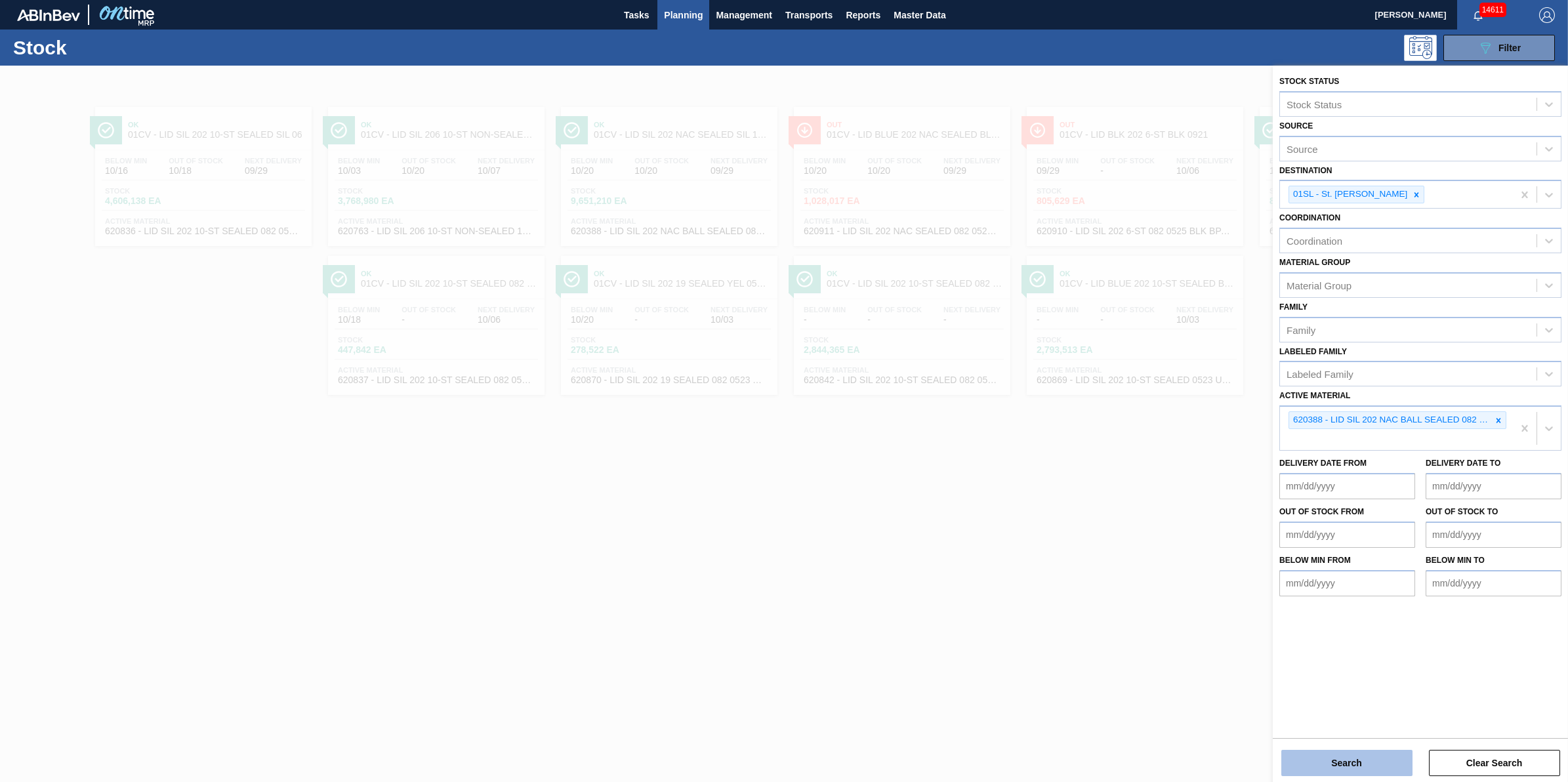
click at [1347, 764] on button "Search" at bounding box center [1347, 762] width 131 height 26
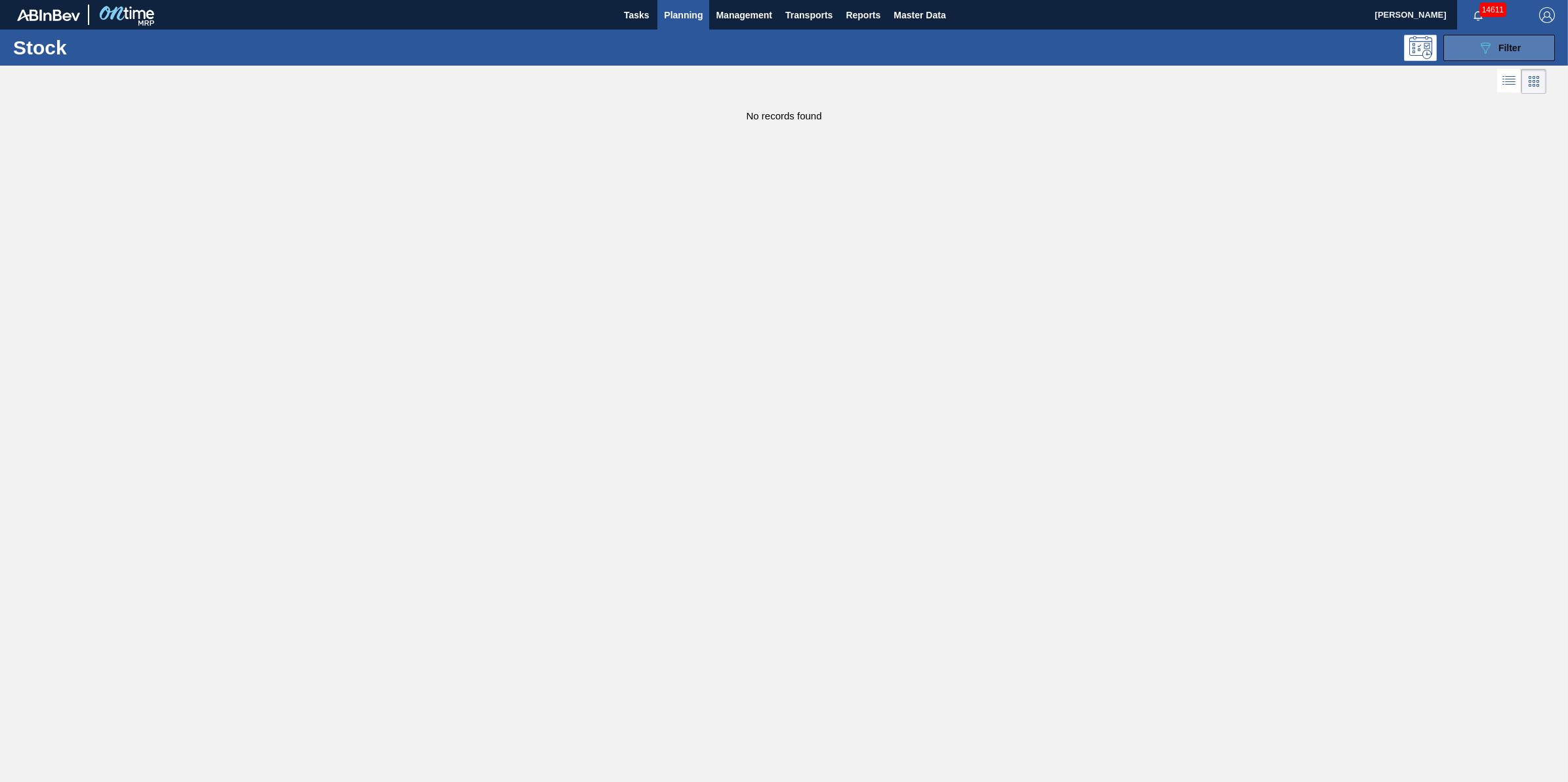
click at [1496, 56] on button "089F7B8B-B2A5-4AFE-B5C0-19BA573D28AC Filter" at bounding box center [1500, 48] width 111 height 26
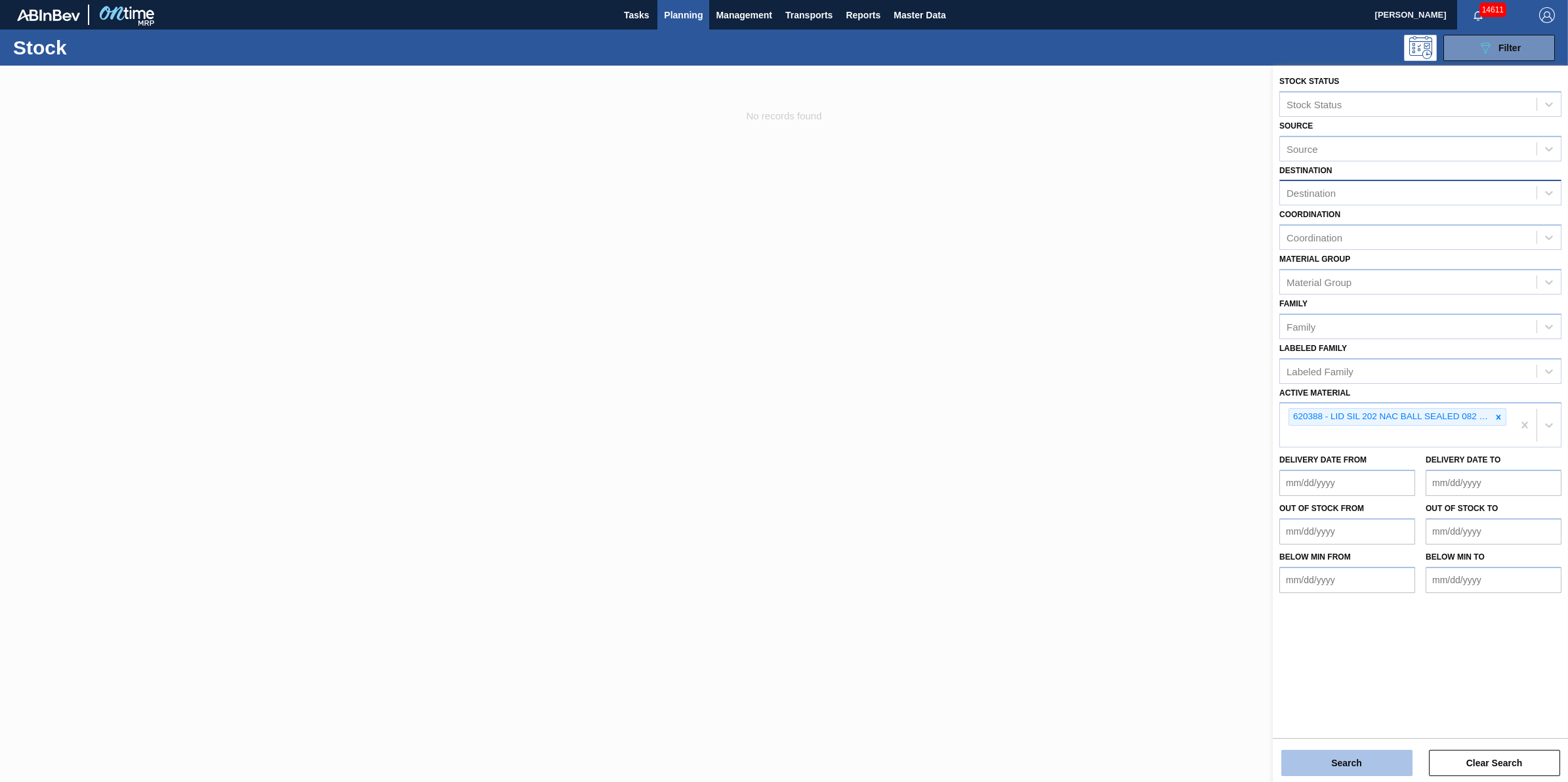
click at [1363, 761] on button "Search" at bounding box center [1347, 762] width 131 height 26
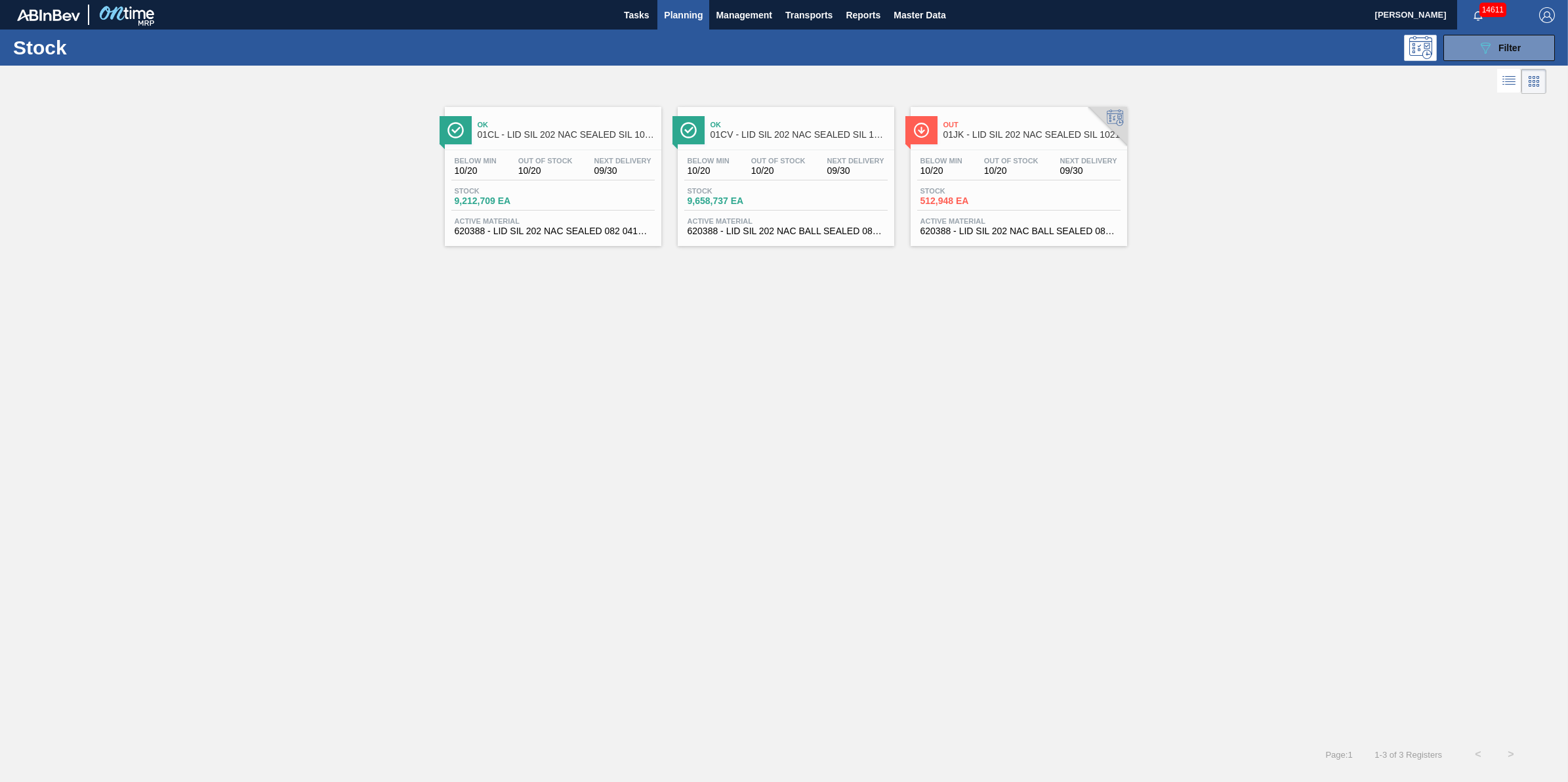
click at [565, 179] on div "Below Min 10/20 Out Of Stock 10/20 Next Delivery 09/30" at bounding box center [553, 169] width 204 height 24
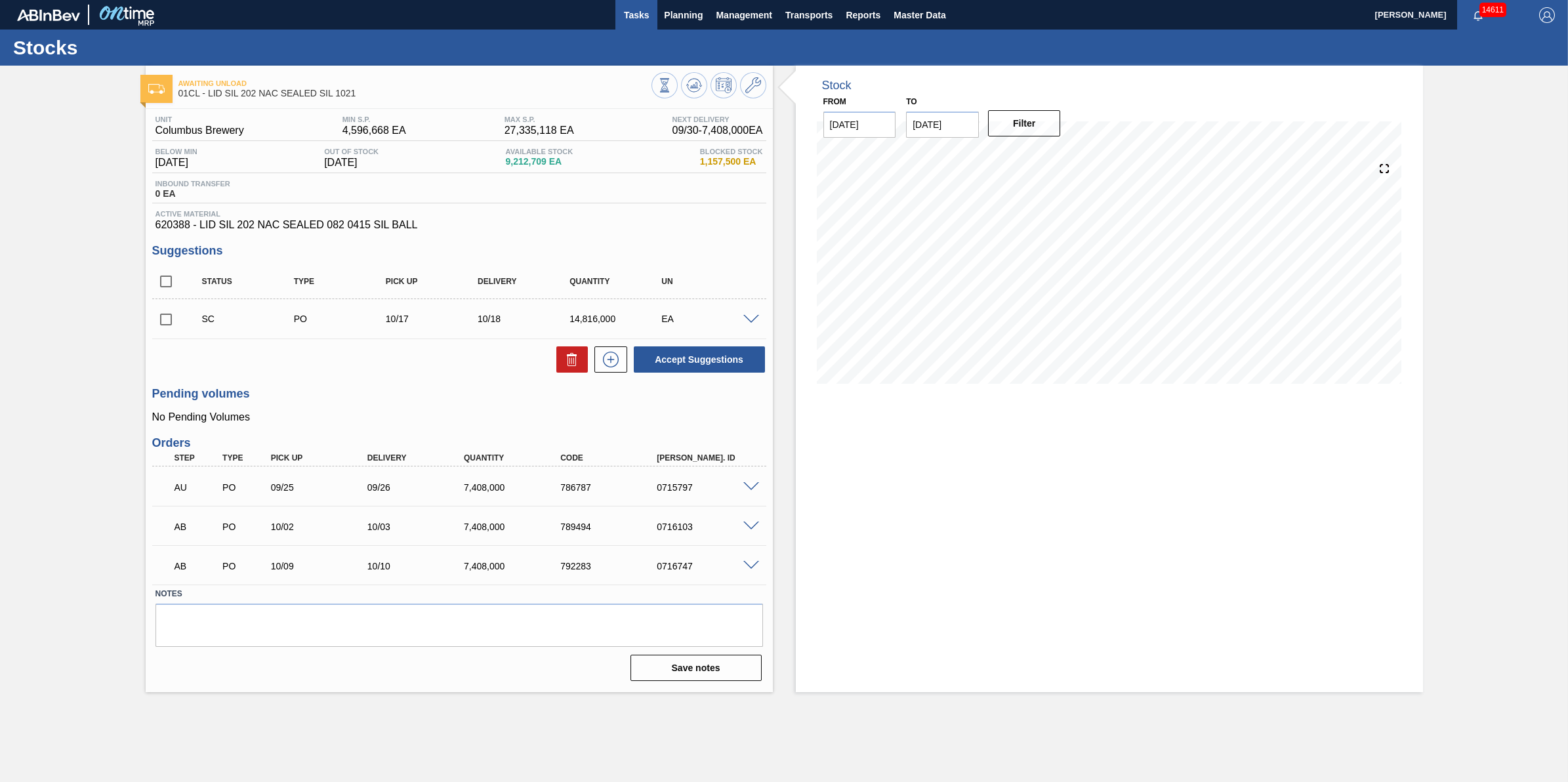
click at [633, 20] on span "Tasks" at bounding box center [636, 15] width 29 height 16
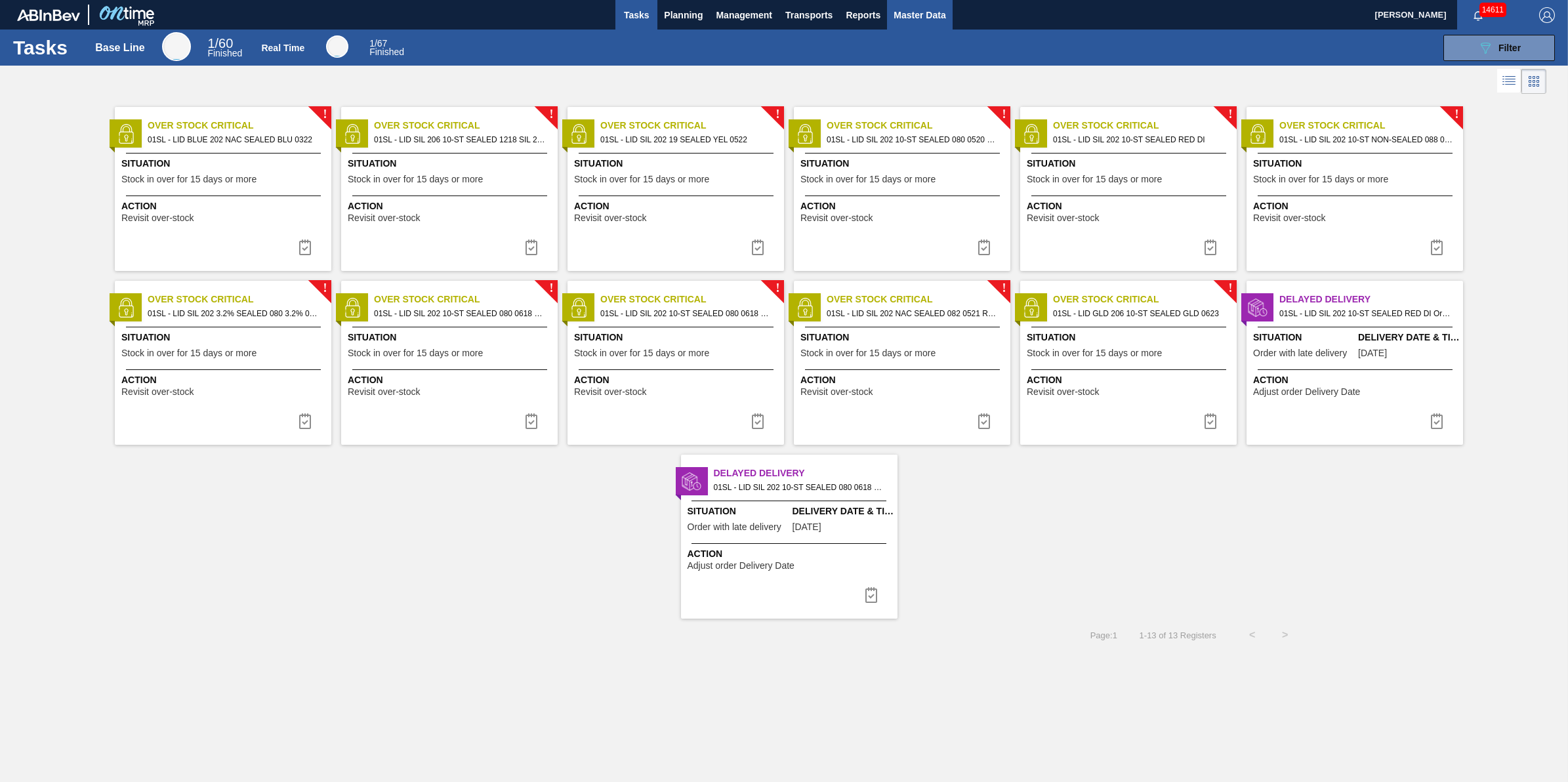
click at [900, 21] on span "Master Data" at bounding box center [919, 15] width 52 height 16
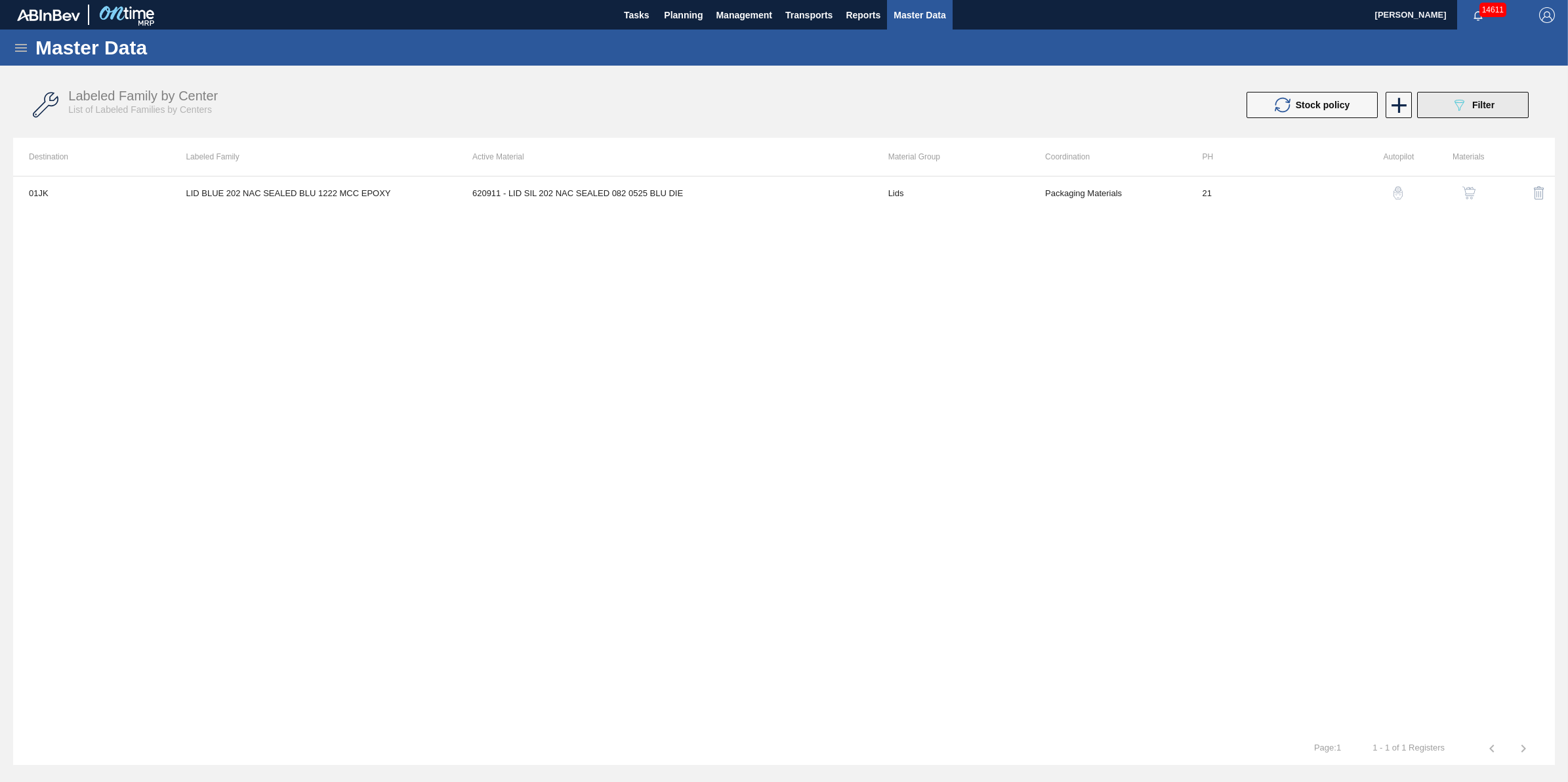
click at [1477, 95] on button "089F7B8B-B2A5-4AFE-B5C0-19BA573D28AC Filter" at bounding box center [1473, 104] width 111 height 26
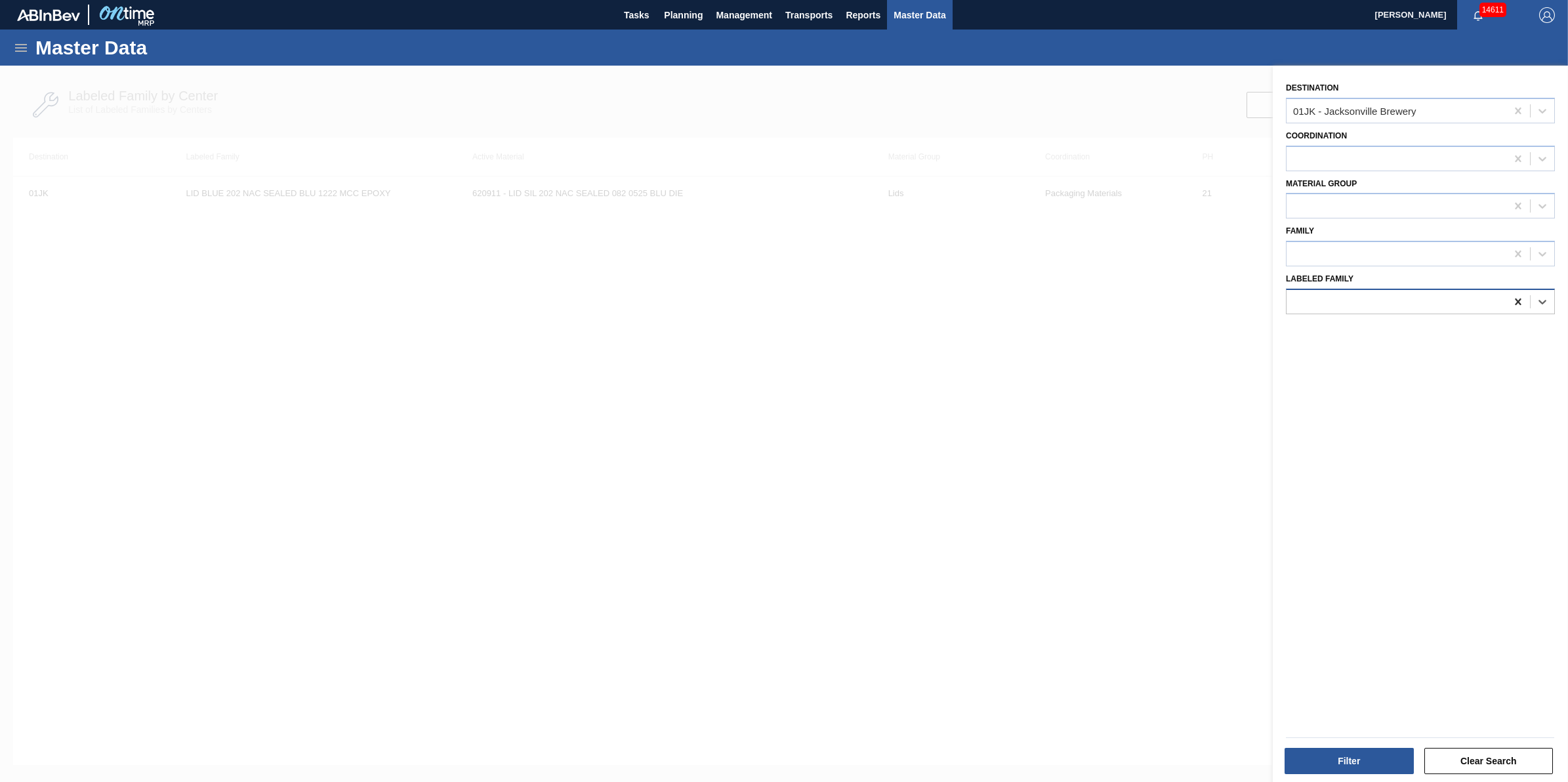
click at [1526, 298] on div at bounding box center [1519, 302] width 24 height 24
click at [1509, 115] on div at bounding box center [1519, 111] width 24 height 24
click at [1441, 207] on div at bounding box center [1397, 206] width 220 height 19
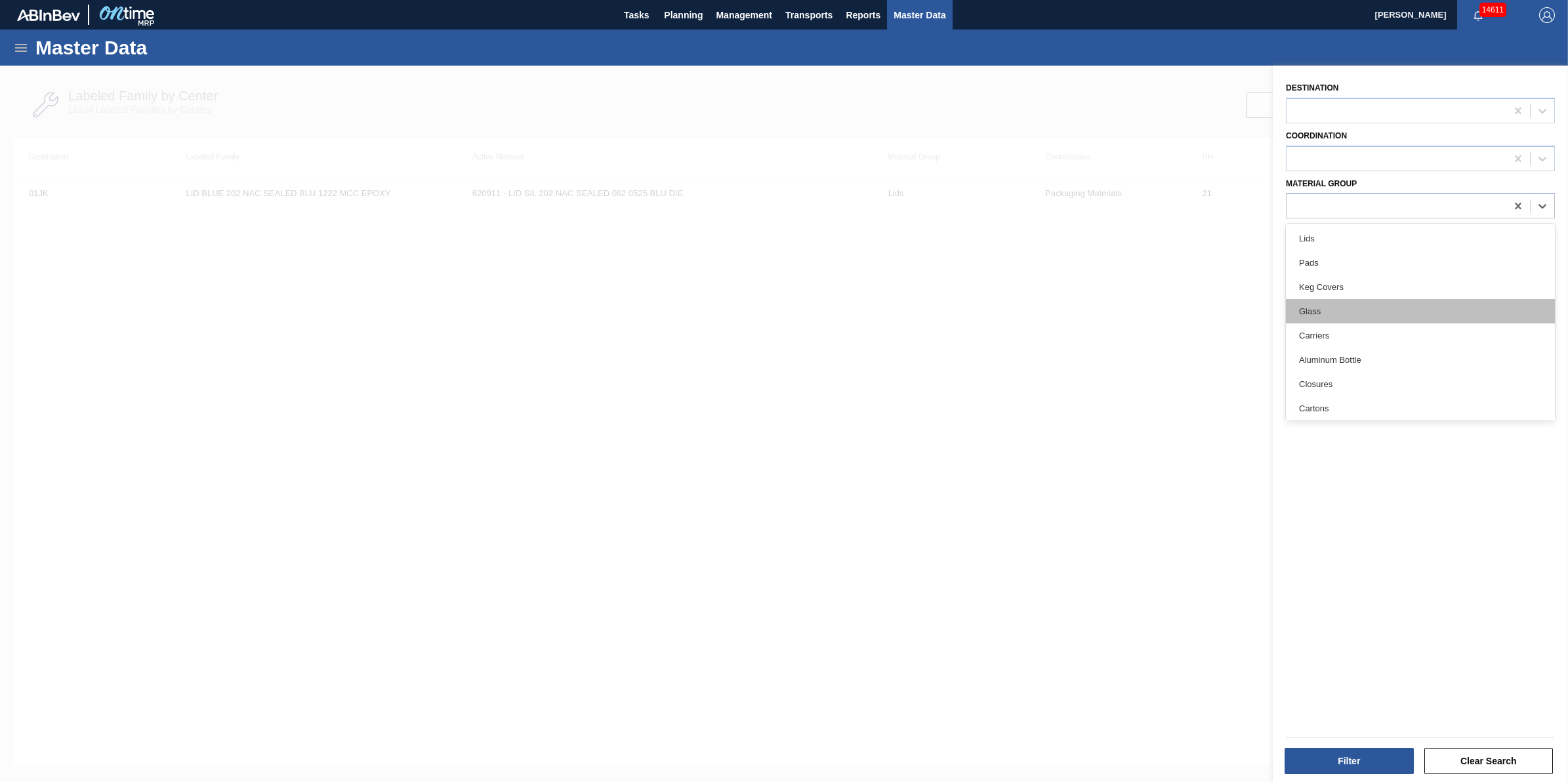
drag, startPoint x: 1550, startPoint y: 284, endPoint x: 1550, endPoint y: 309, distance: 25.0
click at [1550, 309] on div "Lids Pads Keg Covers Glass Carriers Aluminum Bottle Closures Cartons Stretchwra…" at bounding box center [1421, 321] width 269 height 196
drag, startPoint x: 1555, startPoint y: 286, endPoint x: 1549, endPoint y: 313, distance: 27.7
click at [1549, 313] on div "Destination Coordination Material Group Family Labeled Family" at bounding box center [1420, 425] width 295 height 719
drag, startPoint x: 1549, startPoint y: 313, endPoint x: 1441, endPoint y: 207, distance: 151.3
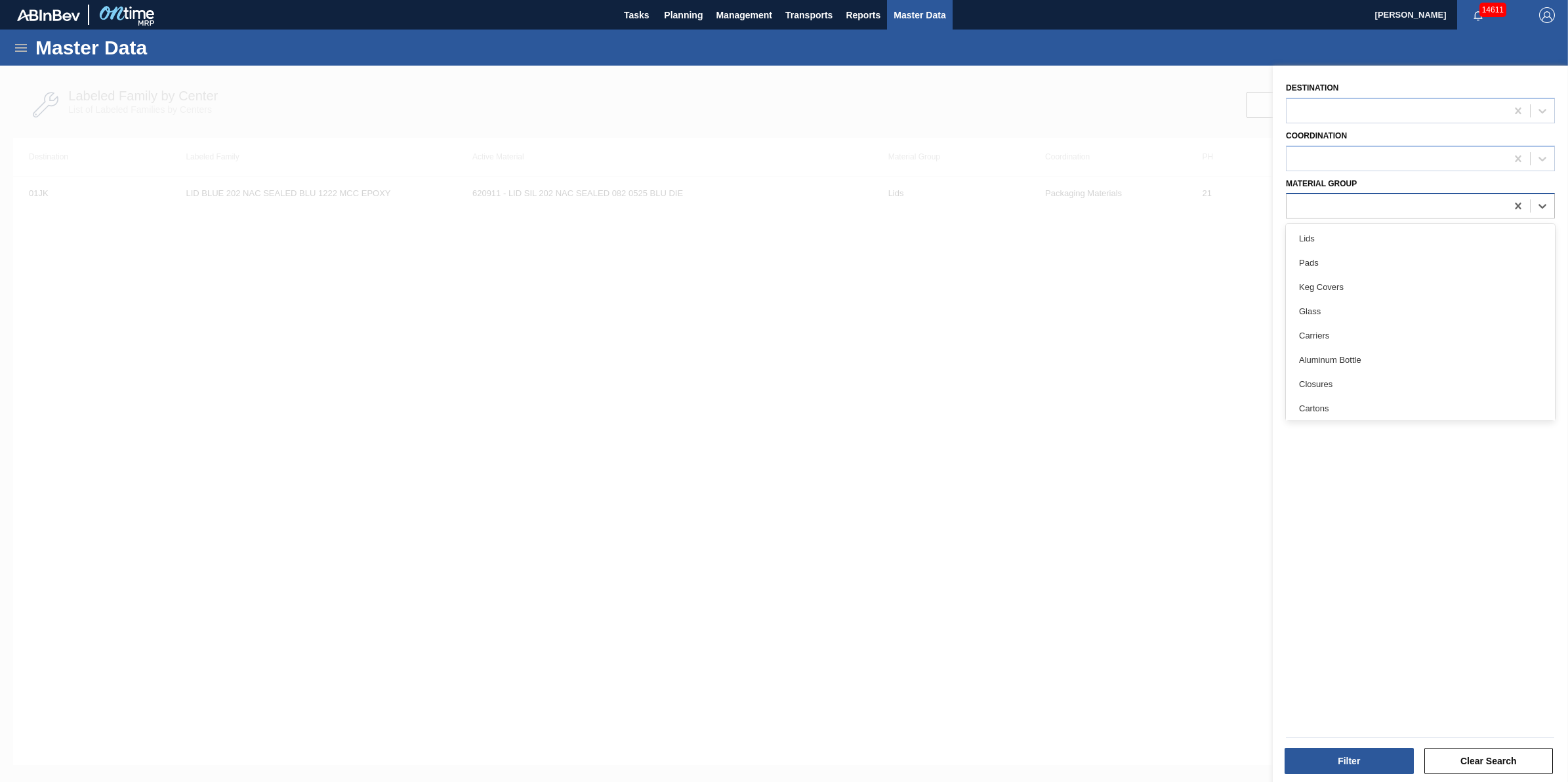
click at [1441, 207] on div at bounding box center [1421, 205] width 269 height 25
click at [1464, 408] on div "Cans" at bounding box center [1421, 406] width 269 height 25
drag, startPoint x: 1389, startPoint y: 753, endPoint x: 1390, endPoint y: 740, distance: 13.0
click at [1390, 740] on div "Filter Clear Search" at bounding box center [1420, 752] width 279 height 47
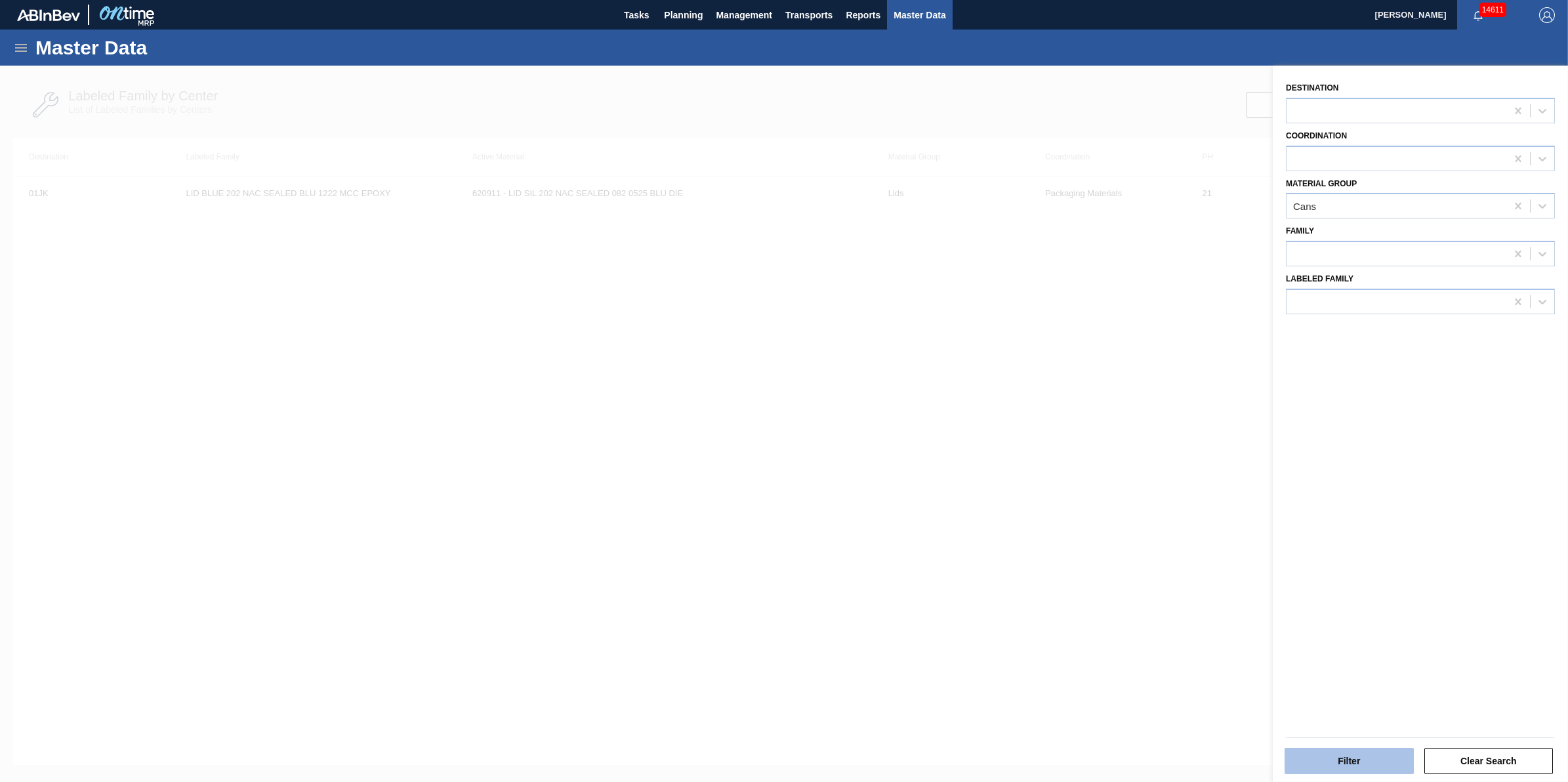
click at [1373, 759] on button "Filter" at bounding box center [1349, 761] width 129 height 26
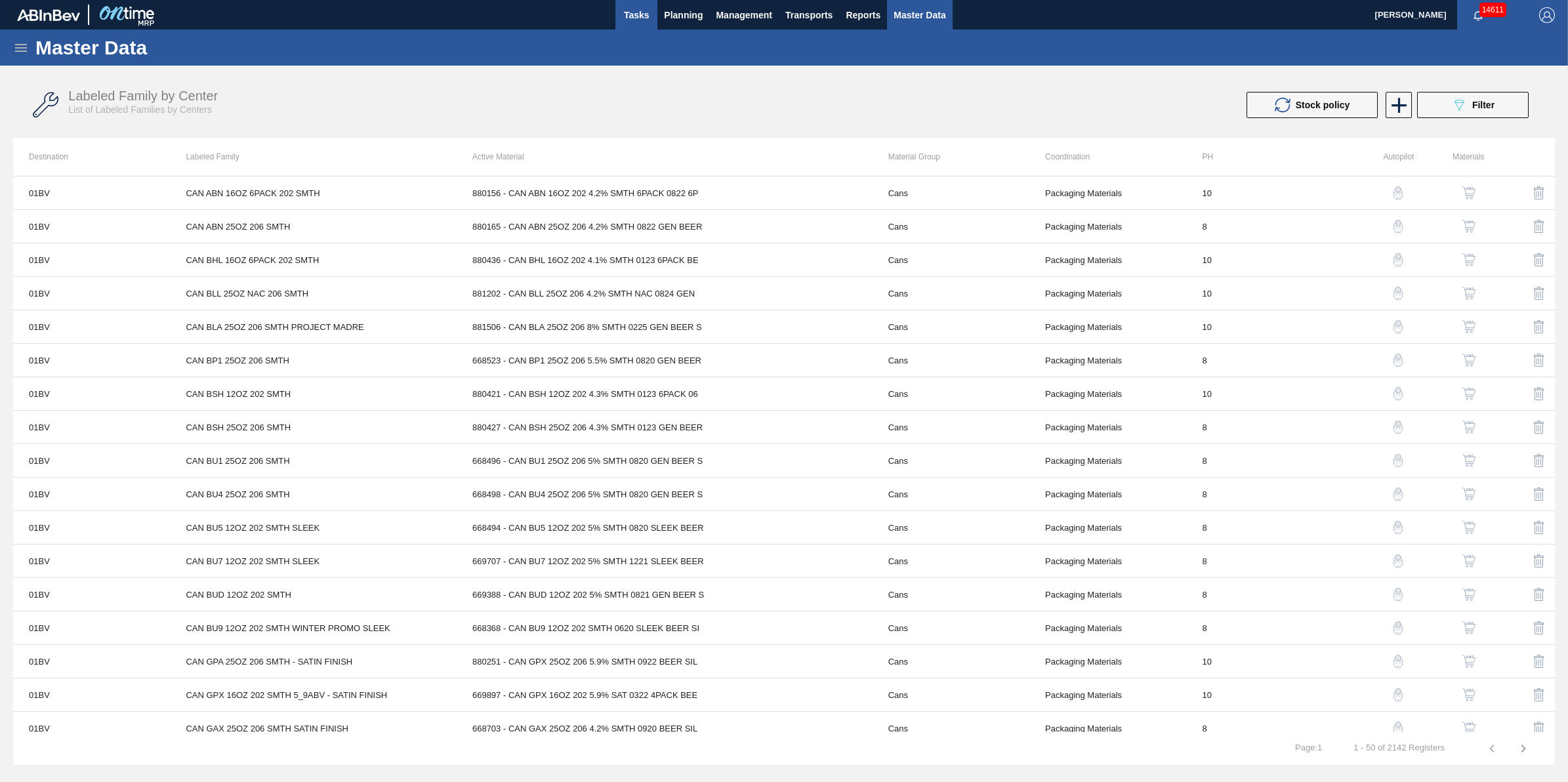
click at [630, 10] on span "Tasks" at bounding box center [636, 15] width 29 height 16
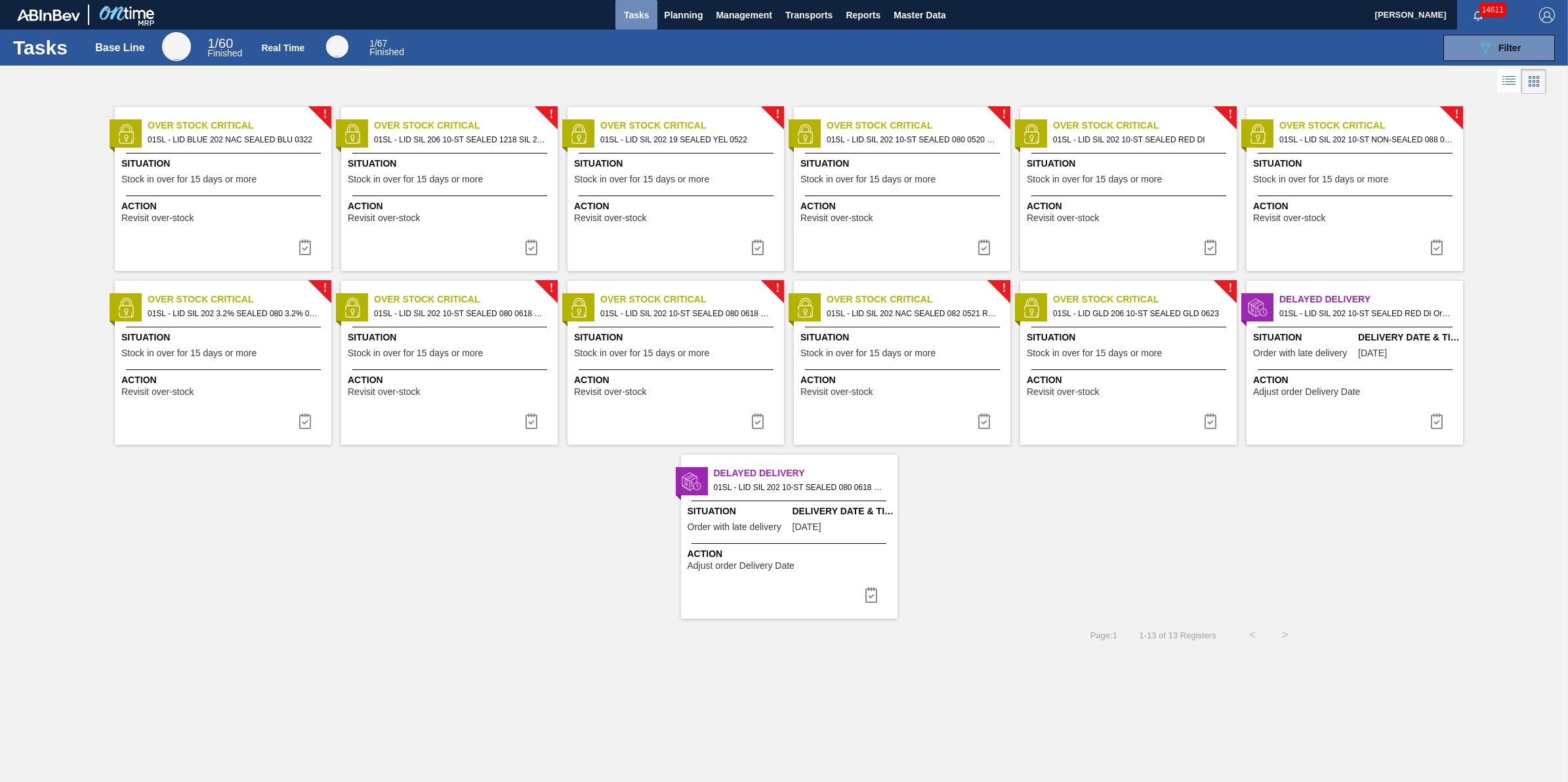
click at [630, 10] on span "Tasks" at bounding box center [636, 15] width 29 height 16
